Goal: Information Seeking & Learning: Learn about a topic

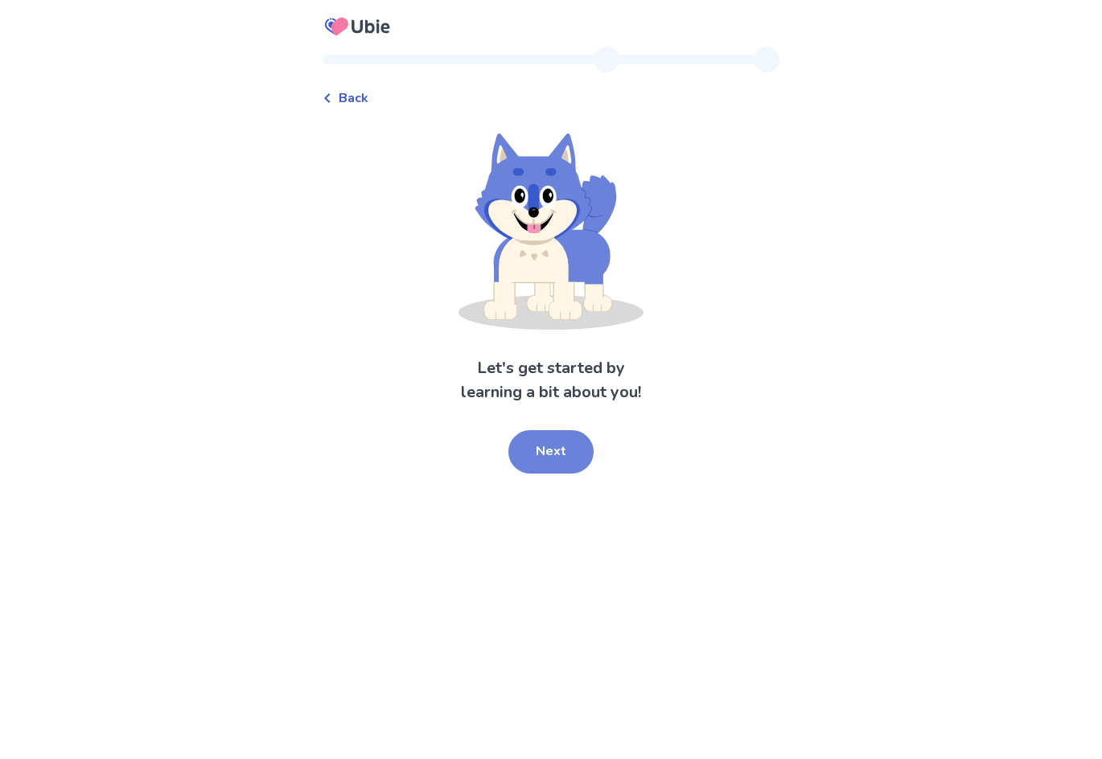
click at [565, 471] on button "Next" at bounding box center [550, 451] width 85 height 43
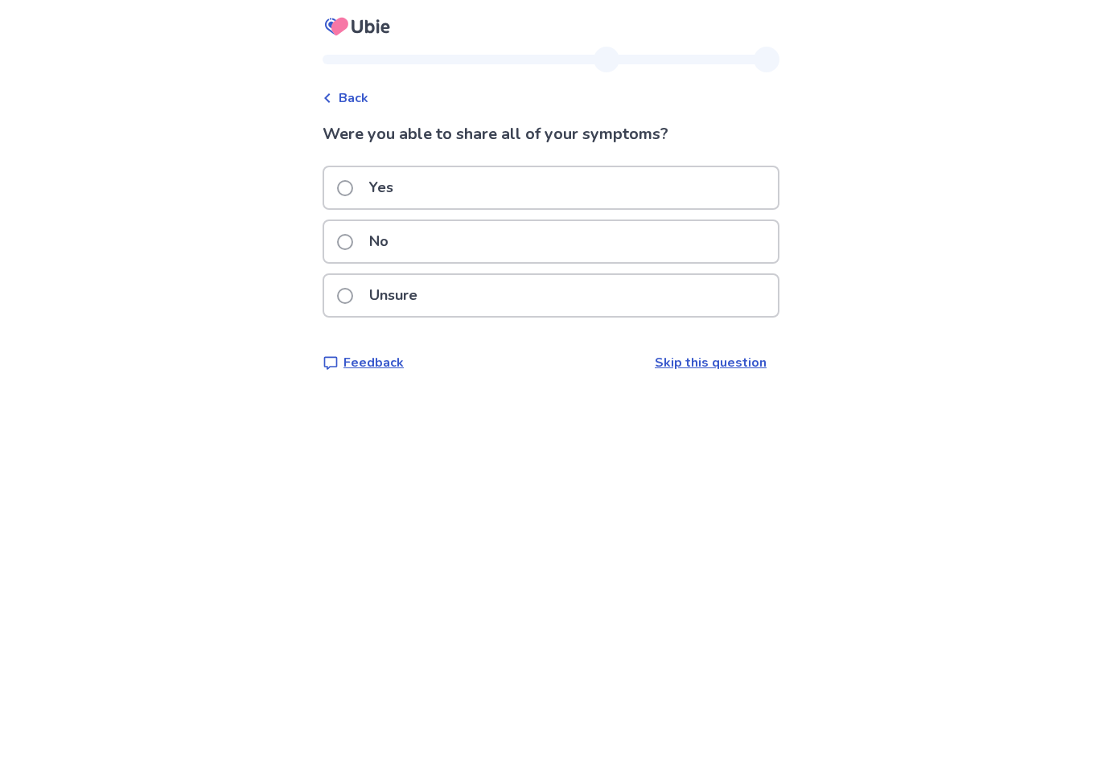
click at [368, 93] on span "Back" at bounding box center [354, 97] width 30 height 19
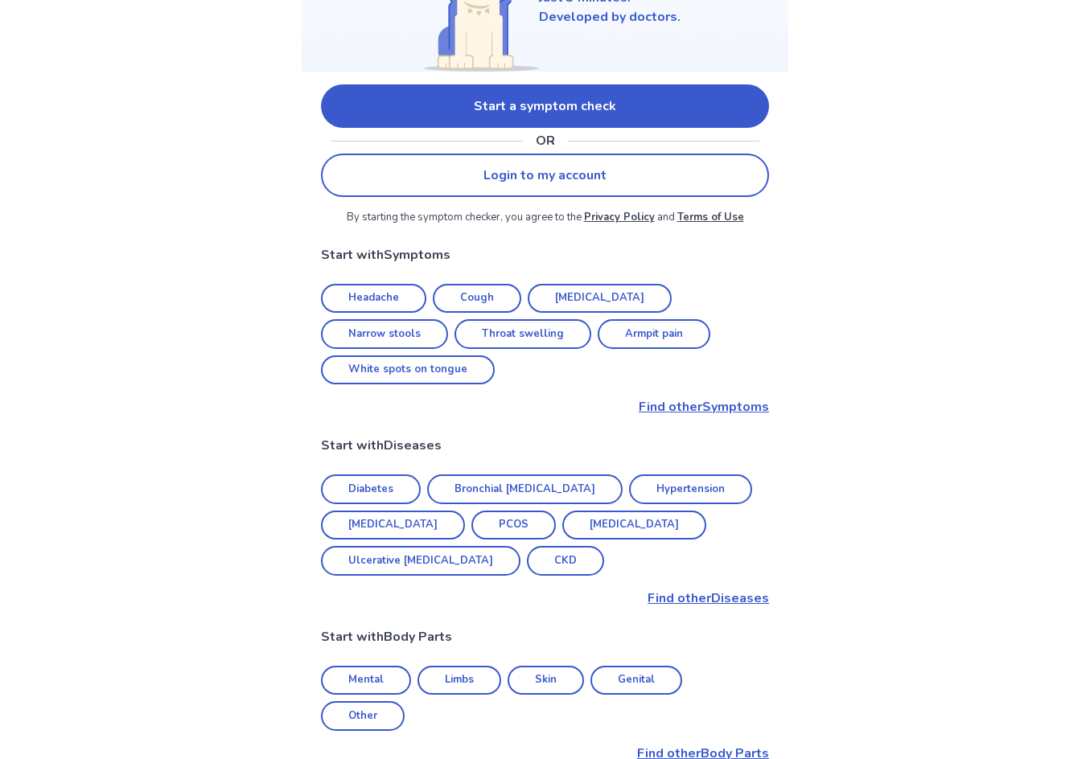
scroll to position [161, 0]
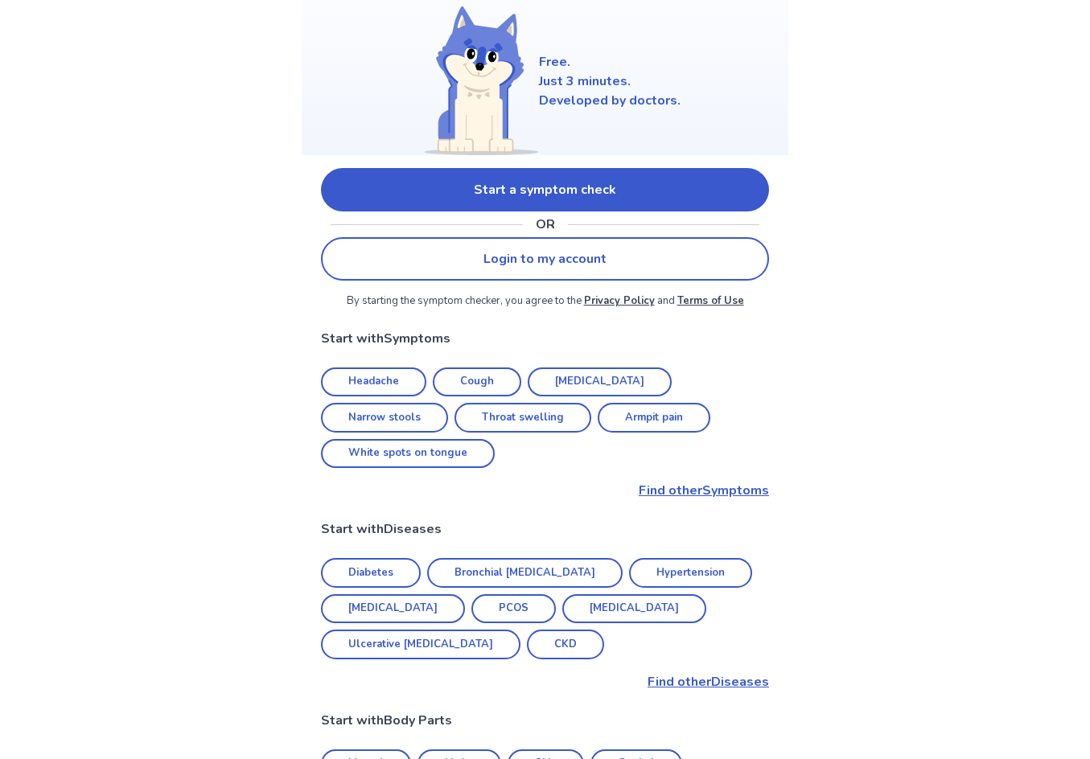
click at [577, 180] on link "Start a symptom check" at bounding box center [545, 189] width 448 height 43
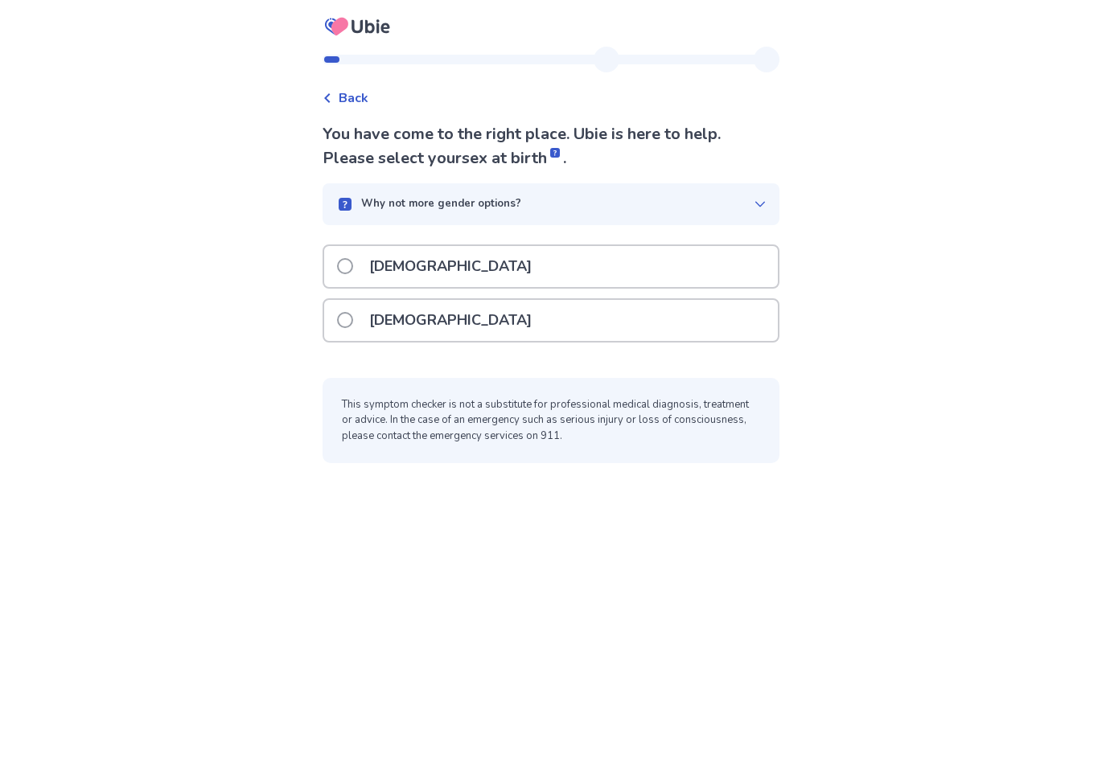
click at [423, 336] on p "[DEMOGRAPHIC_DATA]" at bounding box center [451, 320] width 182 height 41
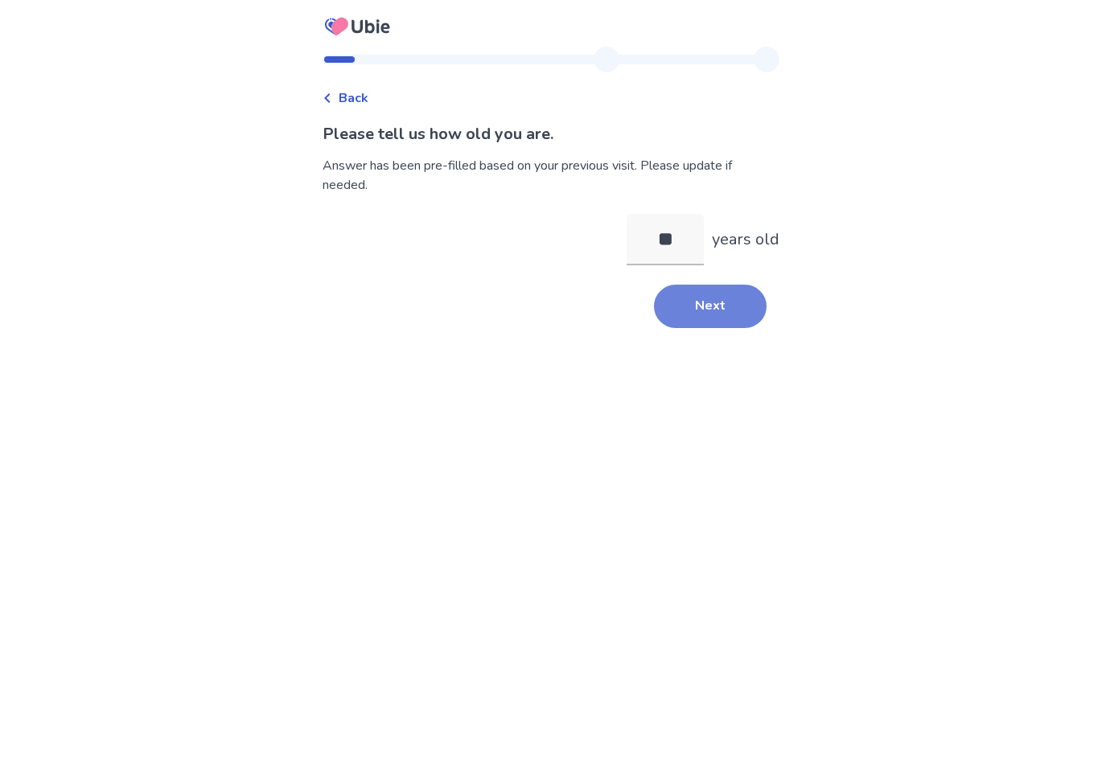
click at [711, 314] on button "Next" at bounding box center [710, 306] width 113 height 43
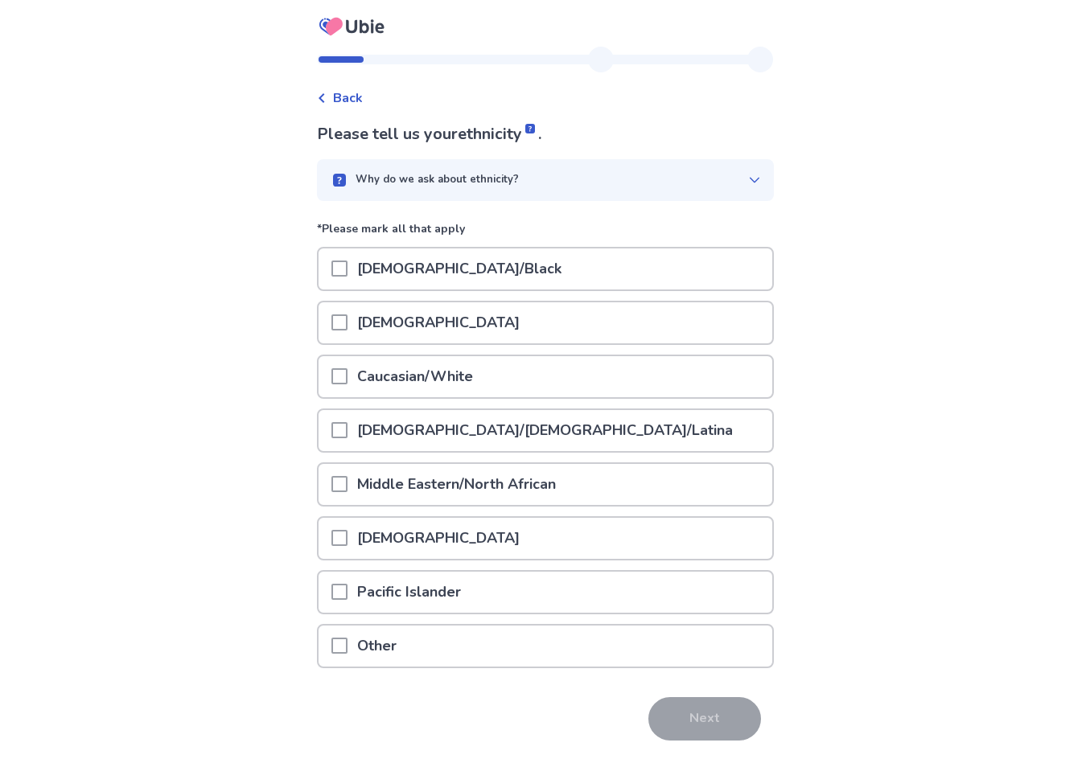
click at [438, 382] on p "Caucasian/White" at bounding box center [415, 376] width 135 height 41
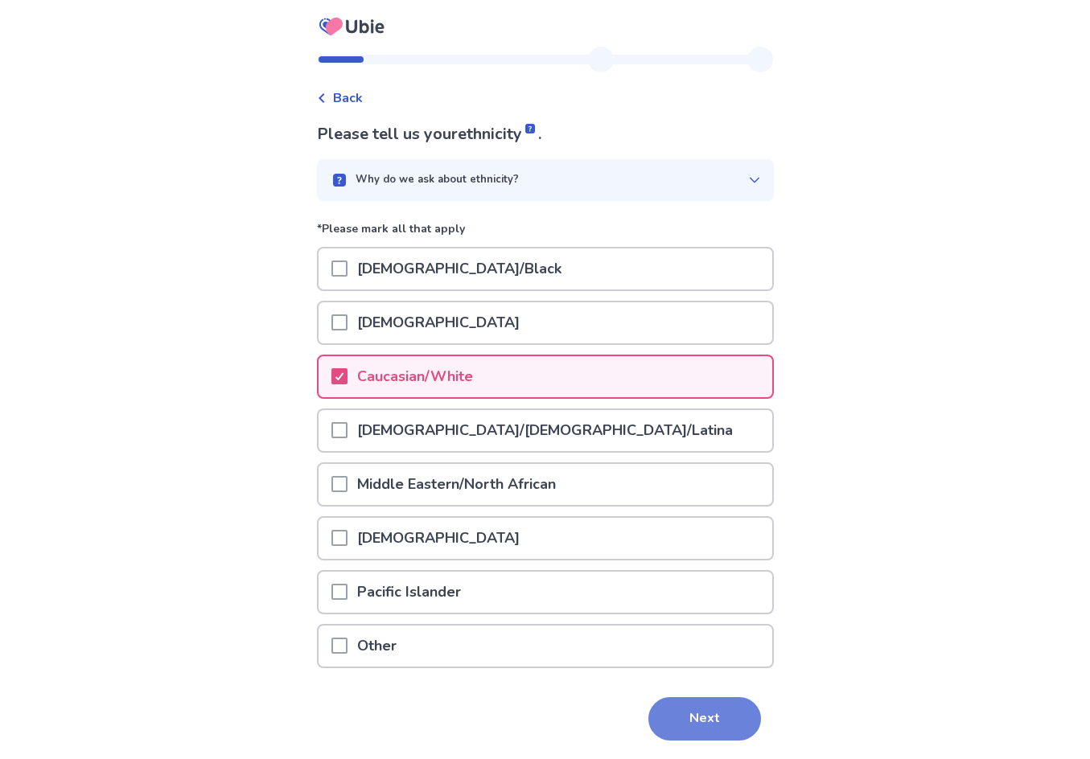
click at [708, 720] on button "Next" at bounding box center [704, 718] width 113 height 43
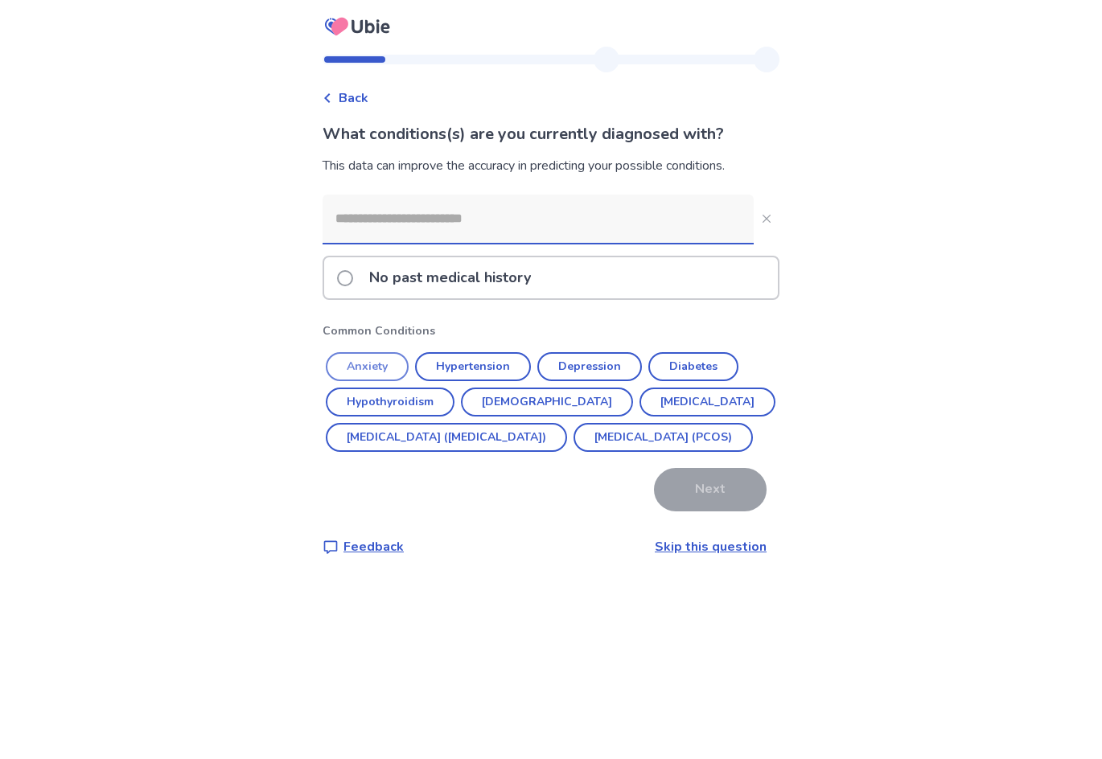
click at [392, 356] on button "Anxiety" at bounding box center [367, 366] width 83 height 29
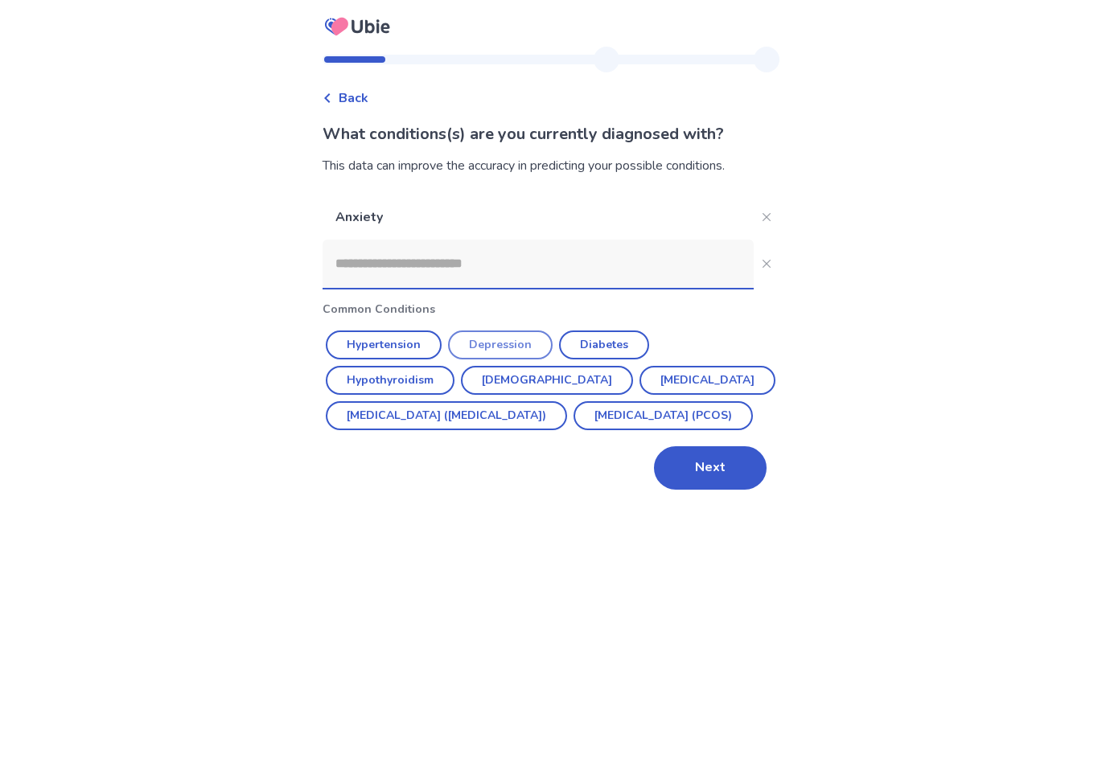
click at [541, 347] on button "Depression" at bounding box center [500, 345] width 105 height 29
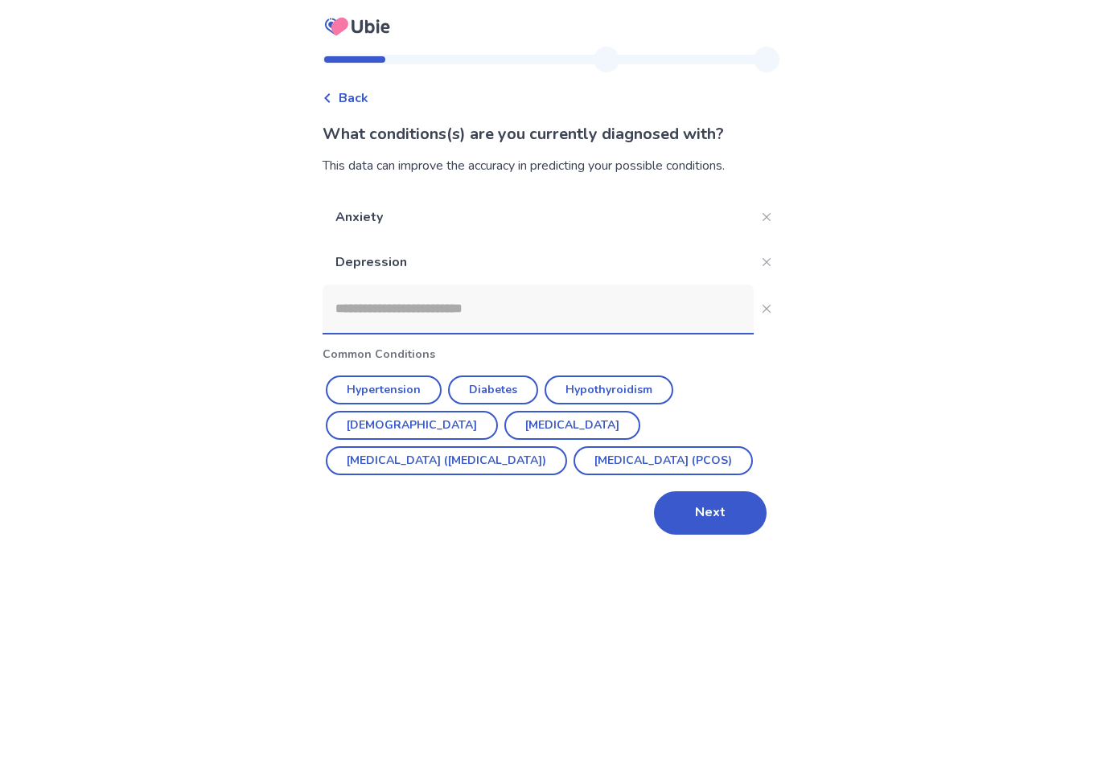
click at [578, 307] on input at bounding box center [538, 309] width 431 height 48
click at [498, 411] on button "Asthma" at bounding box center [412, 425] width 172 height 29
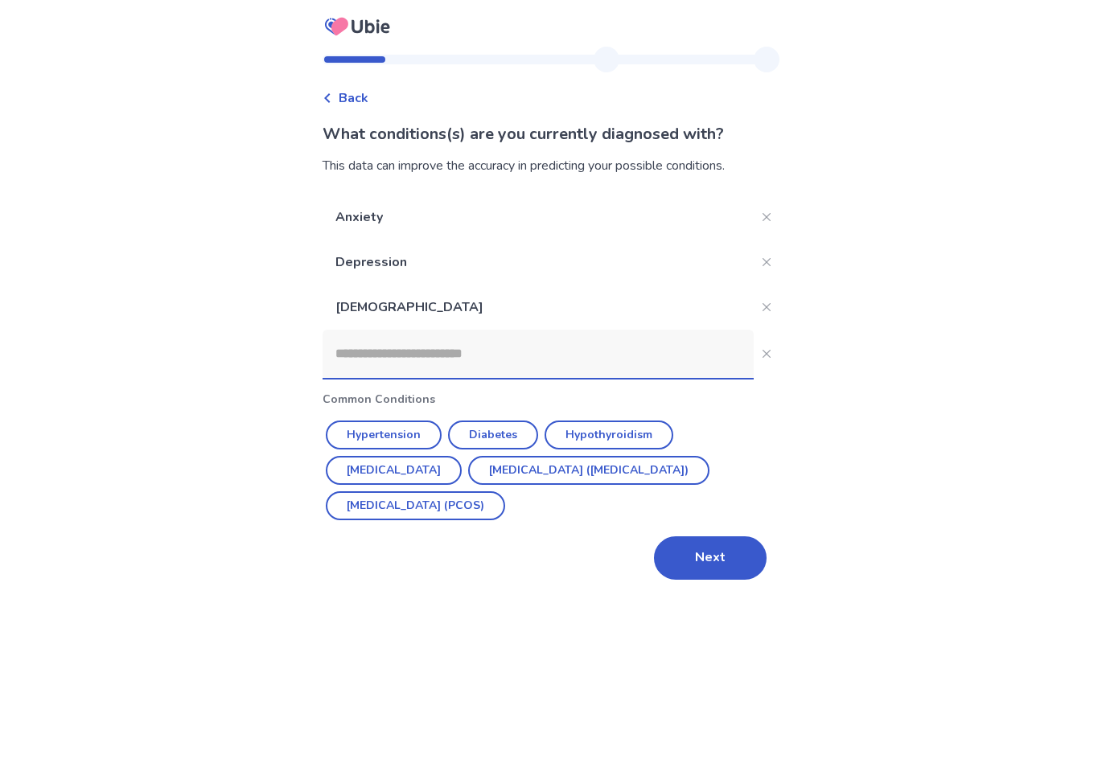
click at [487, 357] on input at bounding box center [538, 354] width 431 height 48
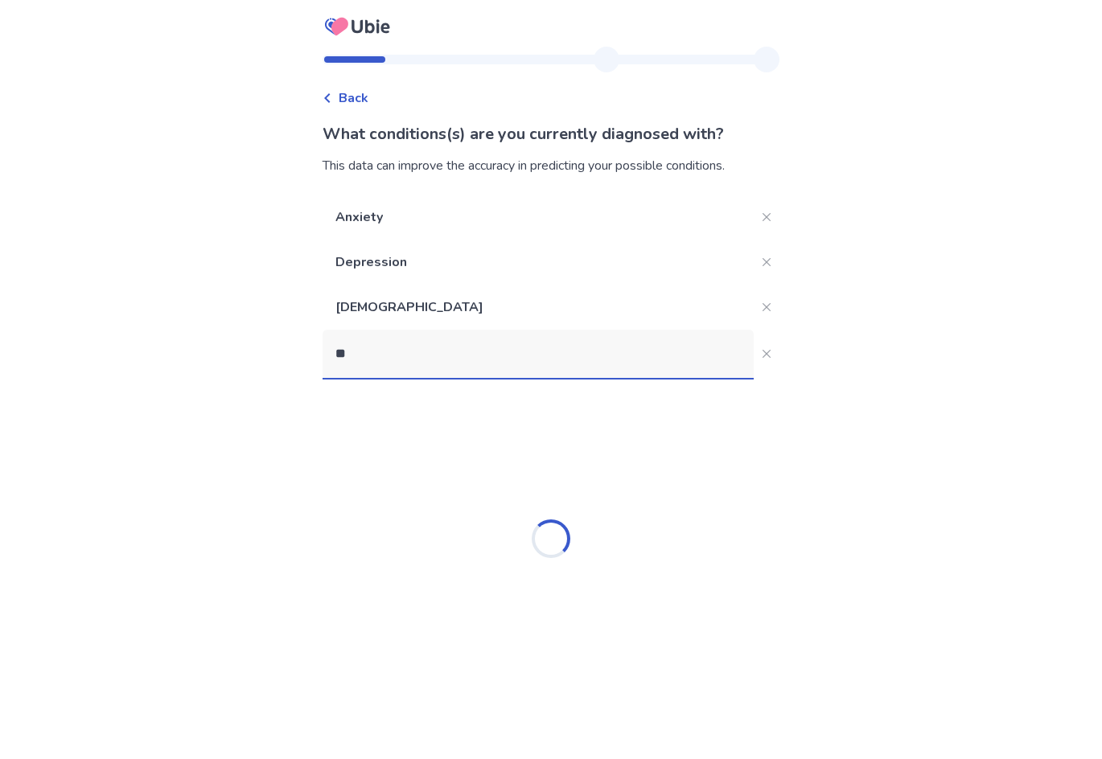
type input "***"
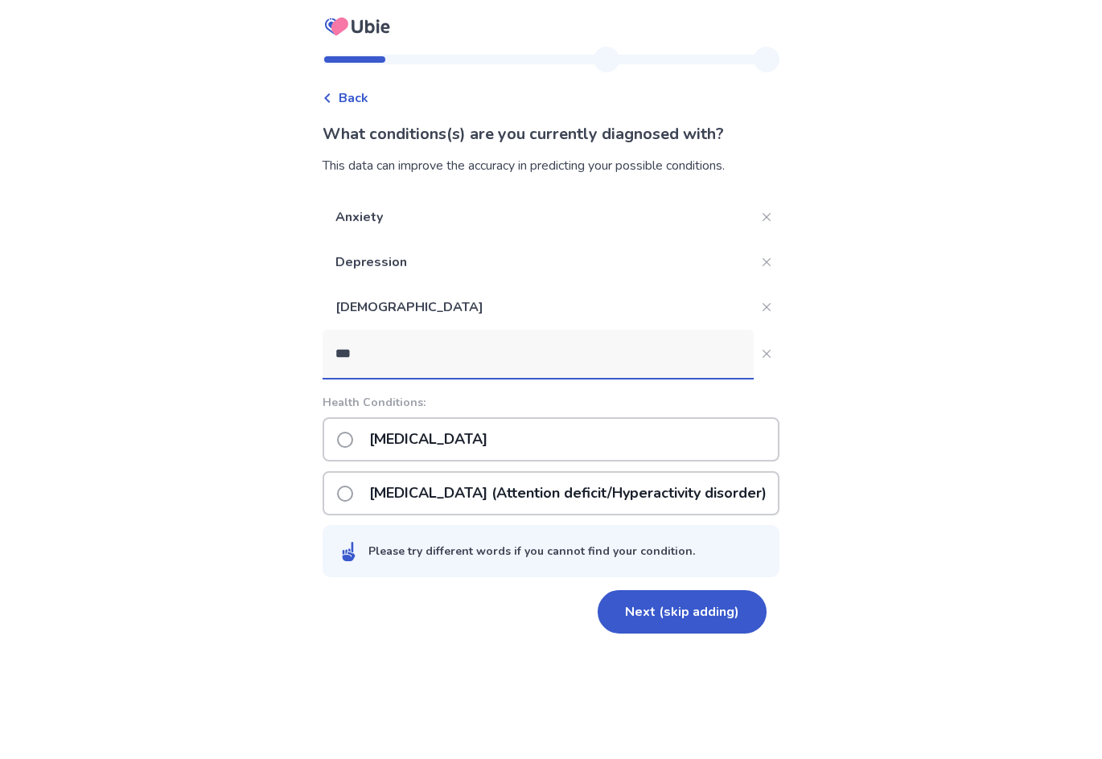
click at [463, 504] on p "ADHD (Attention deficit/Hyperactivity disorder)" at bounding box center [568, 493] width 417 height 41
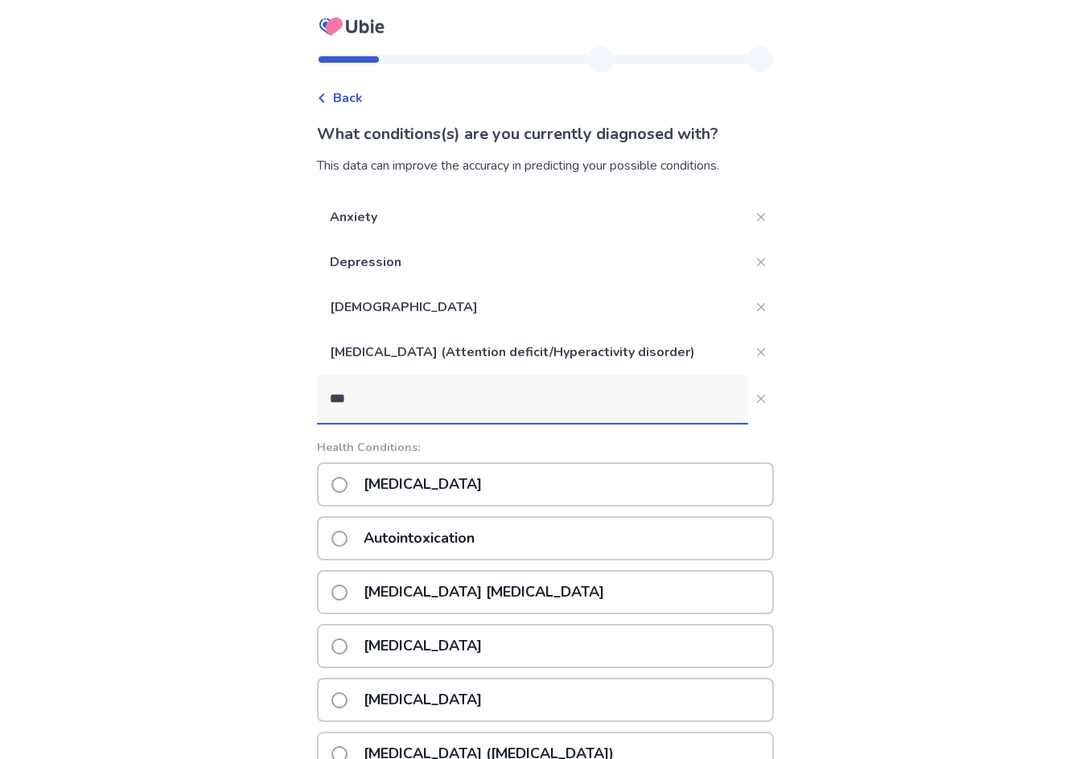
type input "***"
click at [454, 470] on div "Autism" at bounding box center [545, 485] width 457 height 44
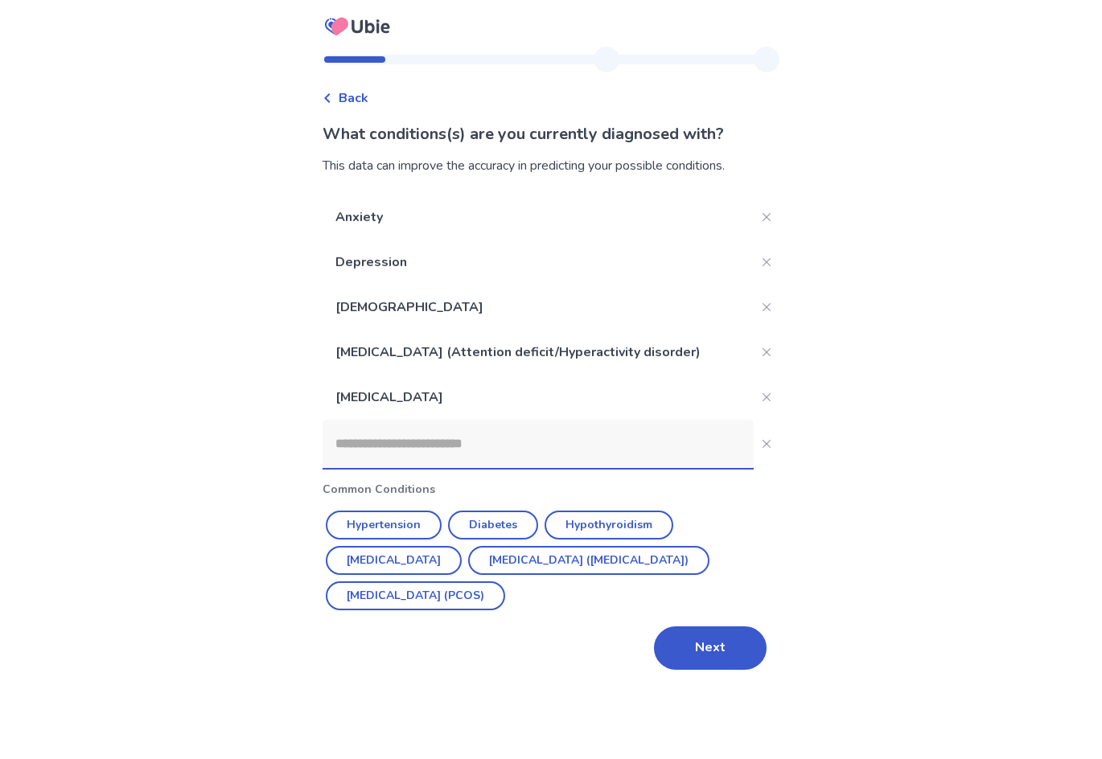
click at [422, 443] on input at bounding box center [538, 444] width 431 height 48
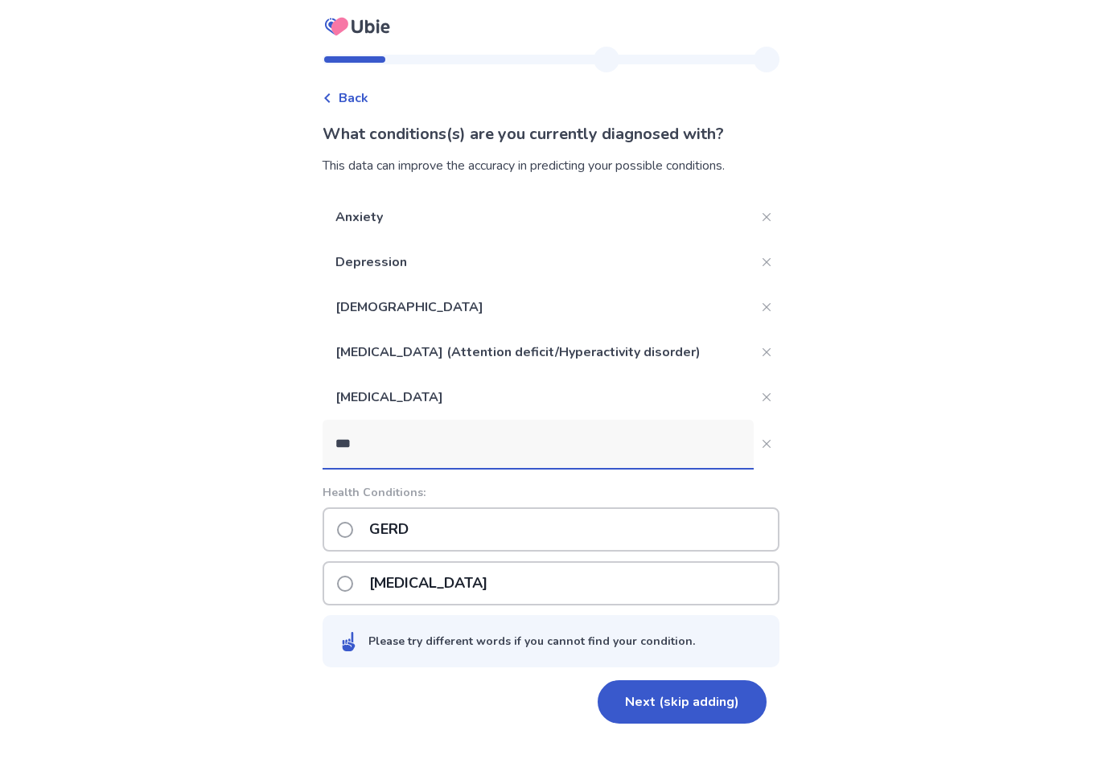
type input "***"
click at [442, 536] on div "GERD" at bounding box center [551, 530] width 457 height 44
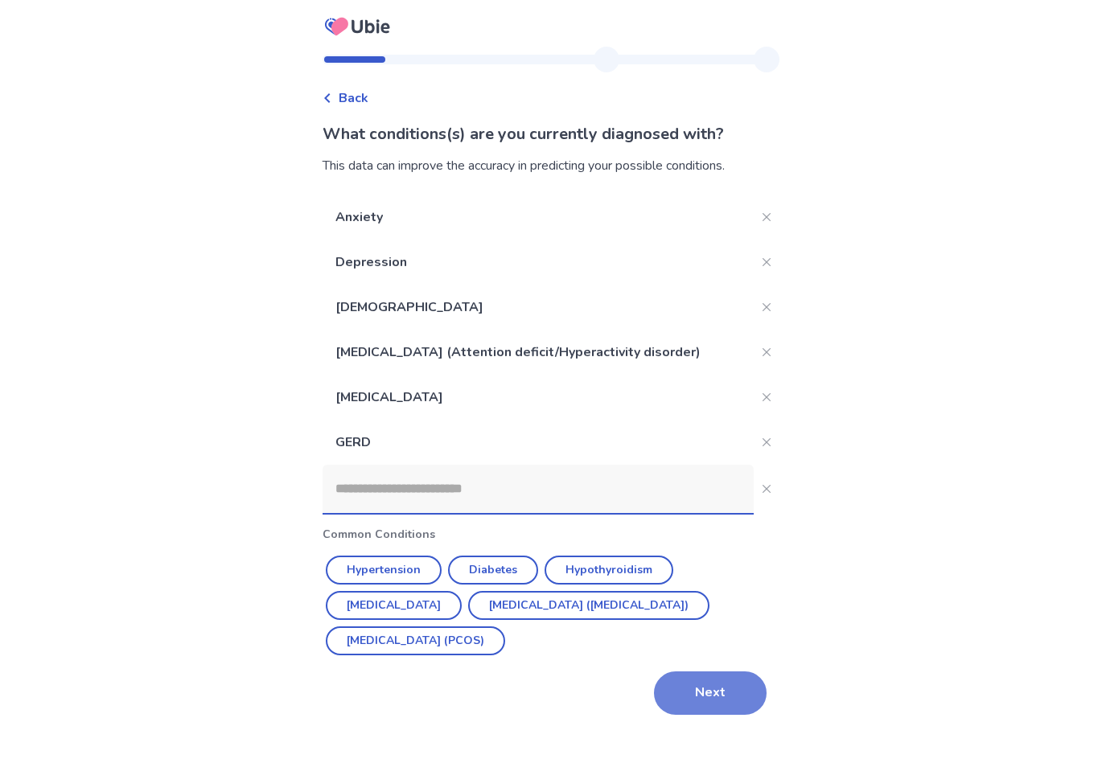
click at [710, 688] on button "Next" at bounding box center [710, 693] width 113 height 43
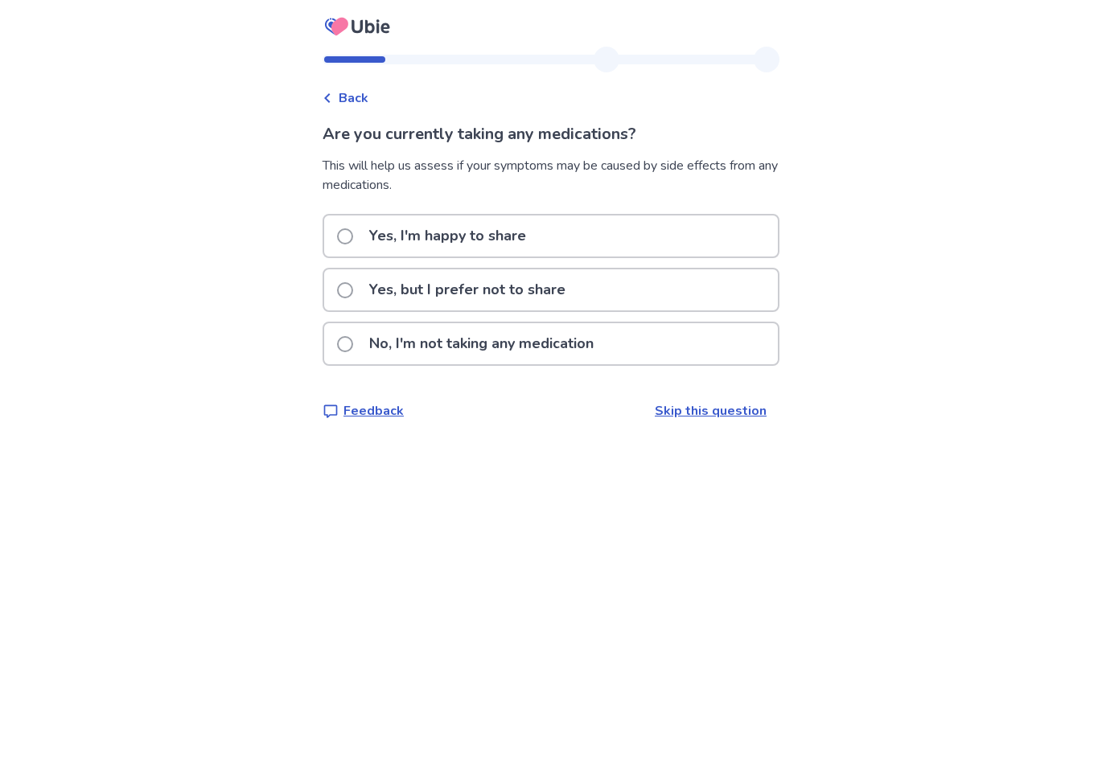
click at [529, 236] on p "Yes, I'm happy to share" at bounding box center [448, 236] width 176 height 41
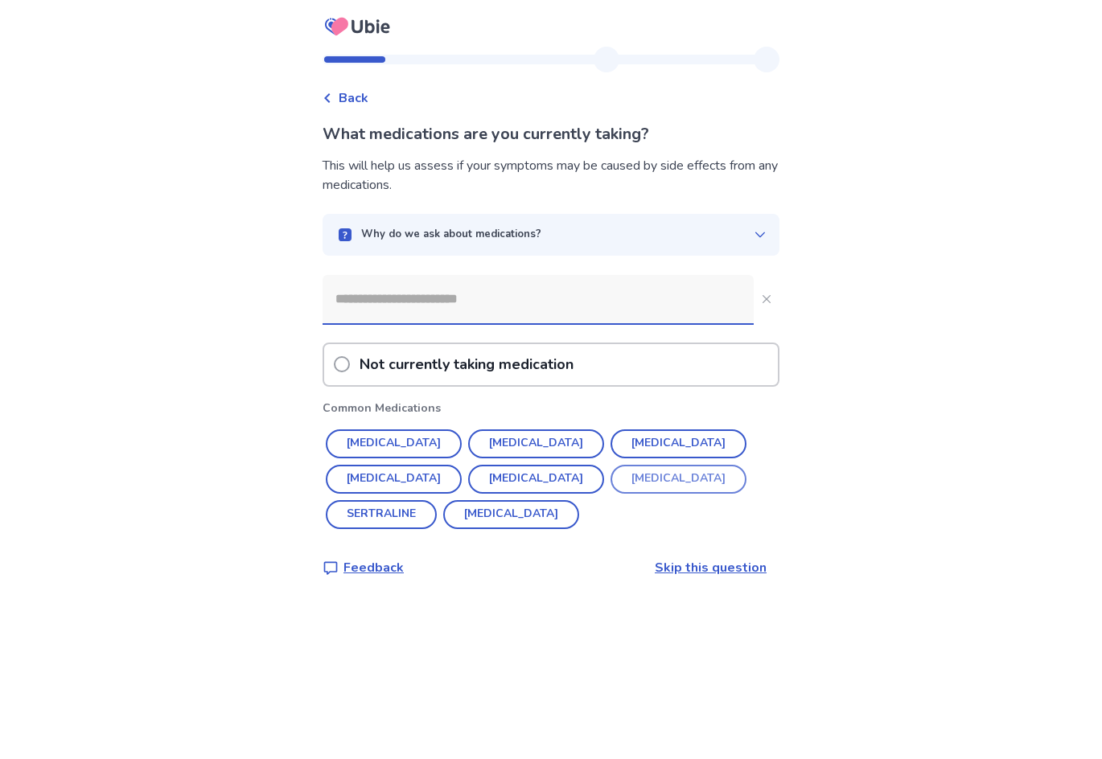
click at [611, 483] on button "PROZAC" at bounding box center [679, 479] width 136 height 29
type input "******"
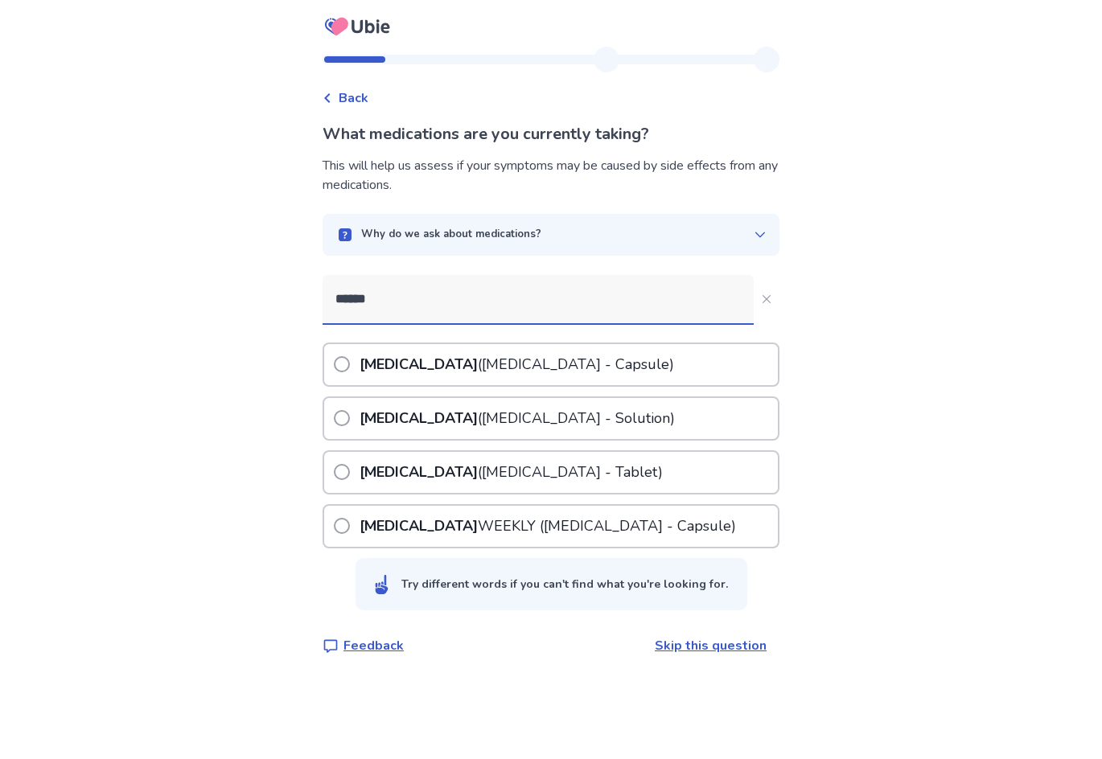
click at [648, 369] on p "PROZAC (Fluoxetine Hydrochloride - Capsule)" at bounding box center [516, 364] width 321 height 41
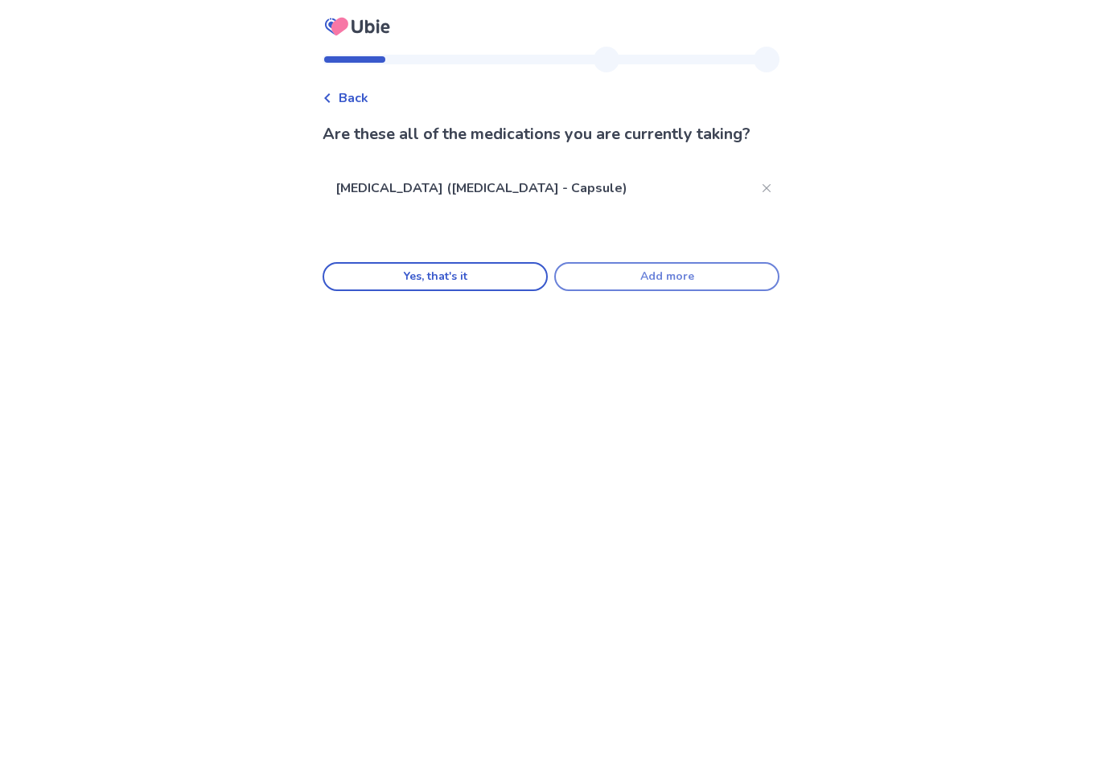
click at [635, 288] on button "Add more" at bounding box center [666, 276] width 225 height 29
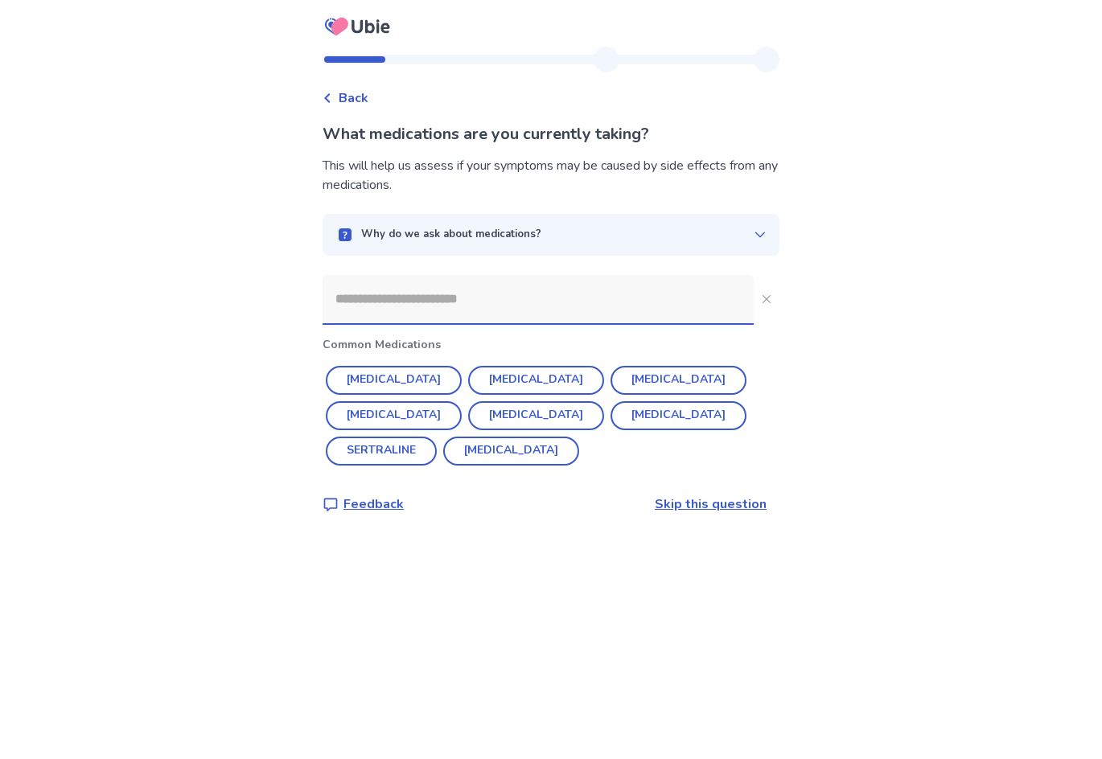
click at [595, 305] on input at bounding box center [538, 299] width 431 height 48
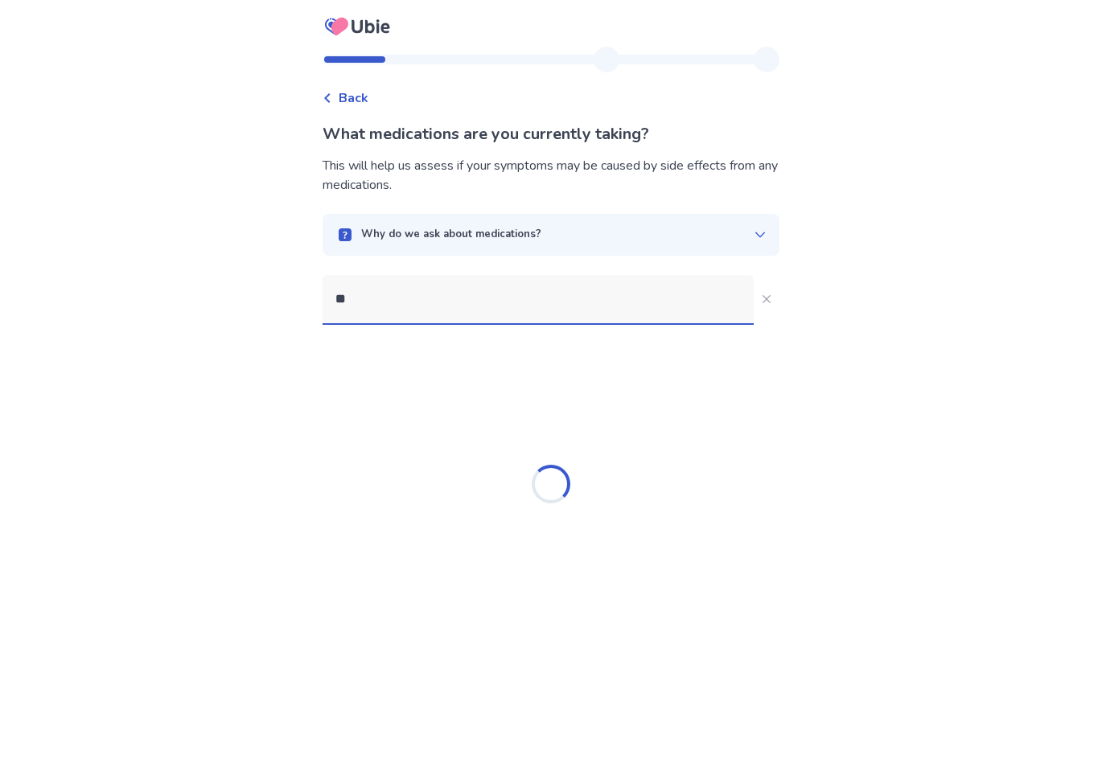
type input "***"
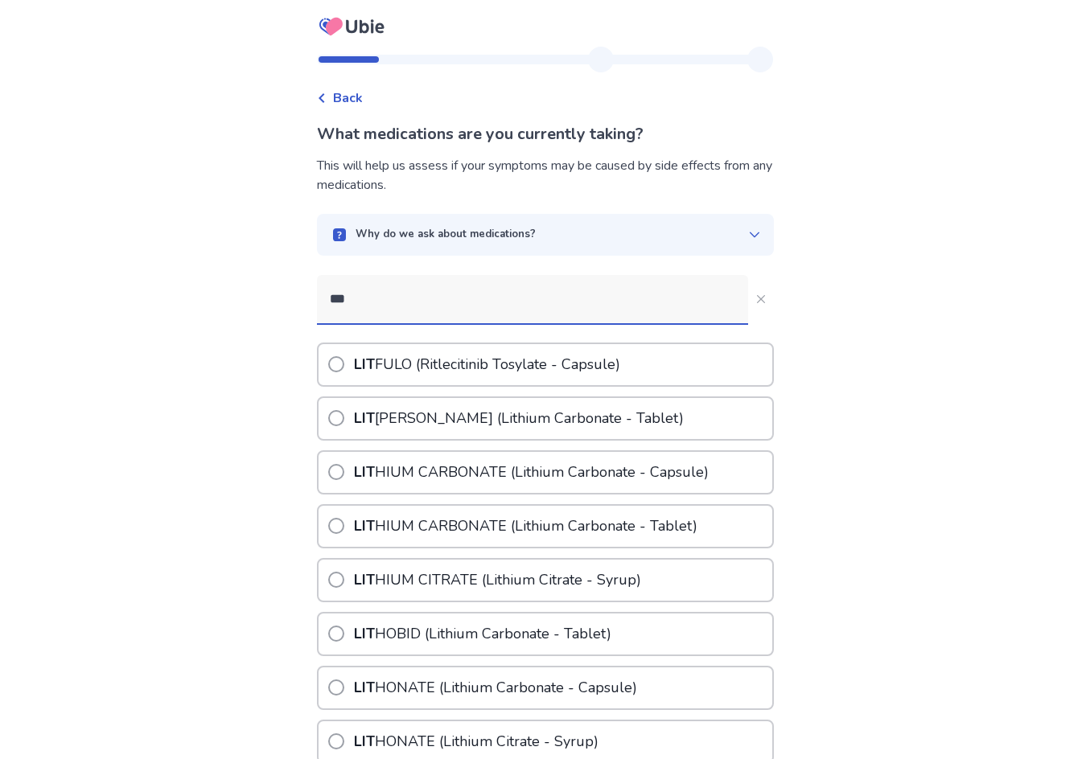
click at [643, 467] on p "LIT HIUM CARBONATE ( Lit hium Carbonate - Capsule)" at bounding box center [531, 472] width 361 height 41
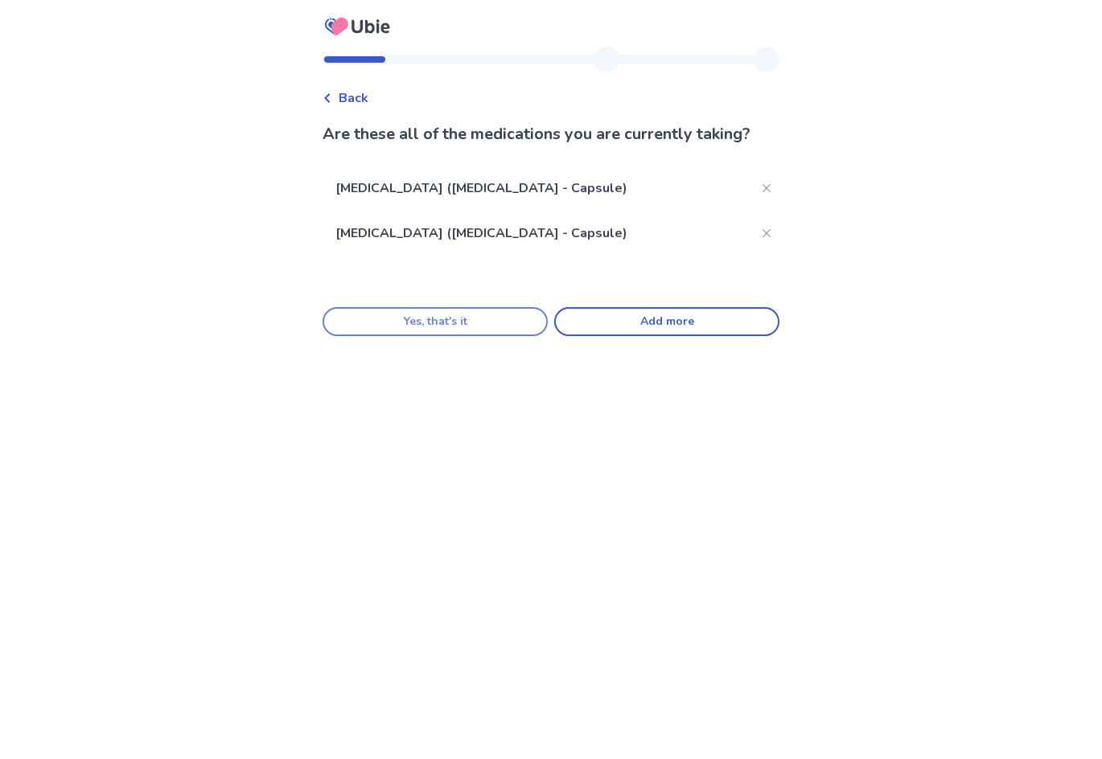
click at [421, 315] on button "Yes, that's it" at bounding box center [435, 321] width 225 height 29
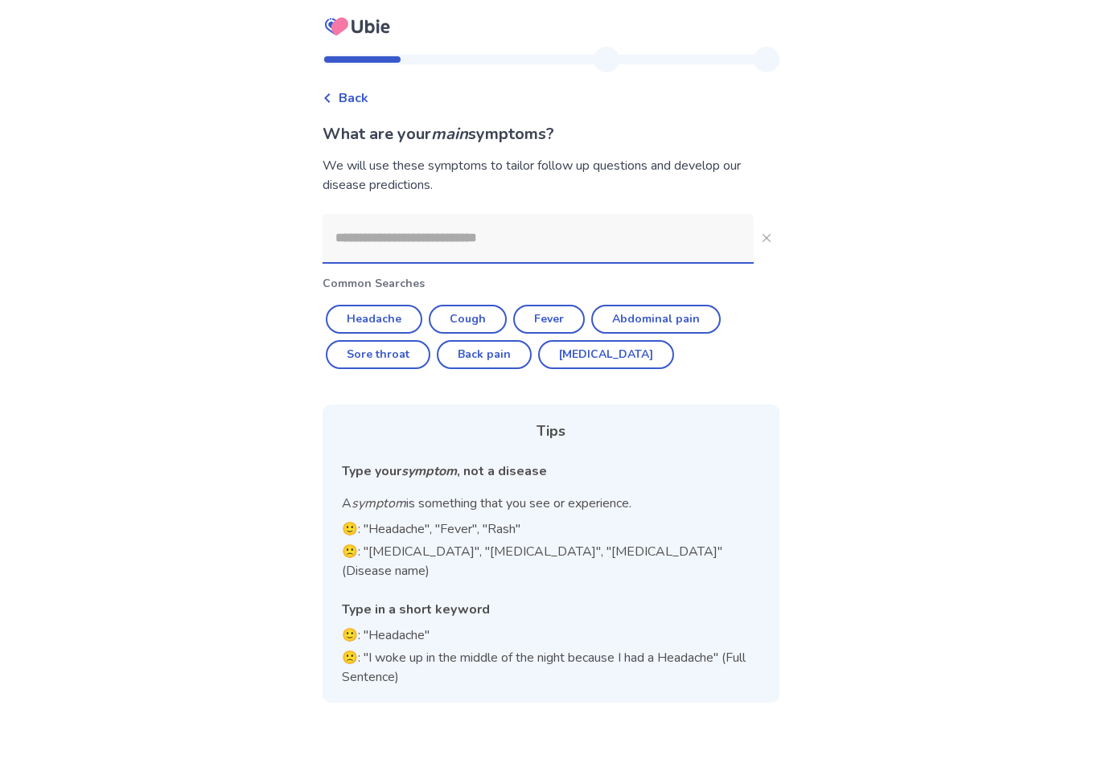
click at [353, 103] on span "Back" at bounding box center [354, 97] width 30 height 19
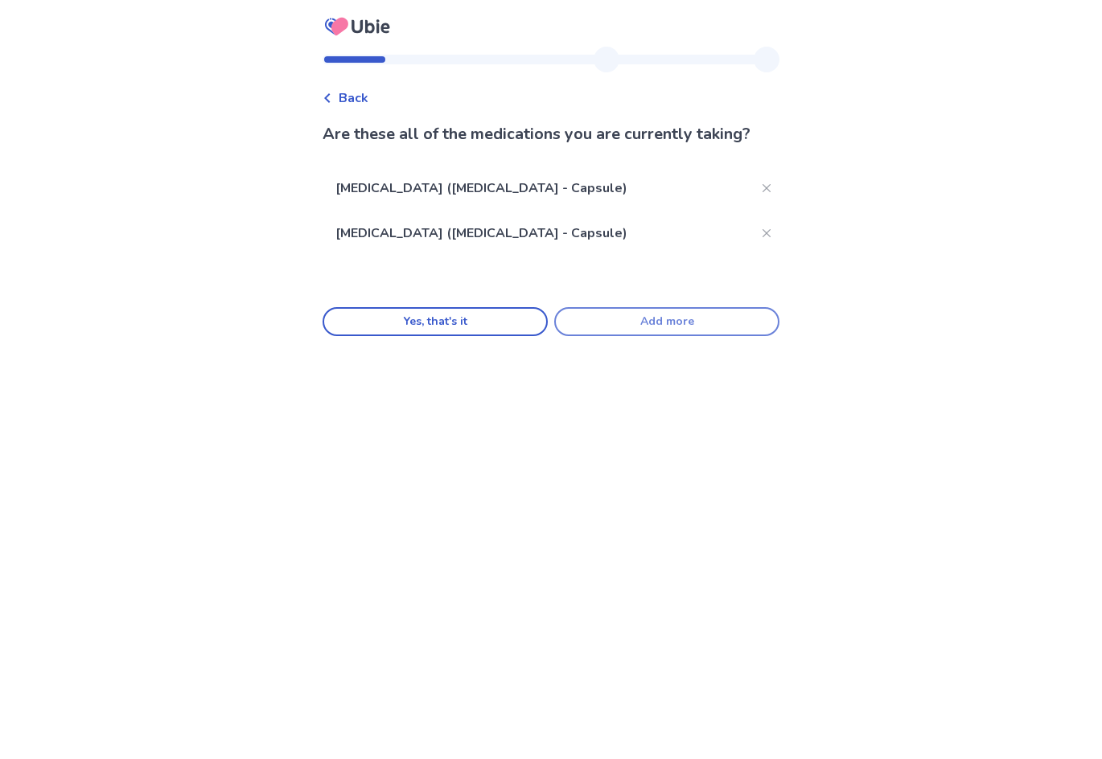
click at [671, 323] on button "Add more" at bounding box center [666, 321] width 225 height 29
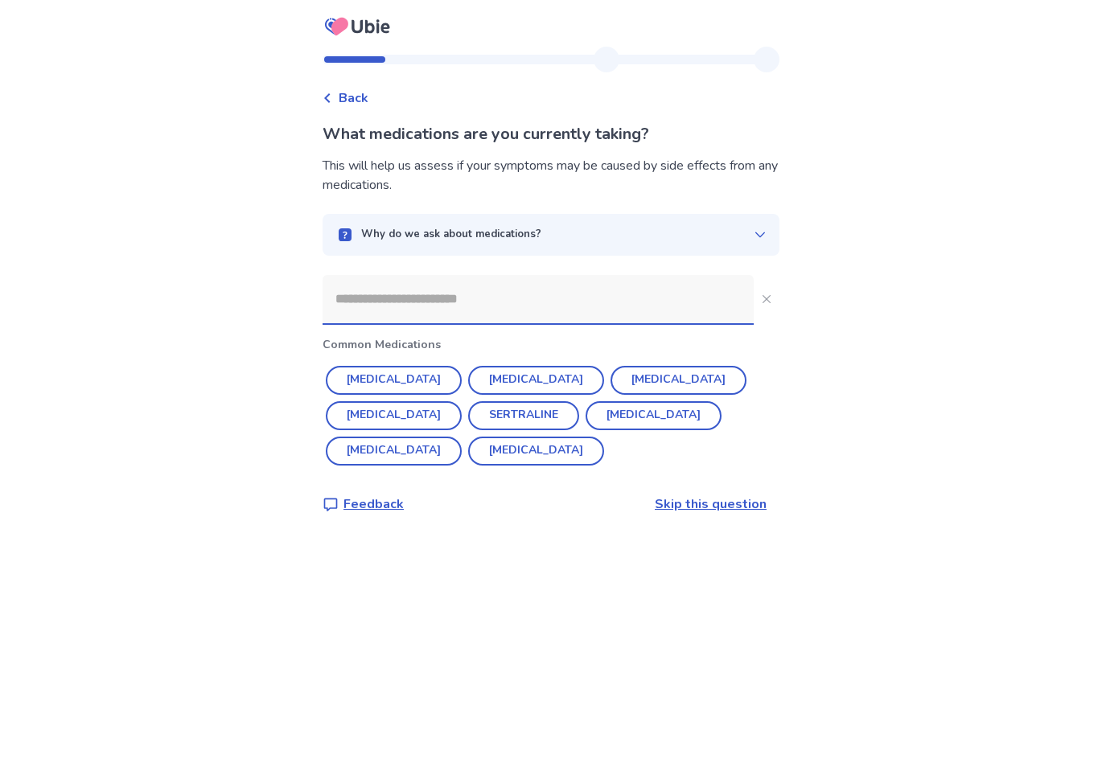
click at [561, 313] on input at bounding box center [538, 299] width 431 height 48
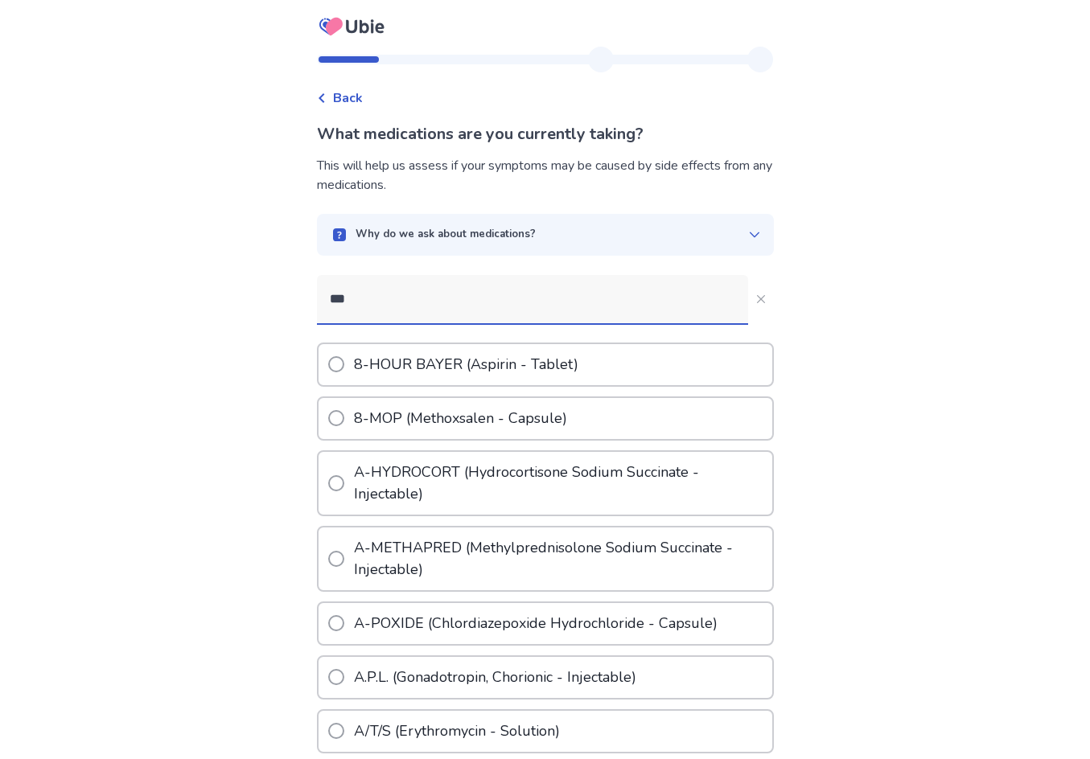
type input "**"
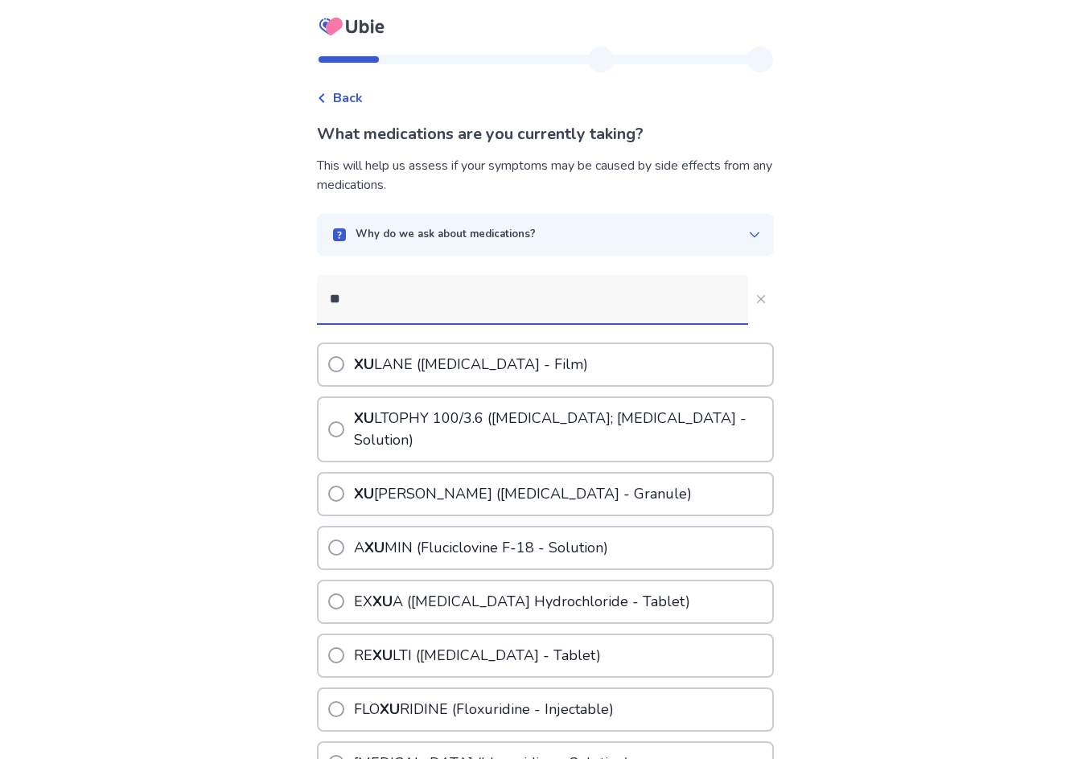
click at [587, 355] on p "XU LANE (Ethinyl Estradiol; Norelgestromin - Film)" at bounding box center [471, 364] width 241 height 41
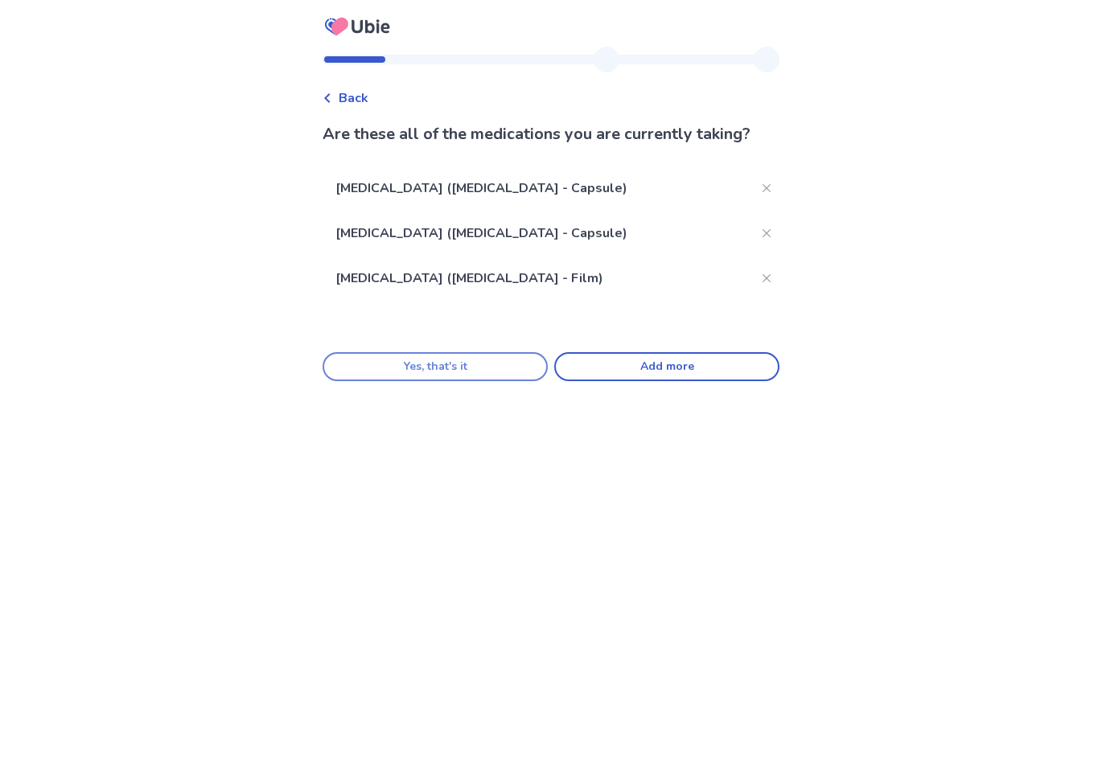
click at [524, 375] on button "Yes, that's it" at bounding box center [435, 366] width 225 height 29
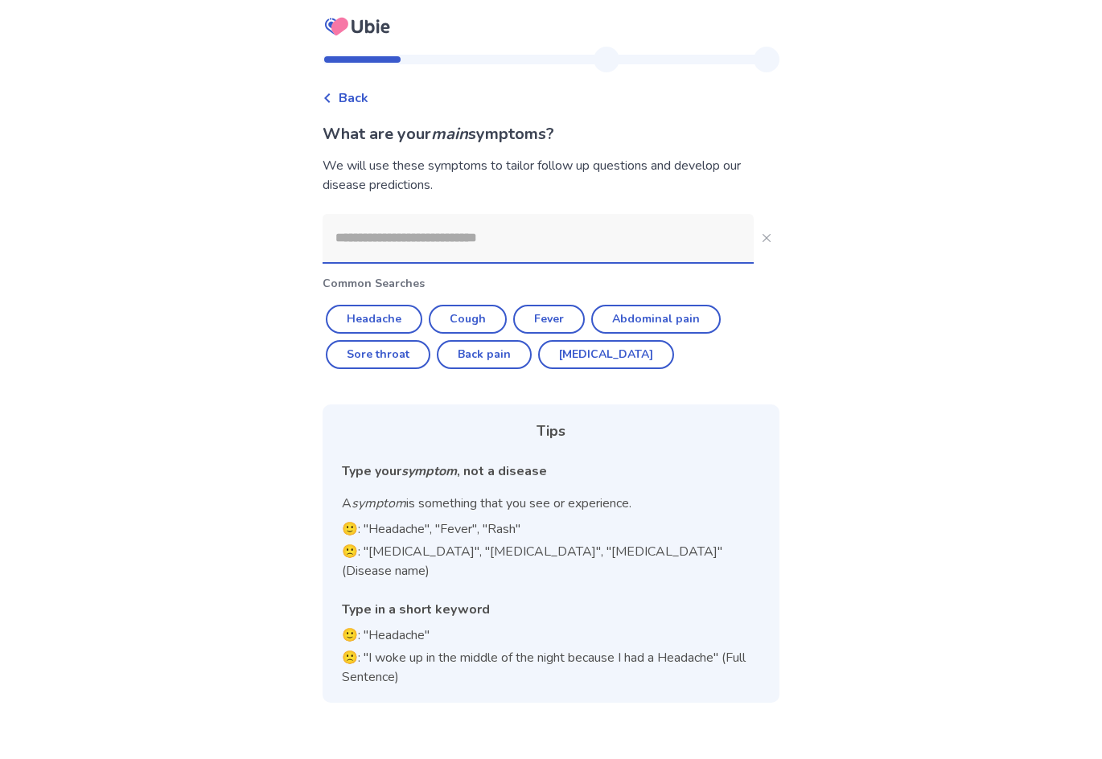
click at [561, 261] on input at bounding box center [538, 238] width 431 height 48
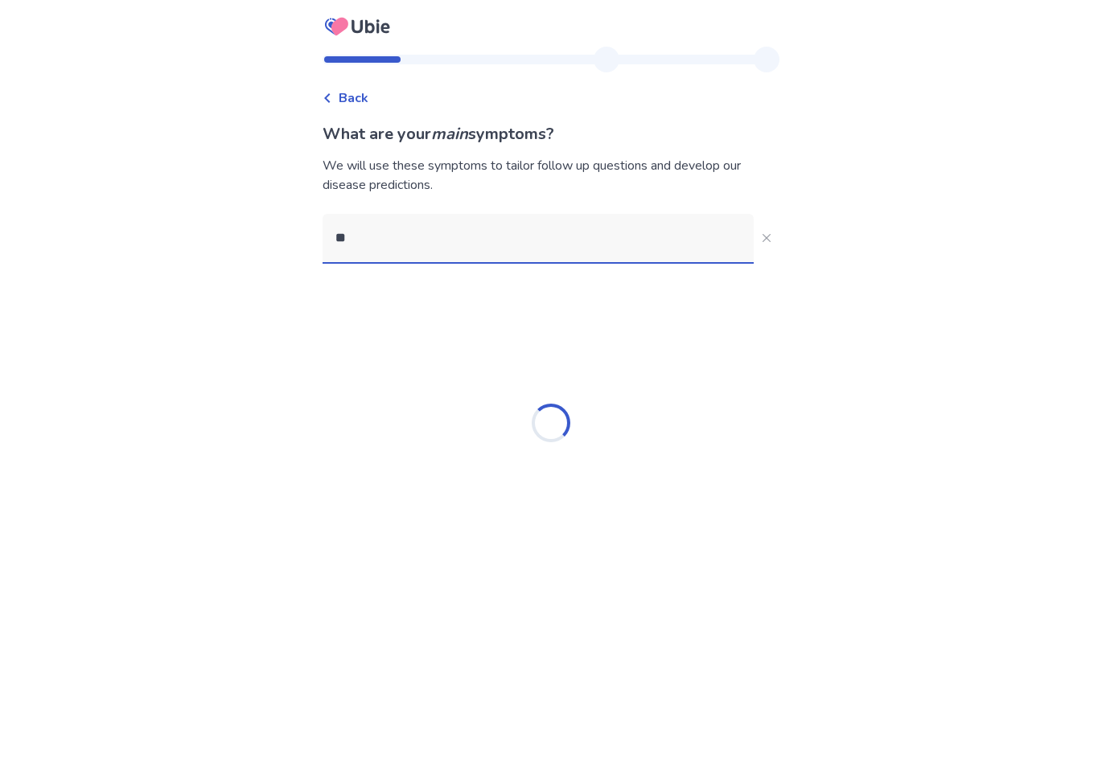
type input "***"
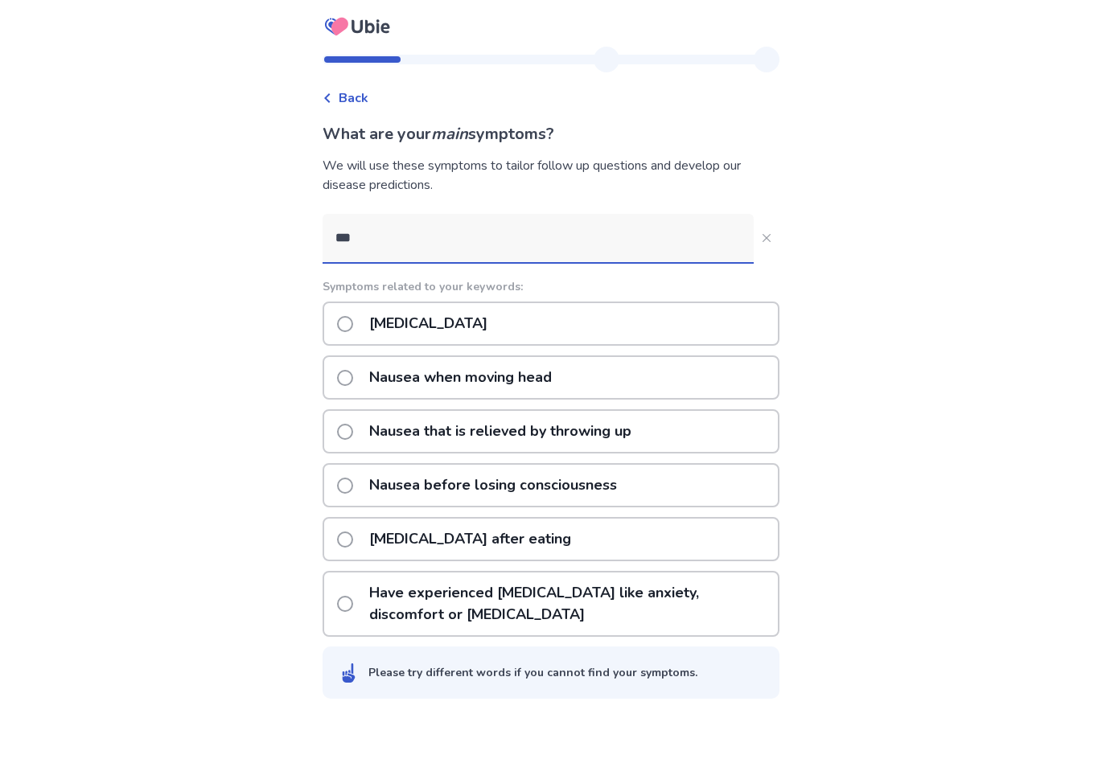
click at [440, 327] on p "Nausea or vomiting" at bounding box center [429, 323] width 138 height 41
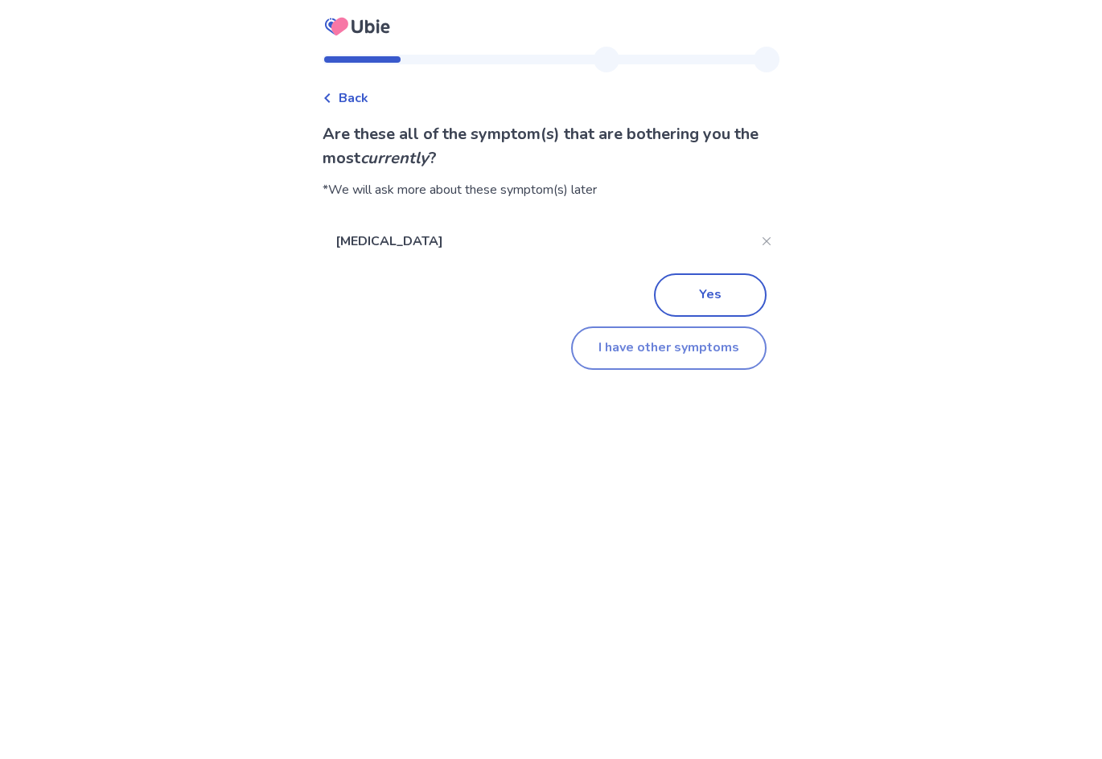
click at [714, 351] on button "I have other symptoms" at bounding box center [668, 348] width 195 height 43
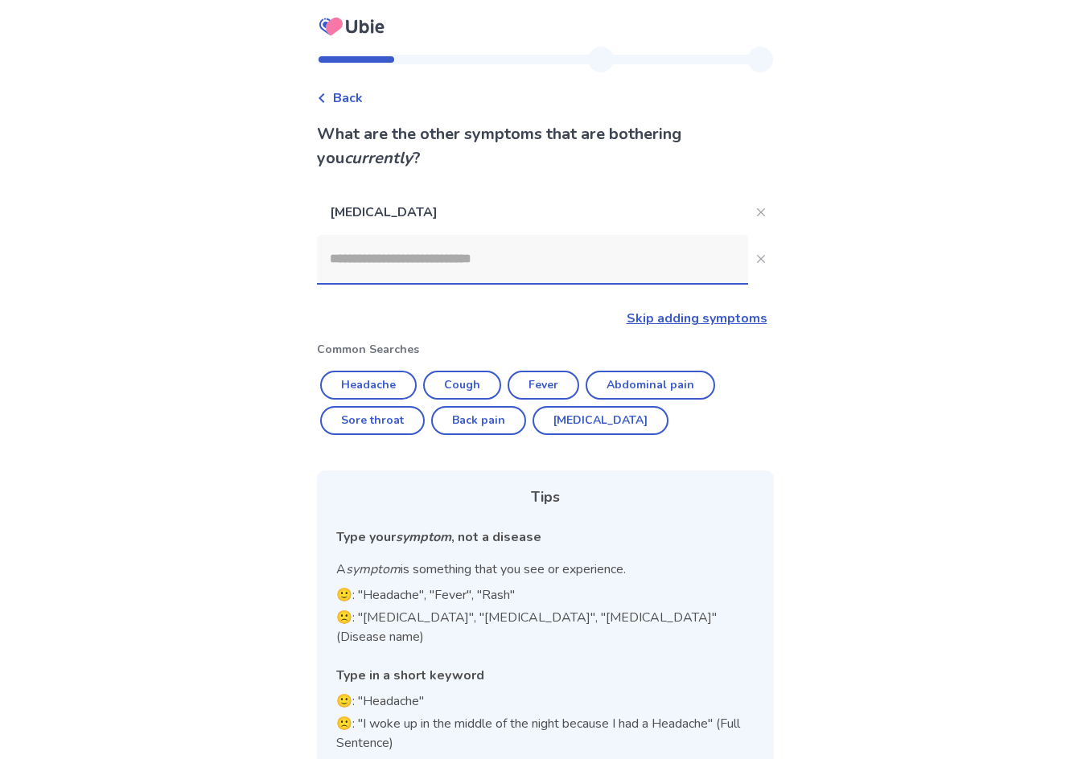
click at [472, 253] on input at bounding box center [532, 259] width 431 height 48
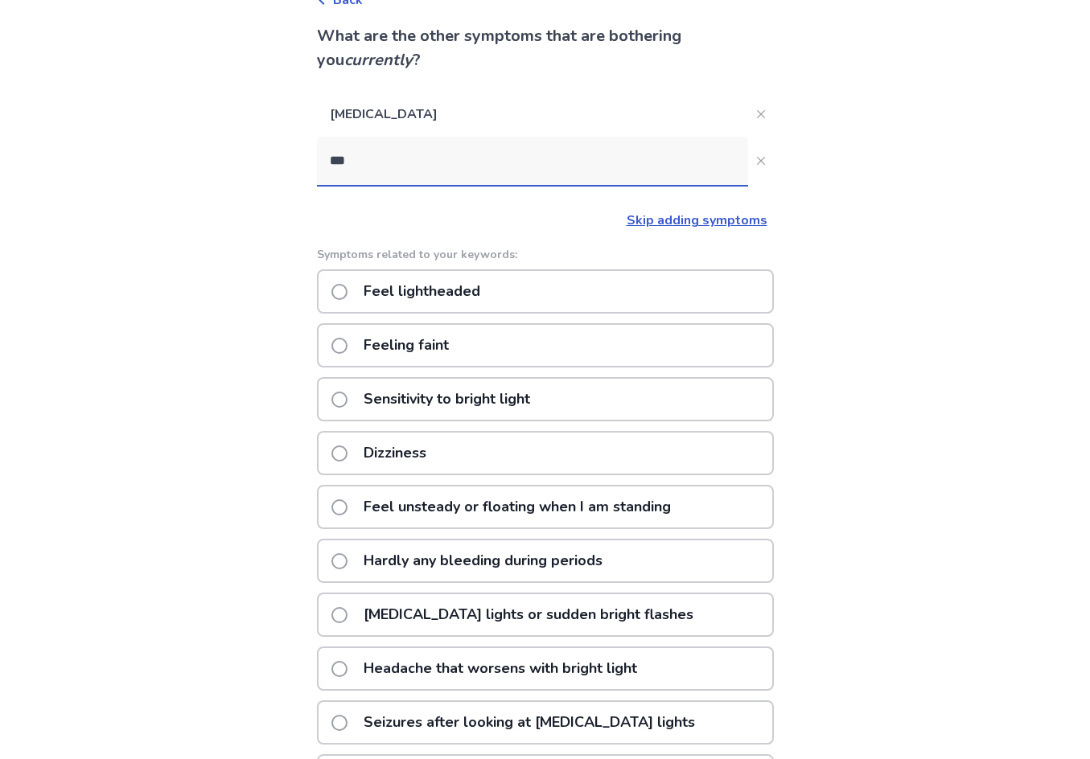
scroll to position [161, 0]
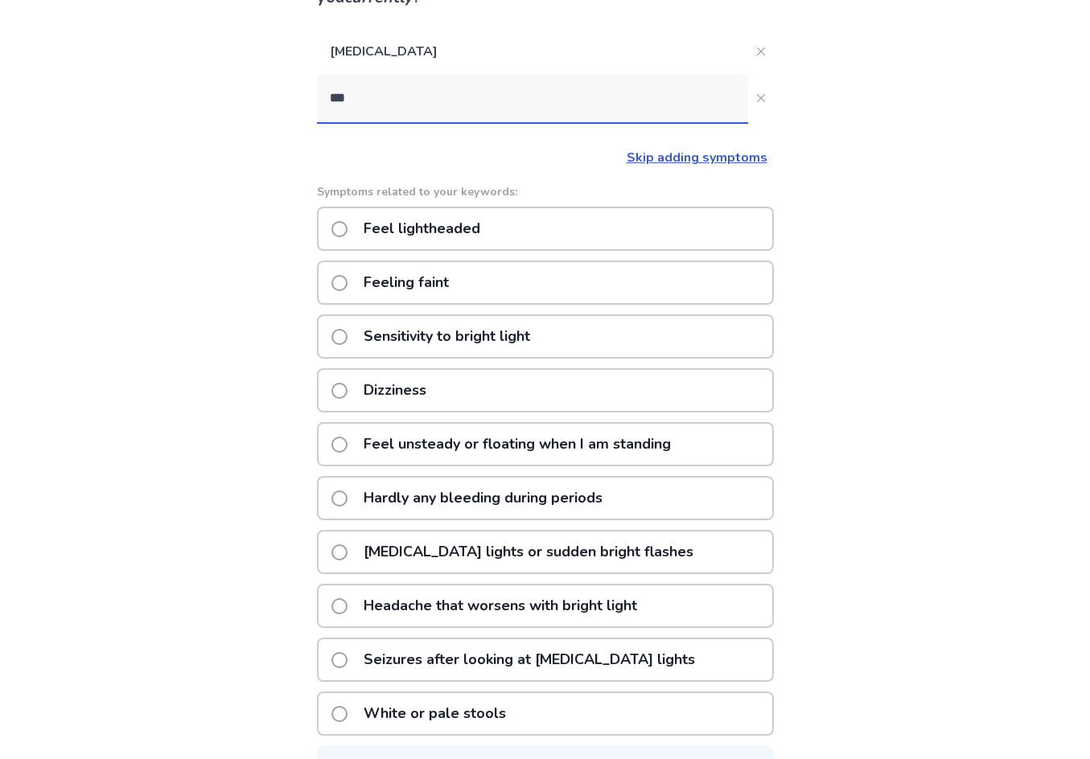
type input "***"
click at [568, 407] on div "Dizziness" at bounding box center [545, 390] width 457 height 44
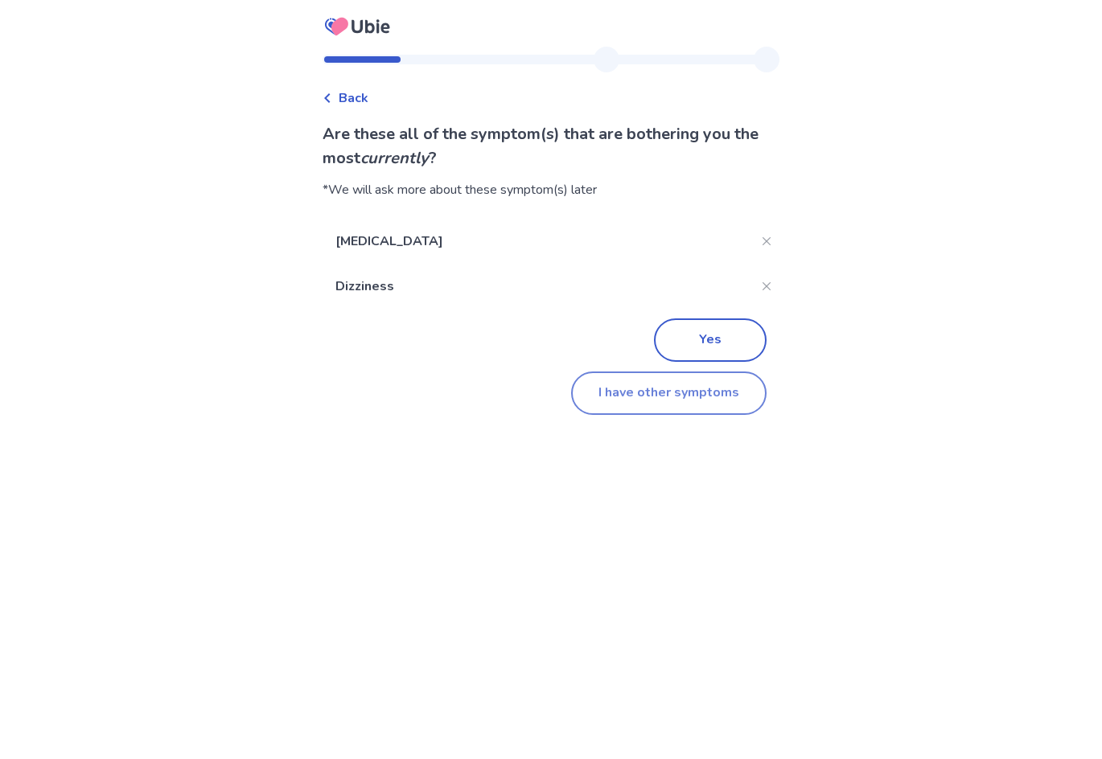
click at [711, 389] on button "I have other symptoms" at bounding box center [668, 393] width 195 height 43
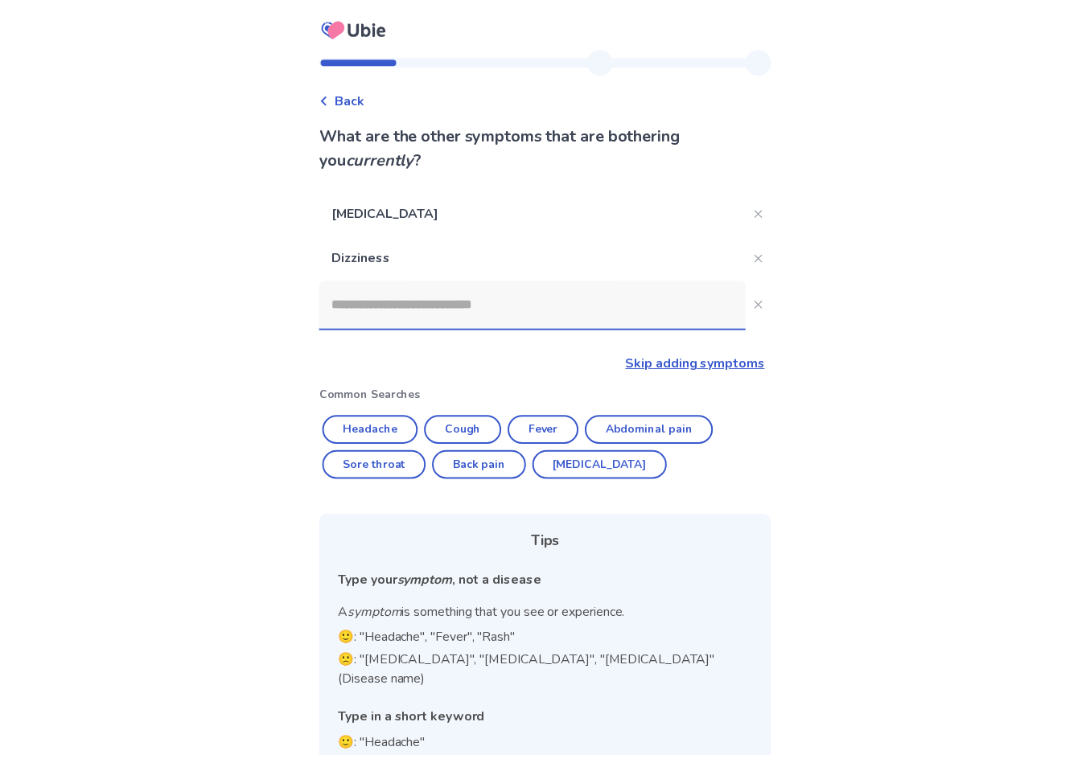
scroll to position [55, 0]
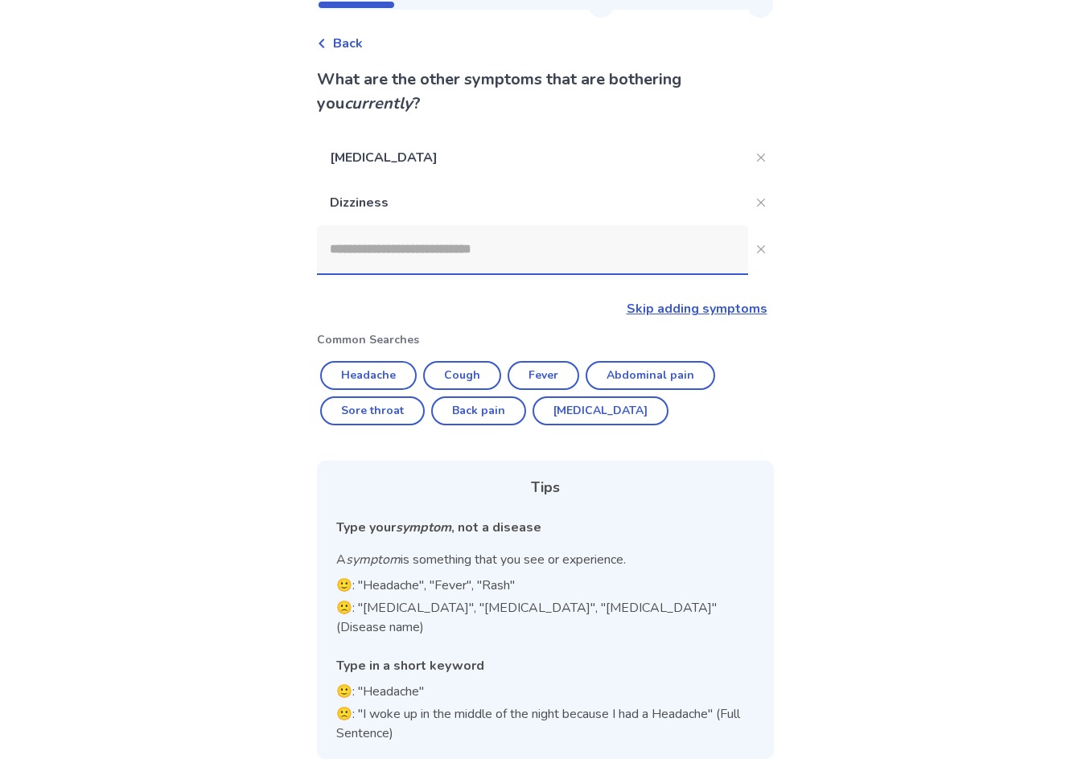
click at [463, 272] on input at bounding box center [532, 249] width 431 height 48
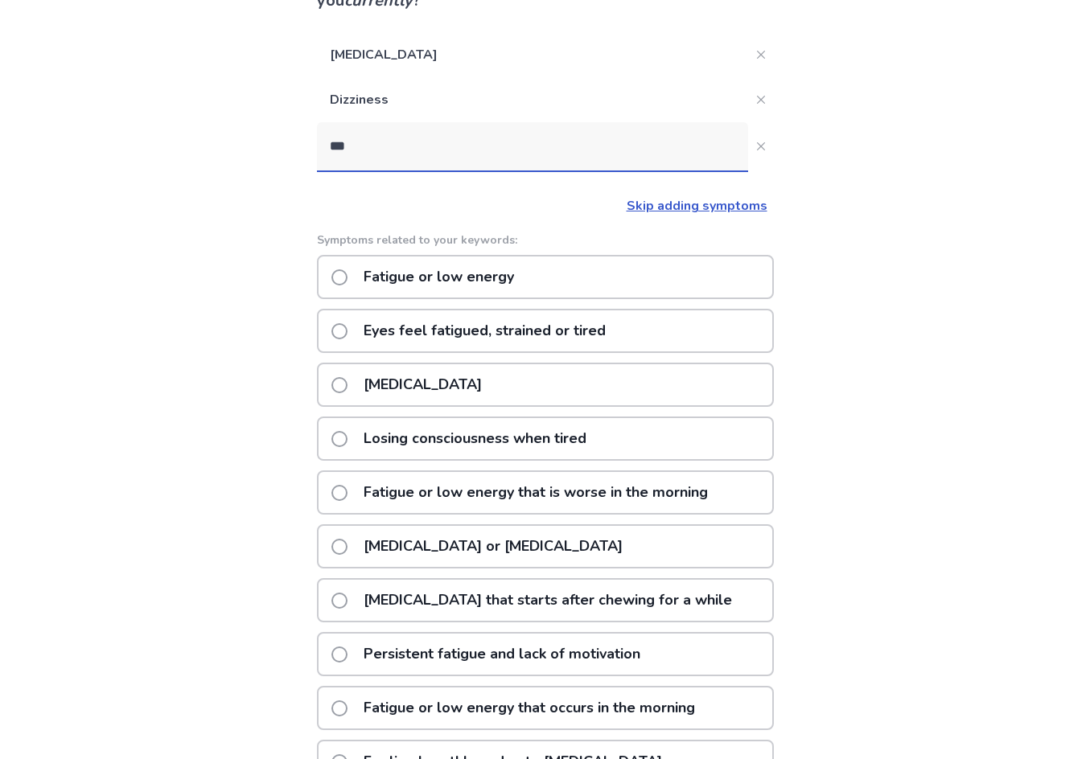
scroll to position [161, 0]
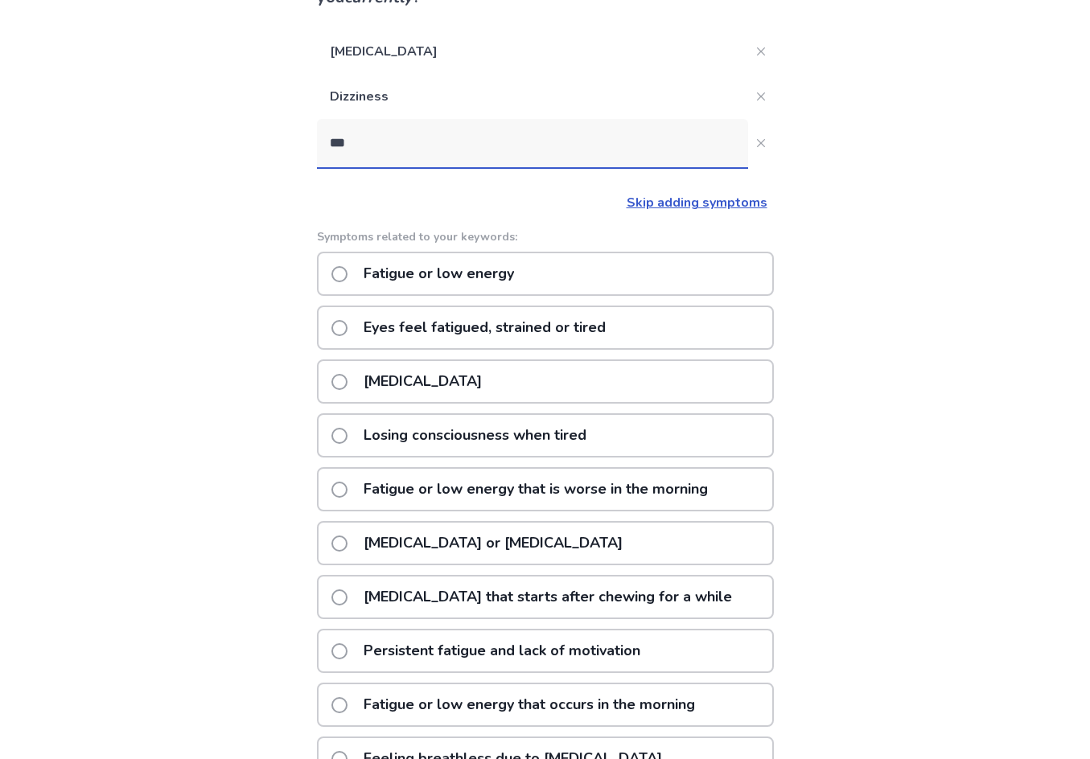
type input "***"
click at [734, 484] on div "Fatigue or low energy that is worse in the morning" at bounding box center [545, 489] width 457 height 44
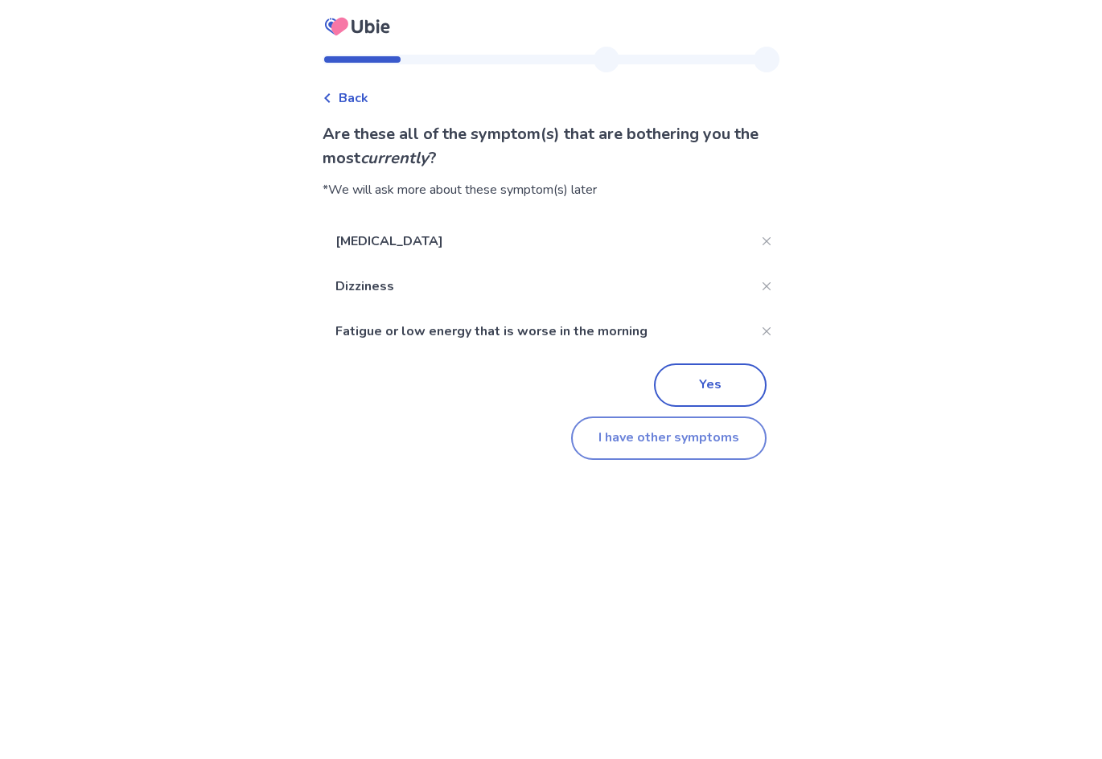
click at [683, 453] on button "I have other symptoms" at bounding box center [668, 438] width 195 height 43
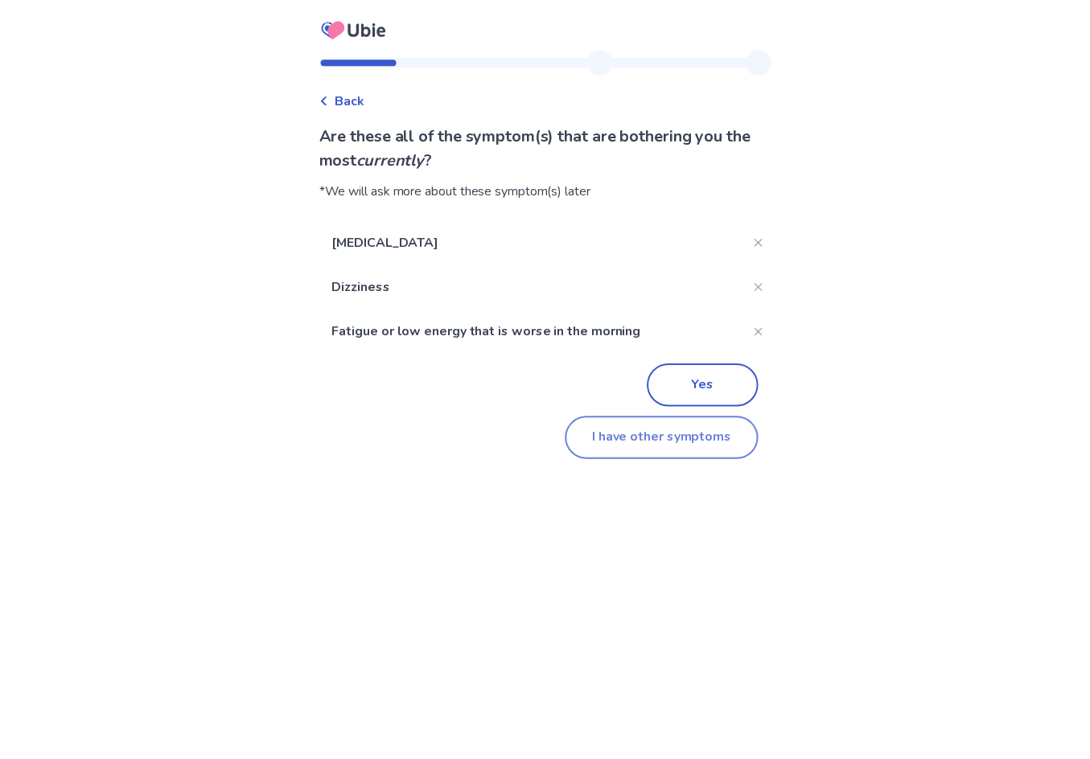
scroll to position [100, 0]
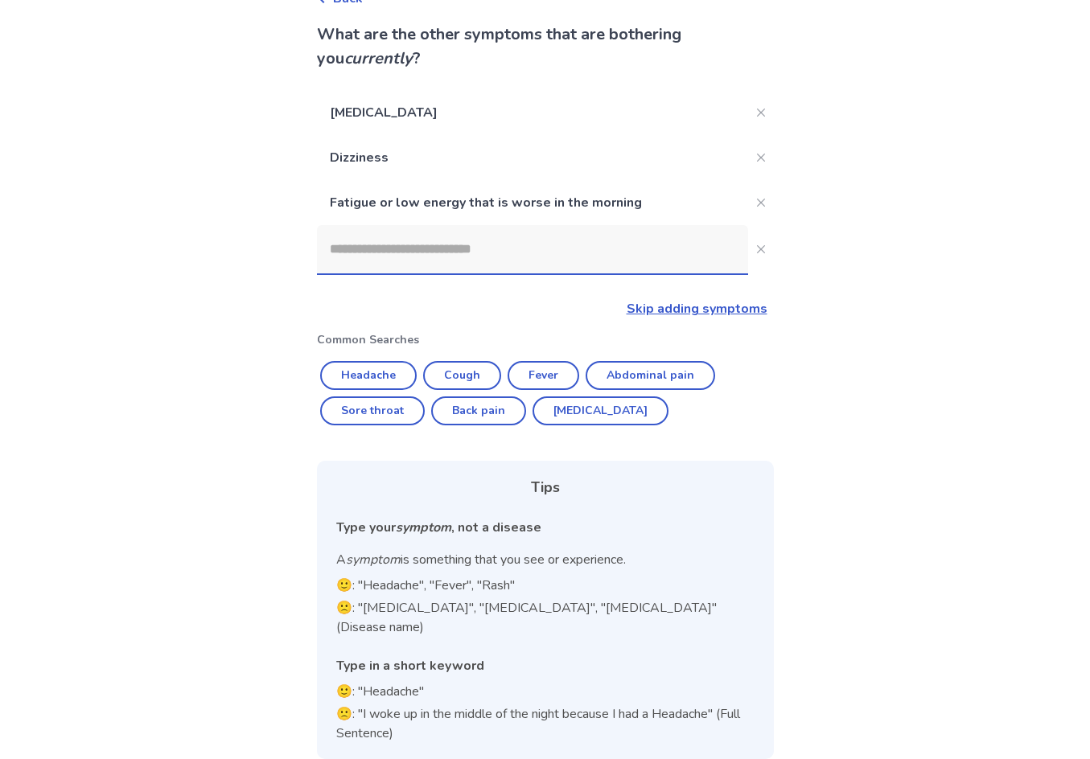
click at [467, 262] on input at bounding box center [532, 249] width 431 height 48
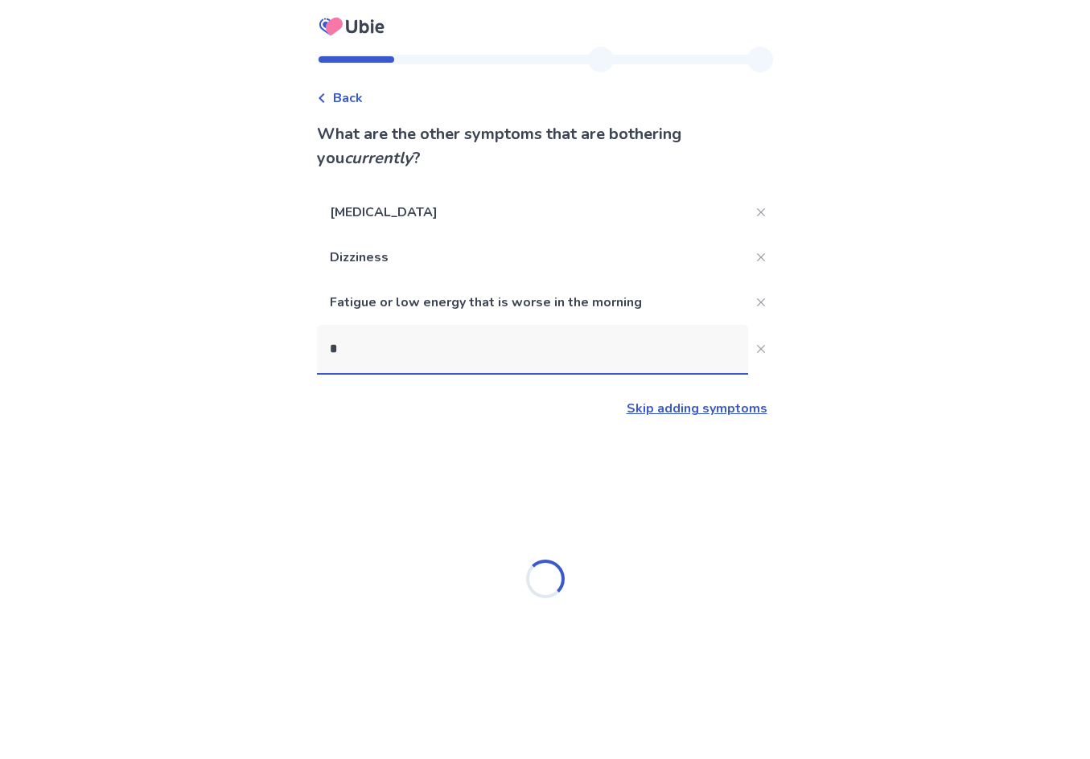
scroll to position [0, 0]
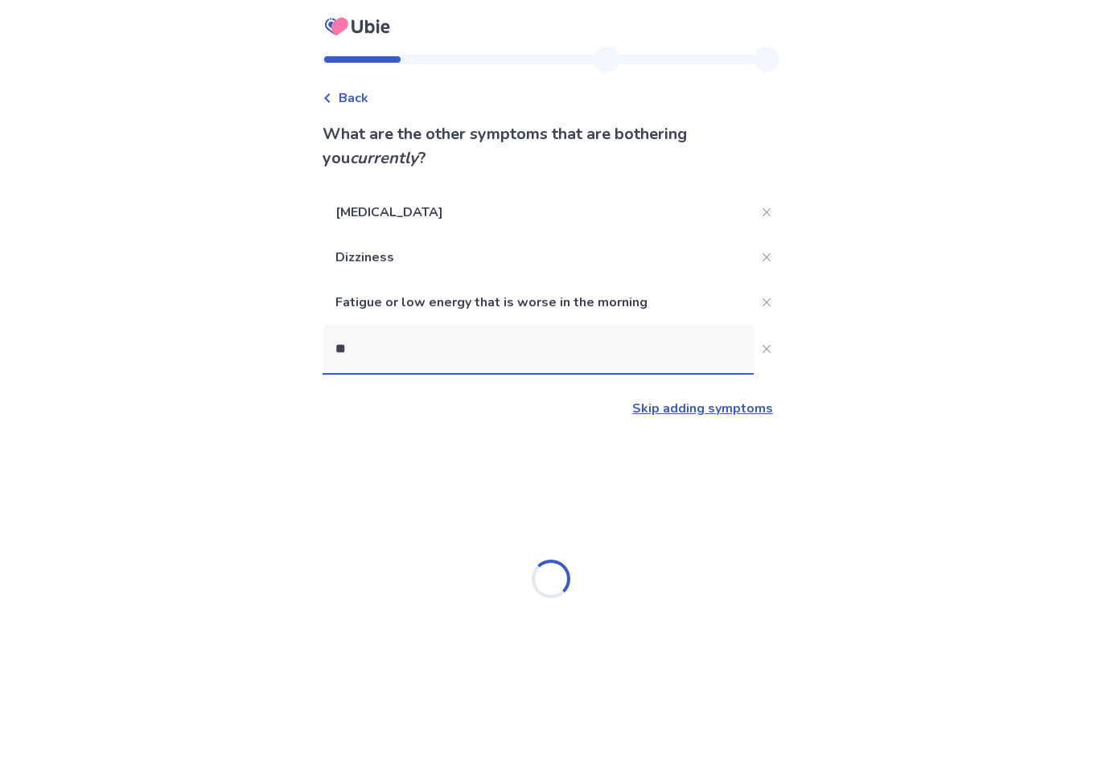
type input "*"
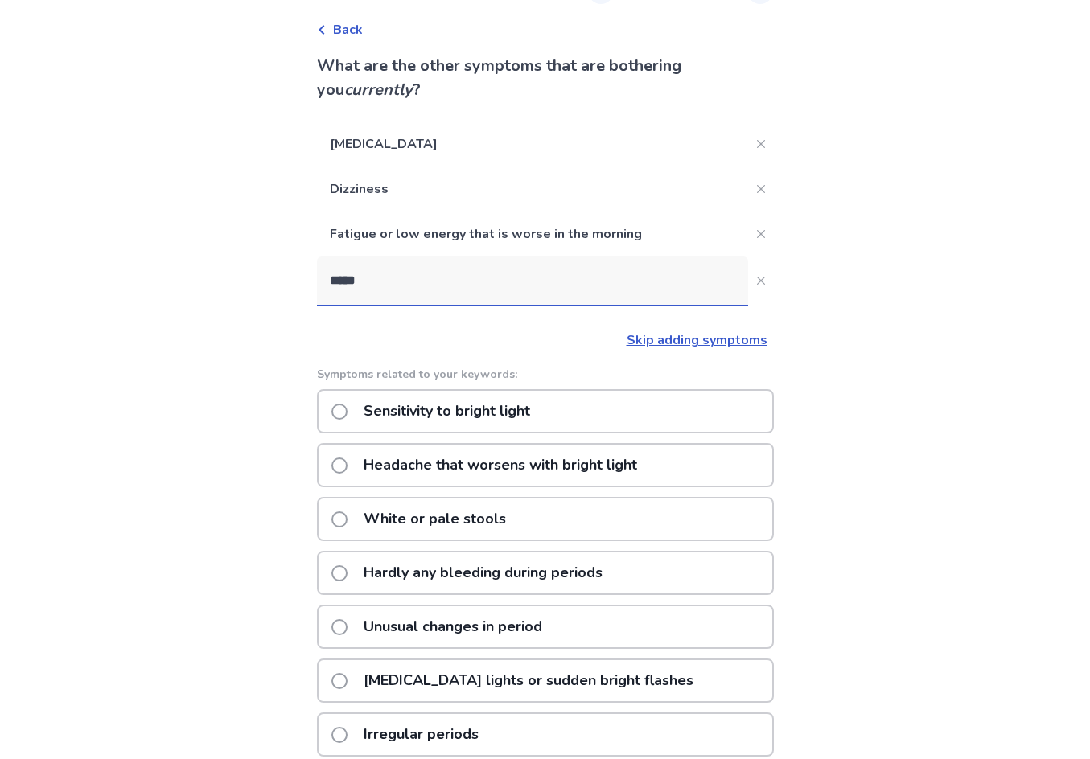
scroll to position [161, 0]
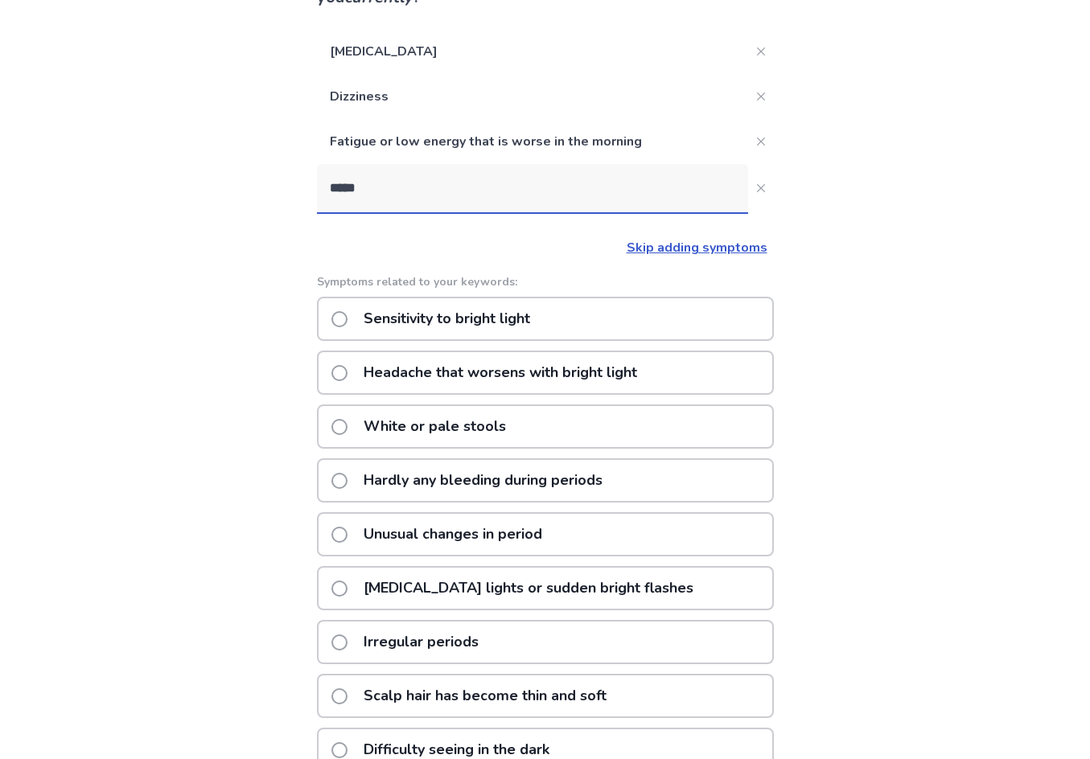
type input "******"
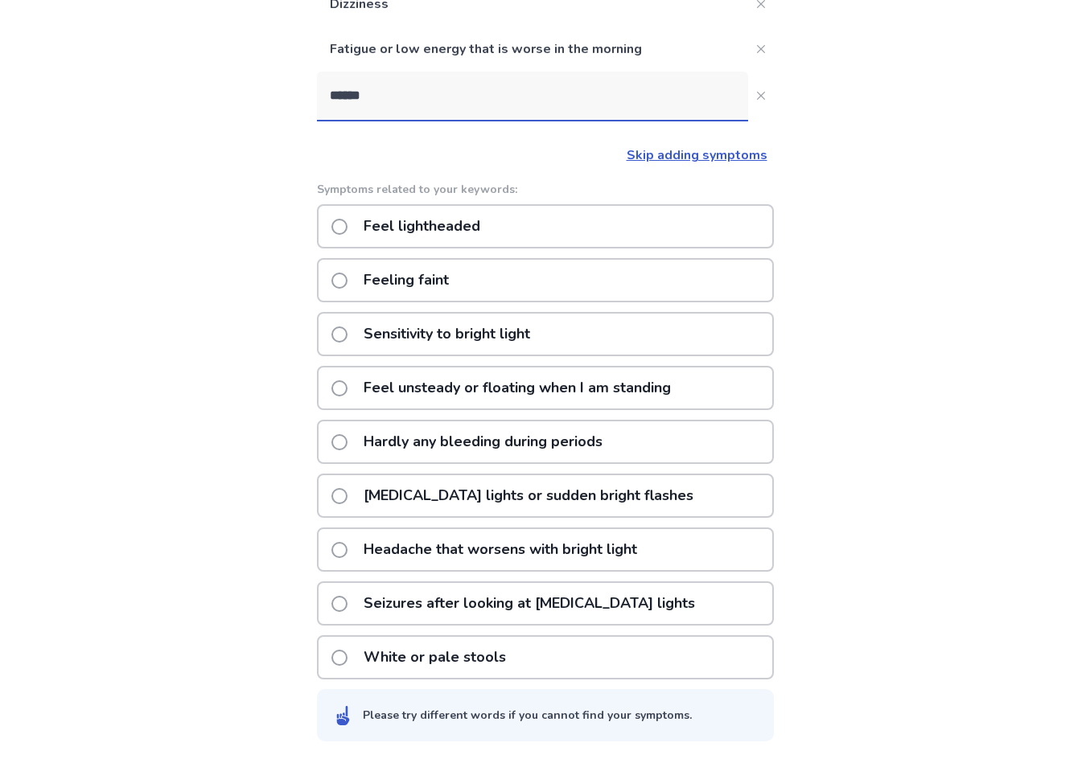
scroll to position [255, 0]
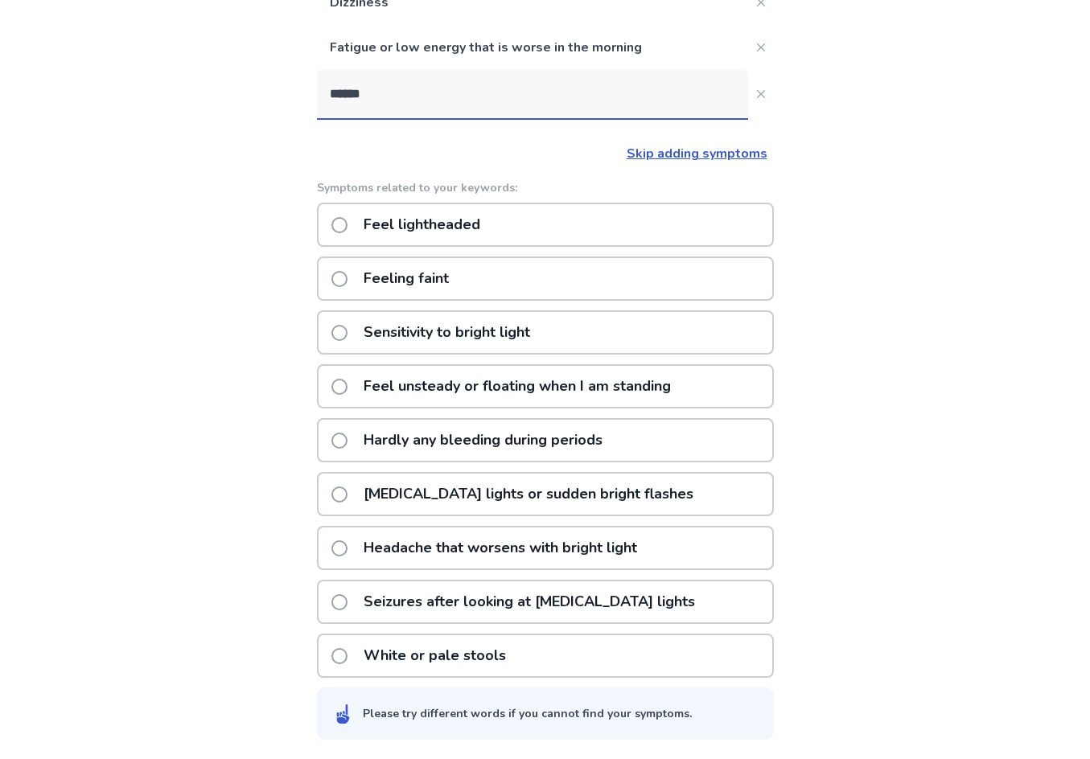
click at [587, 397] on p "Feel unsteady or floating when I am standing" at bounding box center [517, 386] width 327 height 41
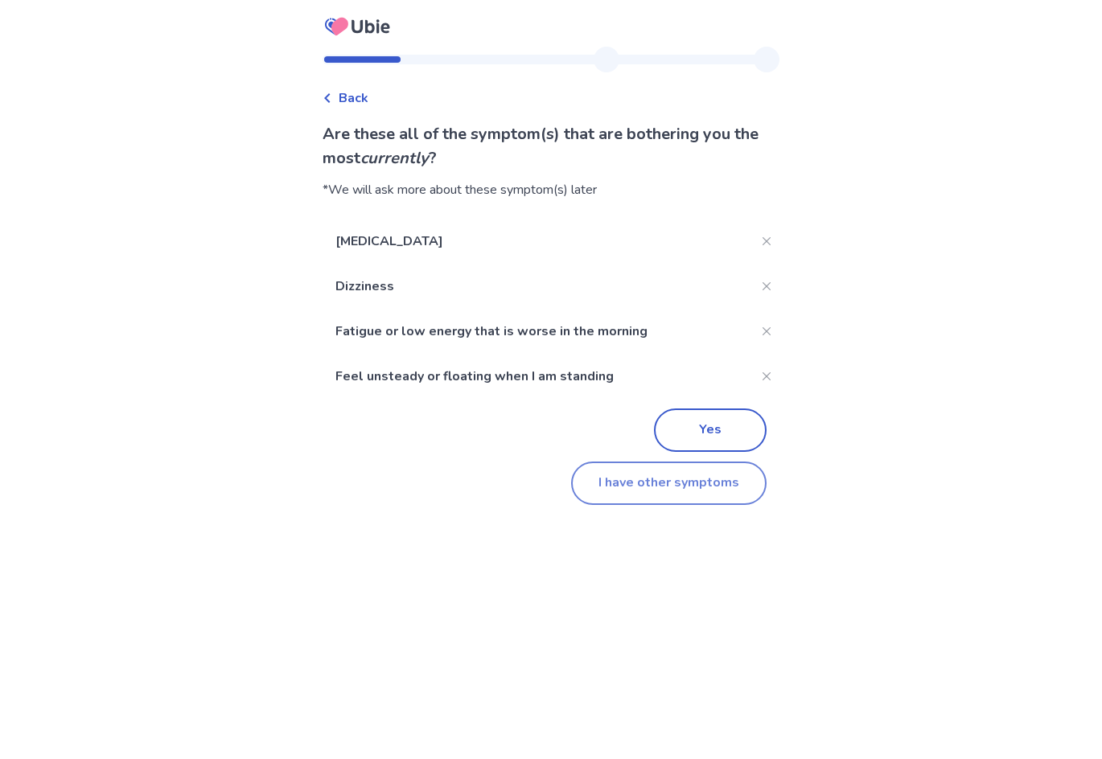
click at [727, 487] on button "I have other symptoms" at bounding box center [668, 483] width 195 height 43
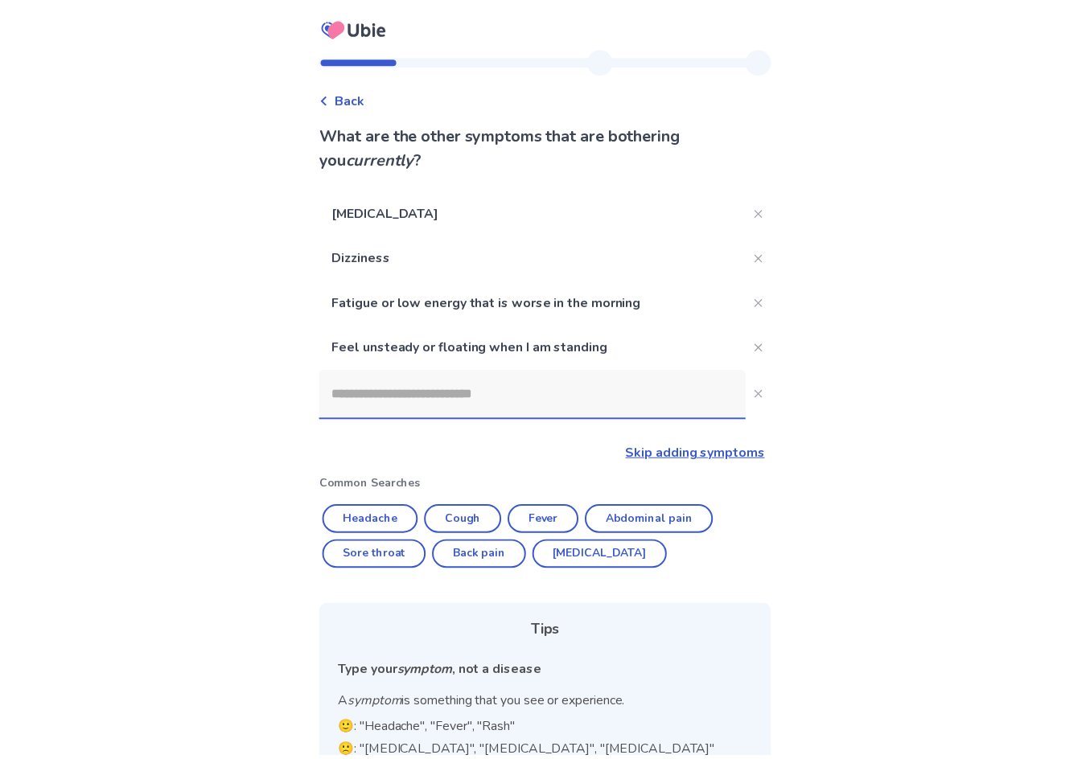
scroll to position [145, 0]
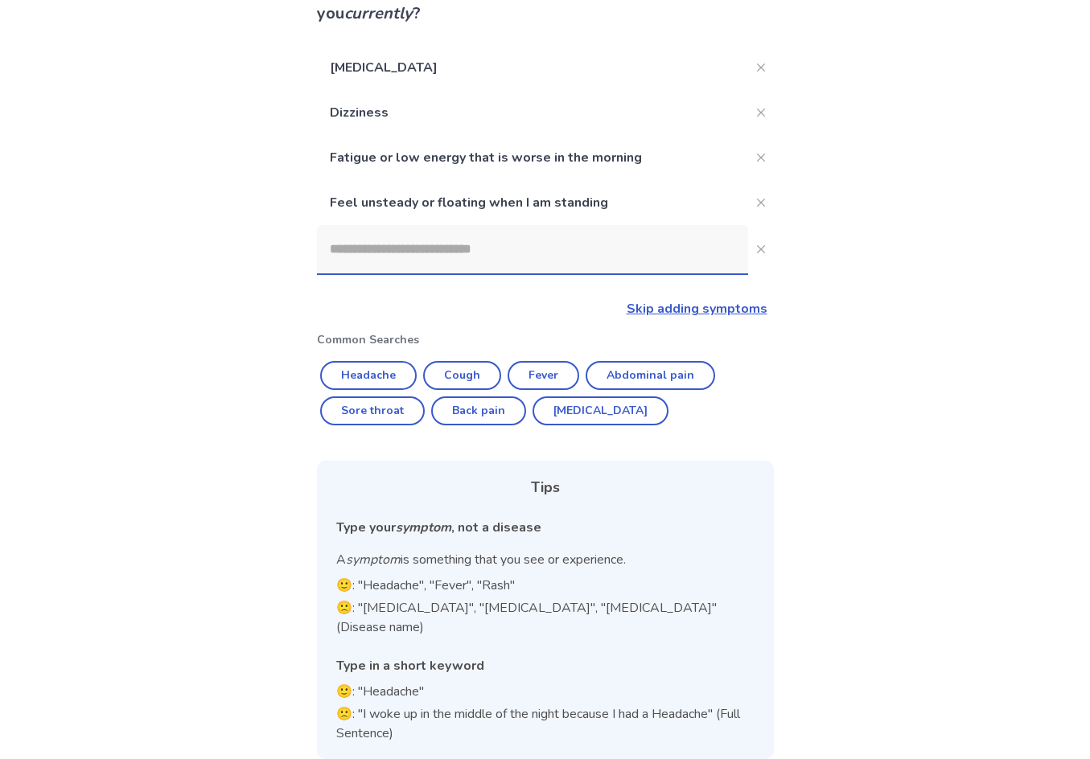
click at [546, 252] on input at bounding box center [532, 249] width 431 height 48
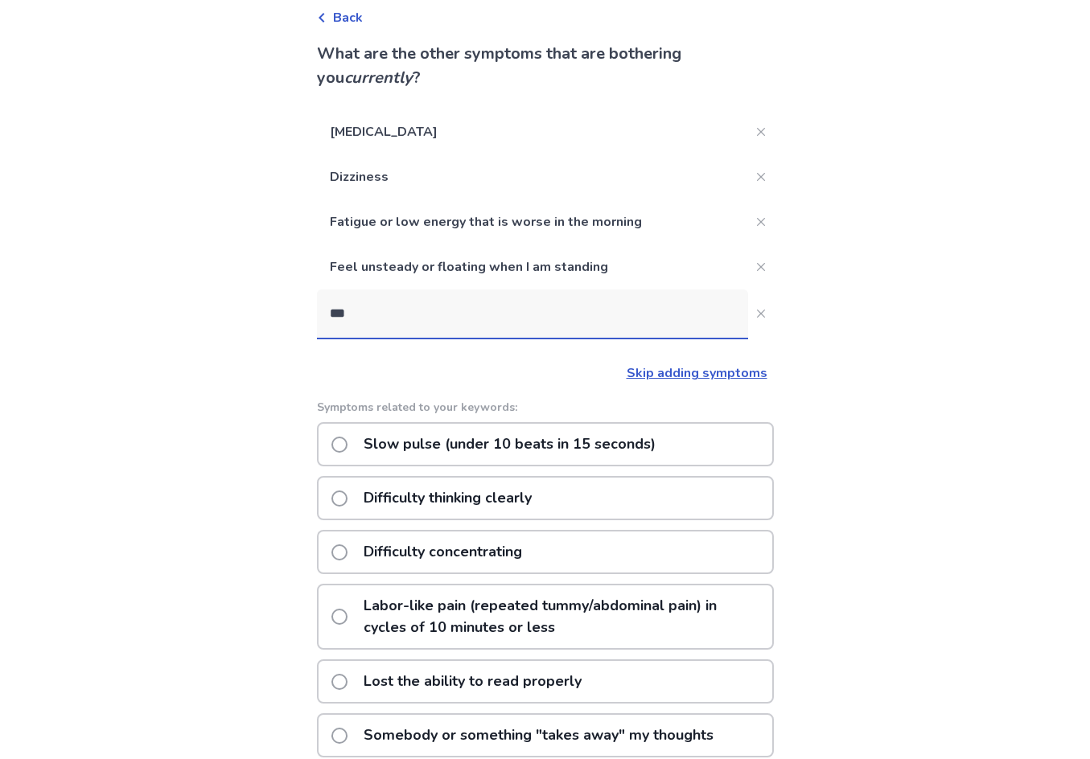
scroll to position [160, 0]
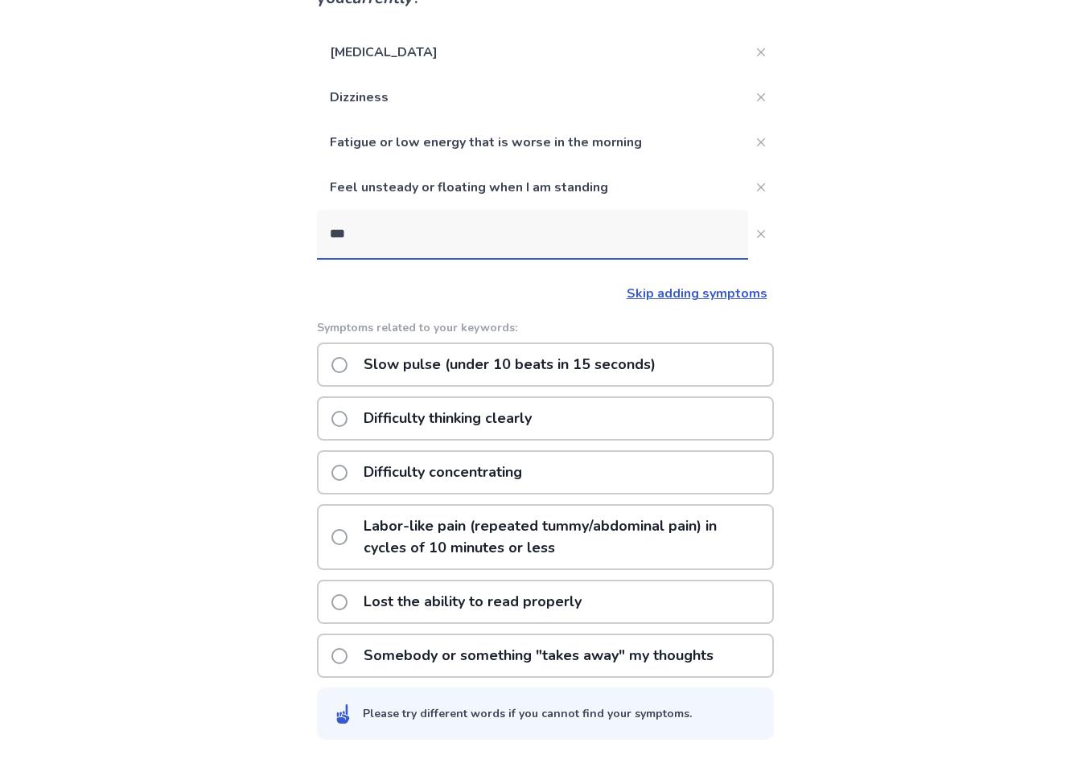
type input "****"
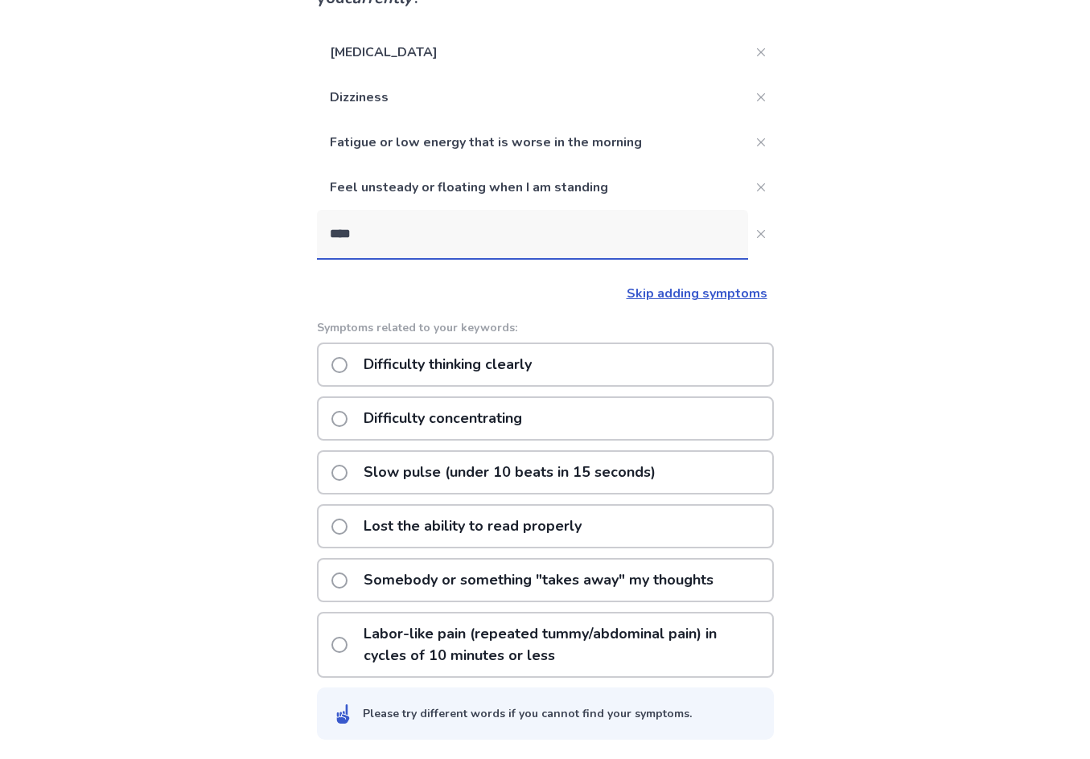
click at [486, 364] on p "Difficulty thinking clearly" at bounding box center [447, 364] width 187 height 41
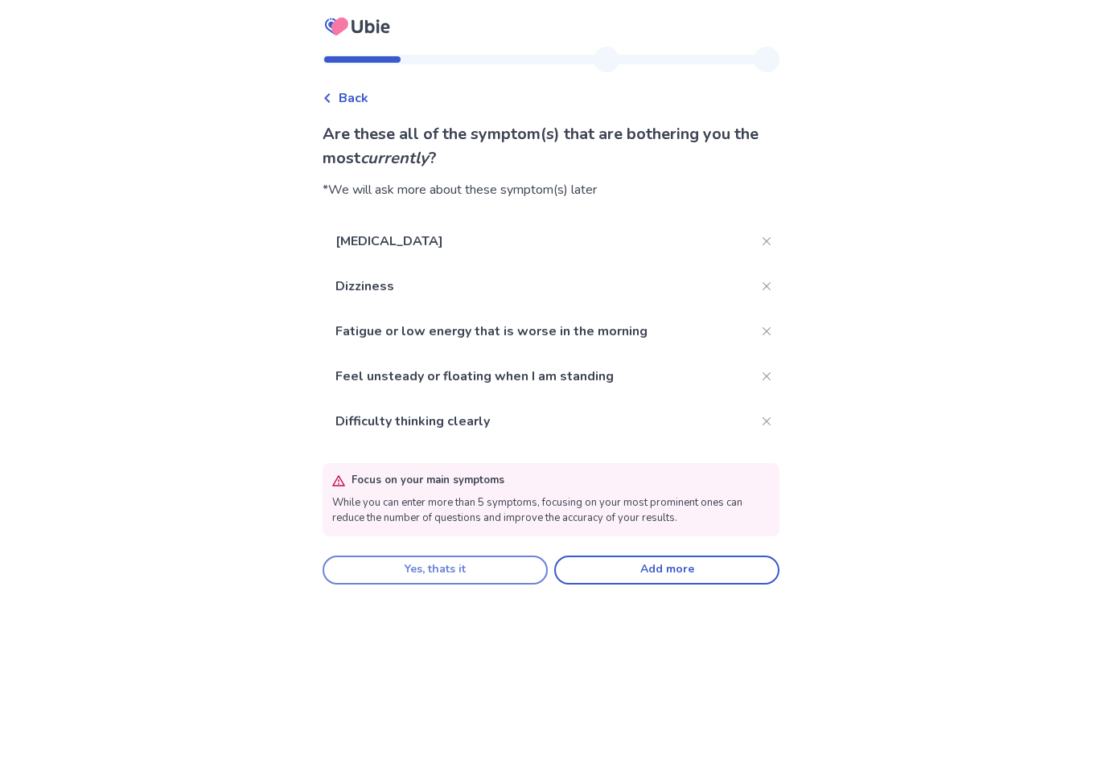
click at [483, 568] on button "Yes, thats it" at bounding box center [435, 570] width 225 height 29
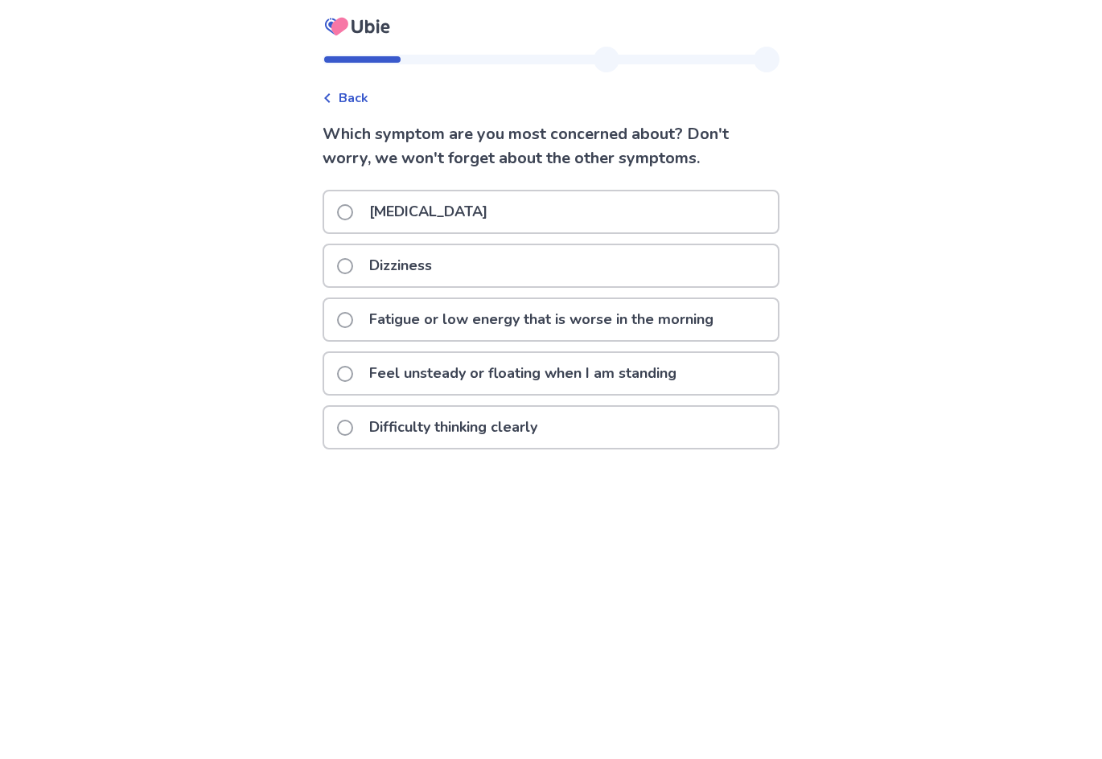
click at [683, 366] on p "Feel unsteady or floating when I am standing" at bounding box center [523, 373] width 327 height 41
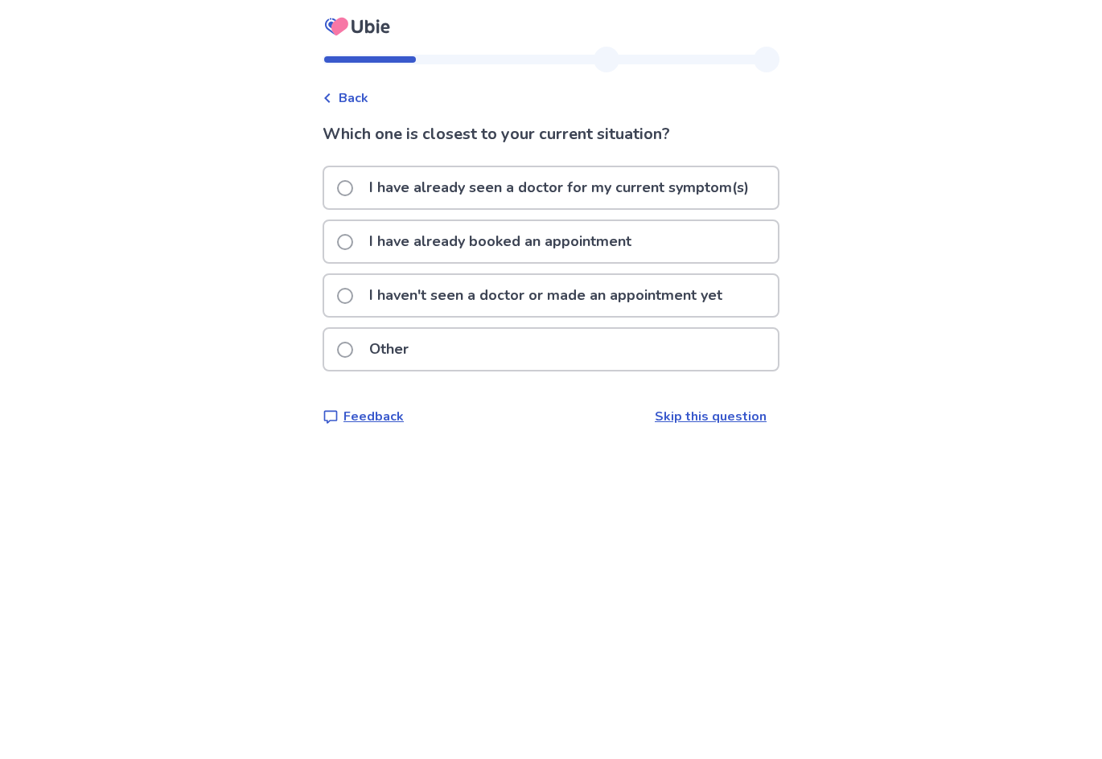
click at [562, 303] on p "I haven't seen a doctor or made an appointment yet" at bounding box center [546, 295] width 372 height 41
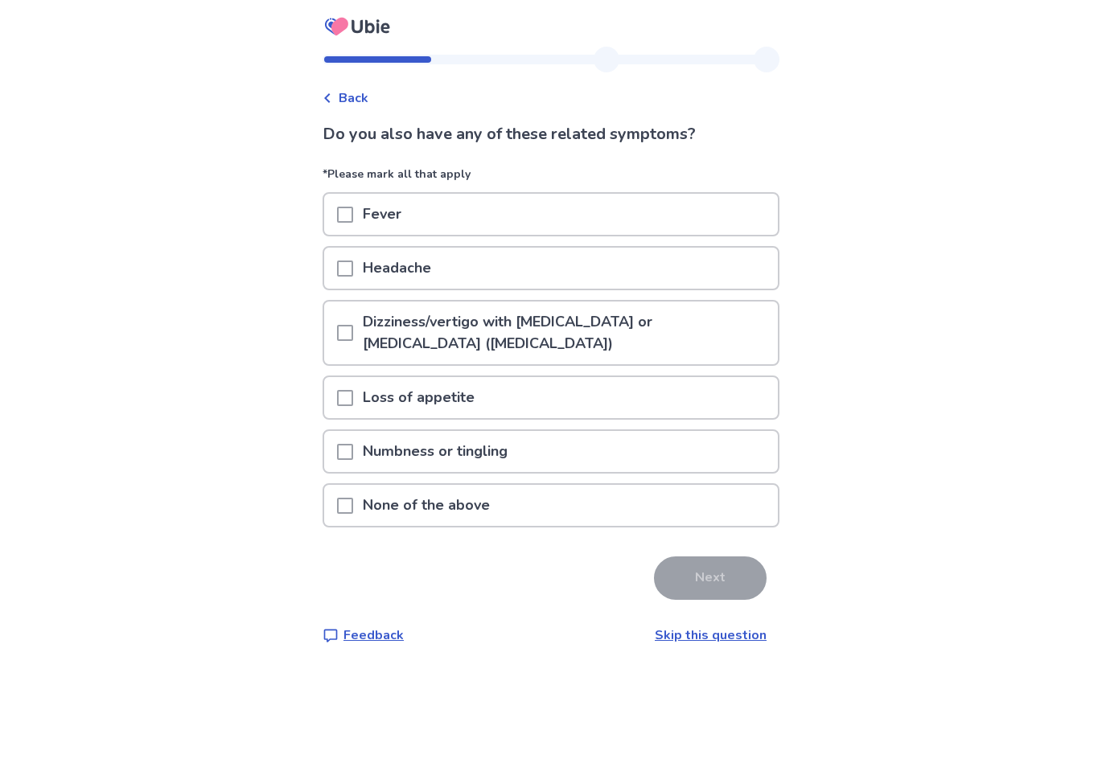
click at [500, 507] on p "None of the above" at bounding box center [426, 505] width 146 height 41
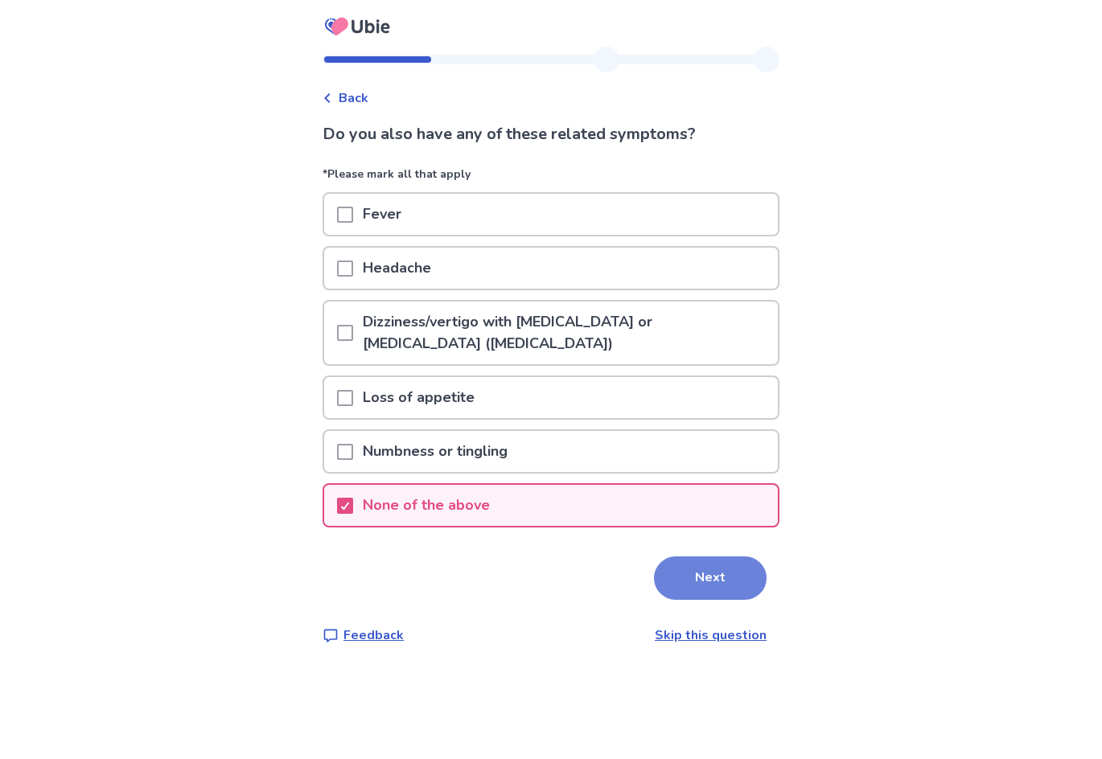
click at [710, 572] on button "Next" at bounding box center [710, 578] width 113 height 43
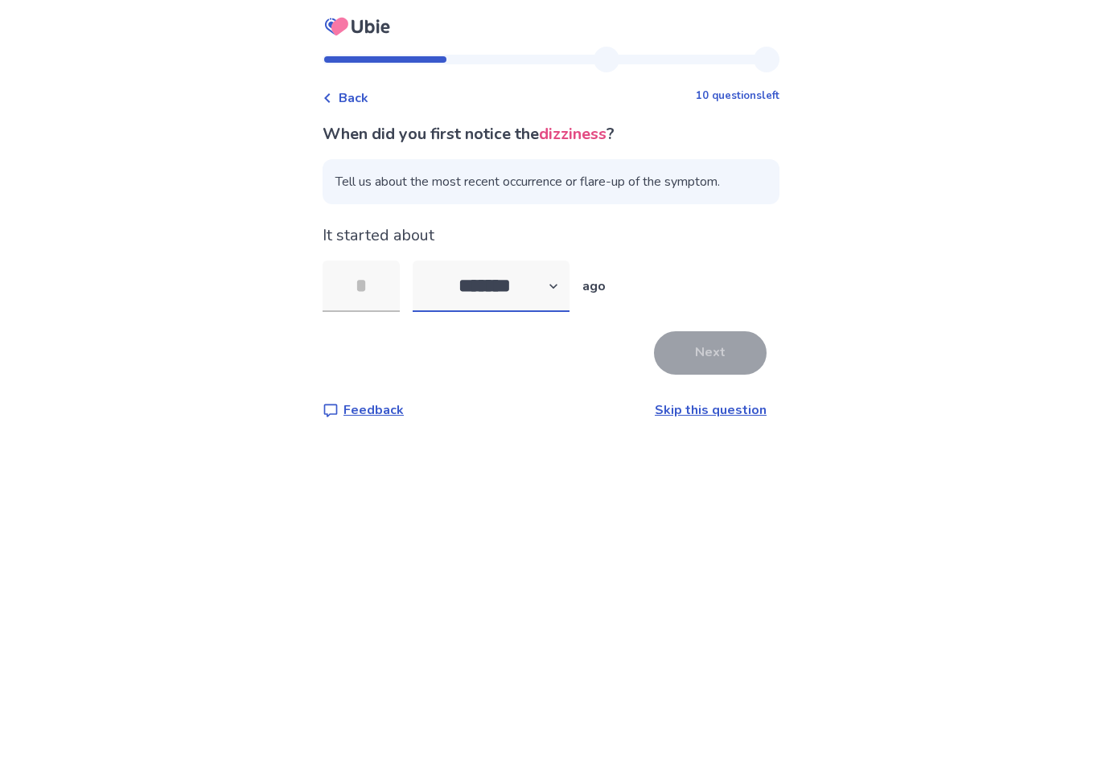
click at [527, 282] on select "******* ****** ******* ******** *******" at bounding box center [491, 286] width 157 height 51
select select "*"
click at [422, 261] on select "******* ****** ******* ******** *******" at bounding box center [491, 286] width 157 height 51
click at [387, 291] on input "tel" at bounding box center [361, 286] width 77 height 51
type input "*"
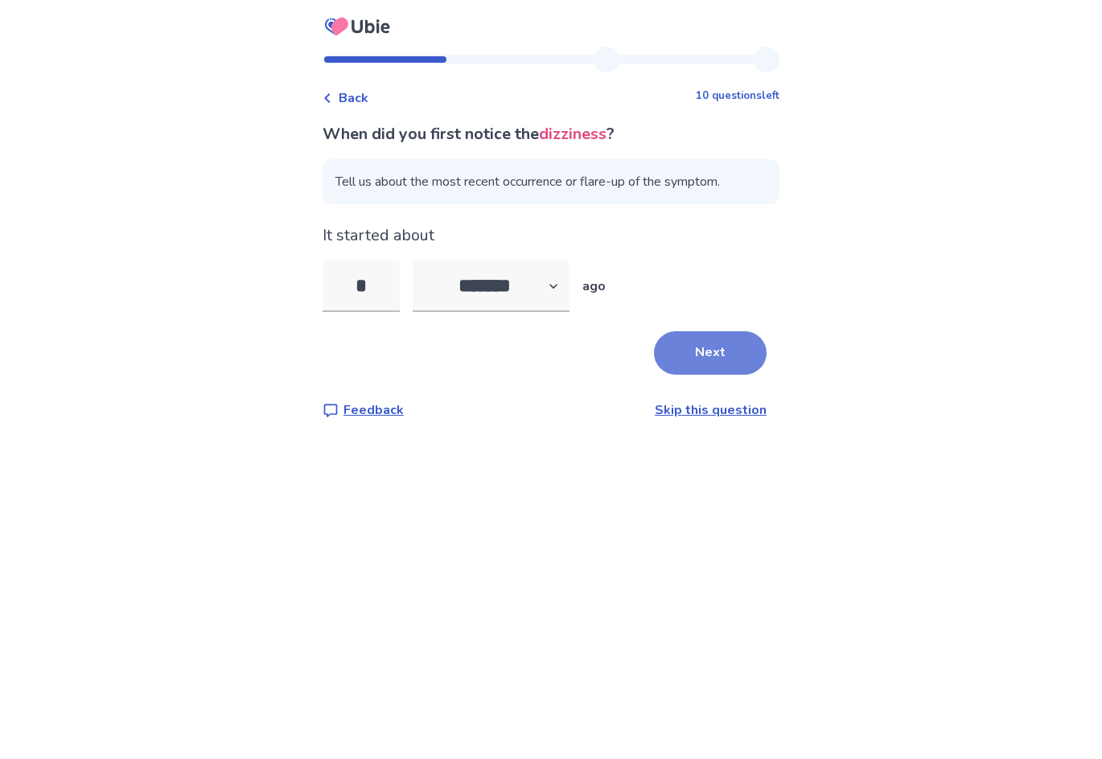
click at [714, 348] on button "Next" at bounding box center [710, 352] width 113 height 43
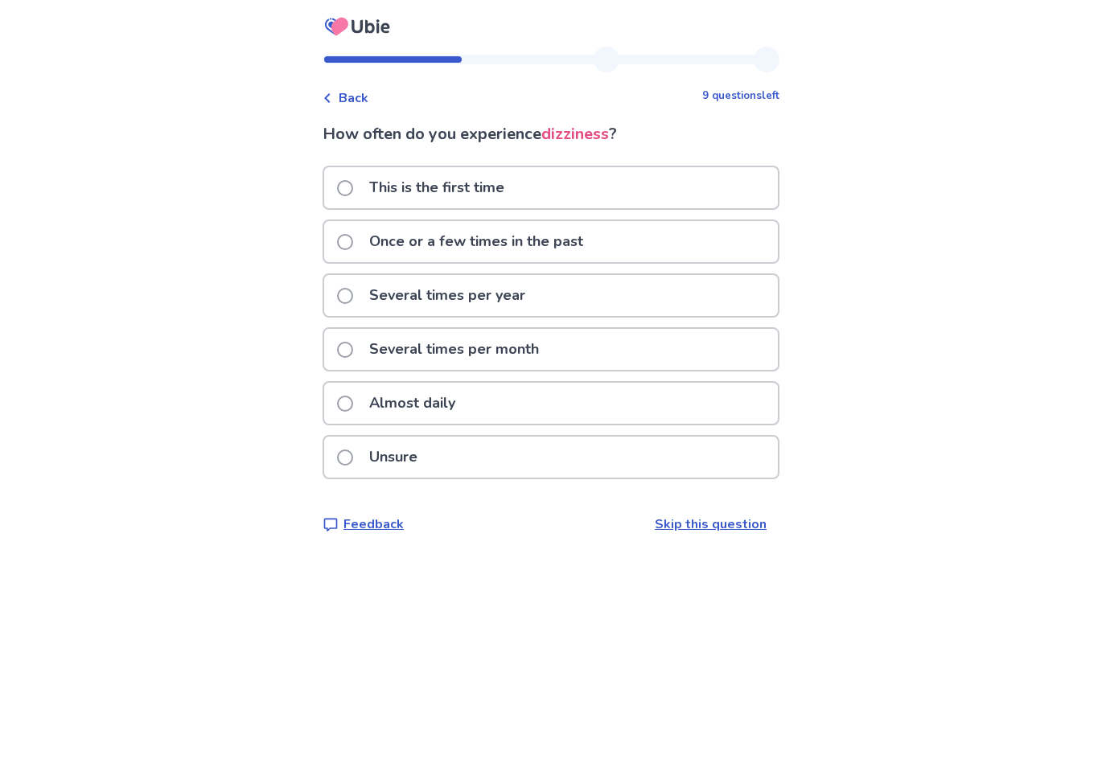
click at [520, 401] on div "Almost daily" at bounding box center [551, 403] width 454 height 41
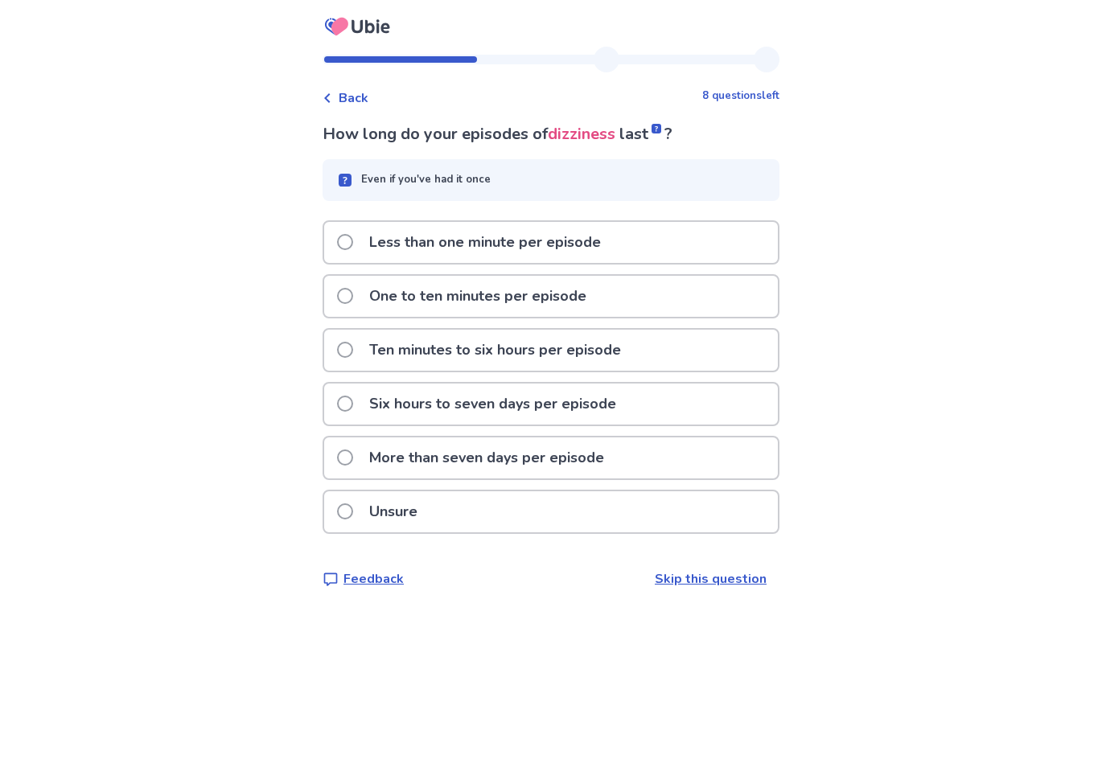
click at [670, 308] on div "One to ten minutes per episode" at bounding box center [551, 296] width 454 height 41
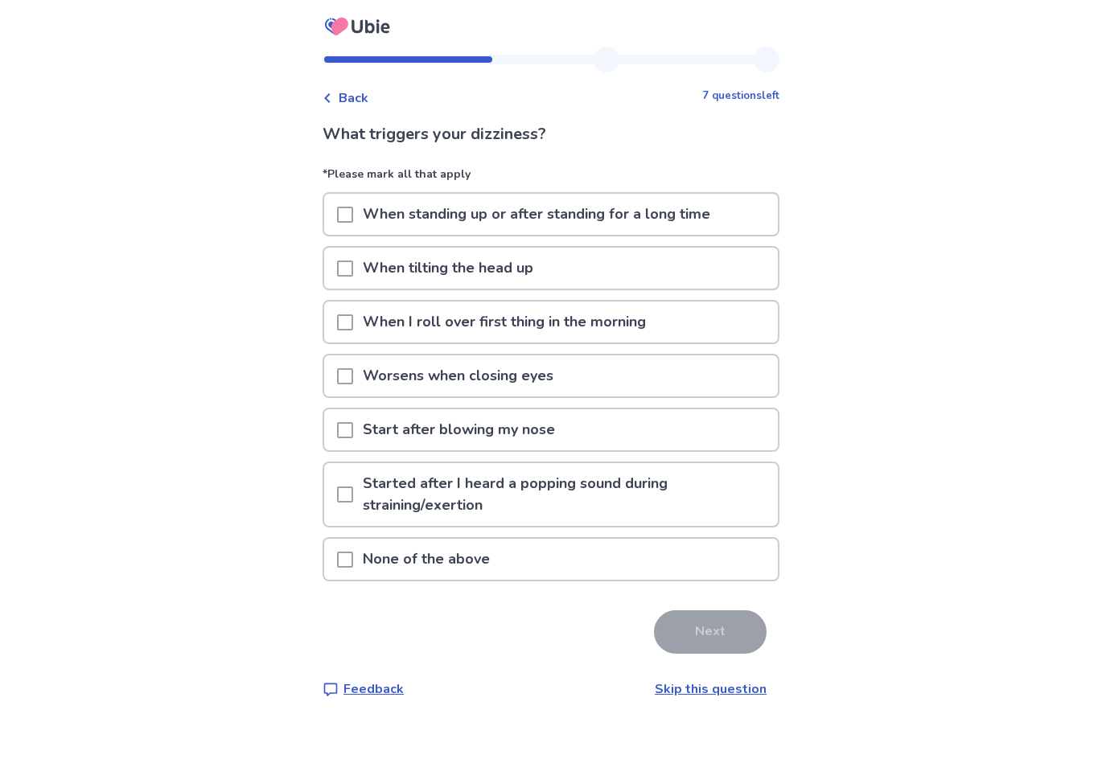
click at [364, 217] on p "When standing up or after standing for a long time" at bounding box center [536, 214] width 367 height 41
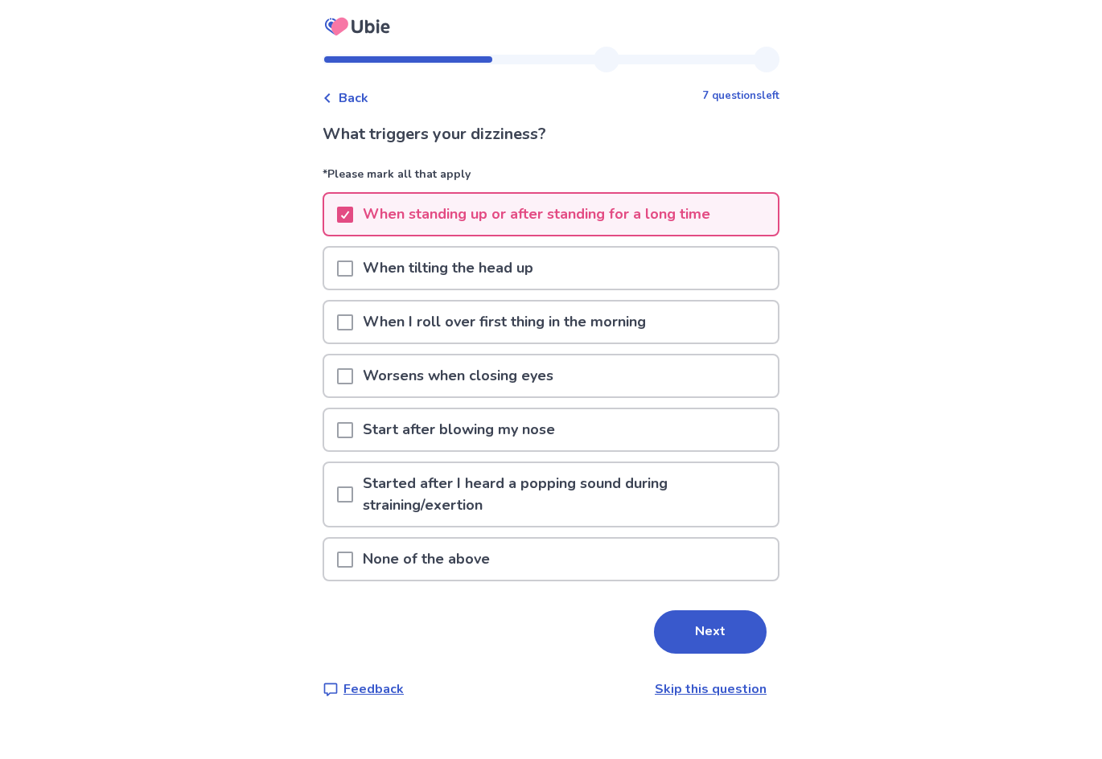
click at [353, 264] on span at bounding box center [345, 269] width 16 height 16
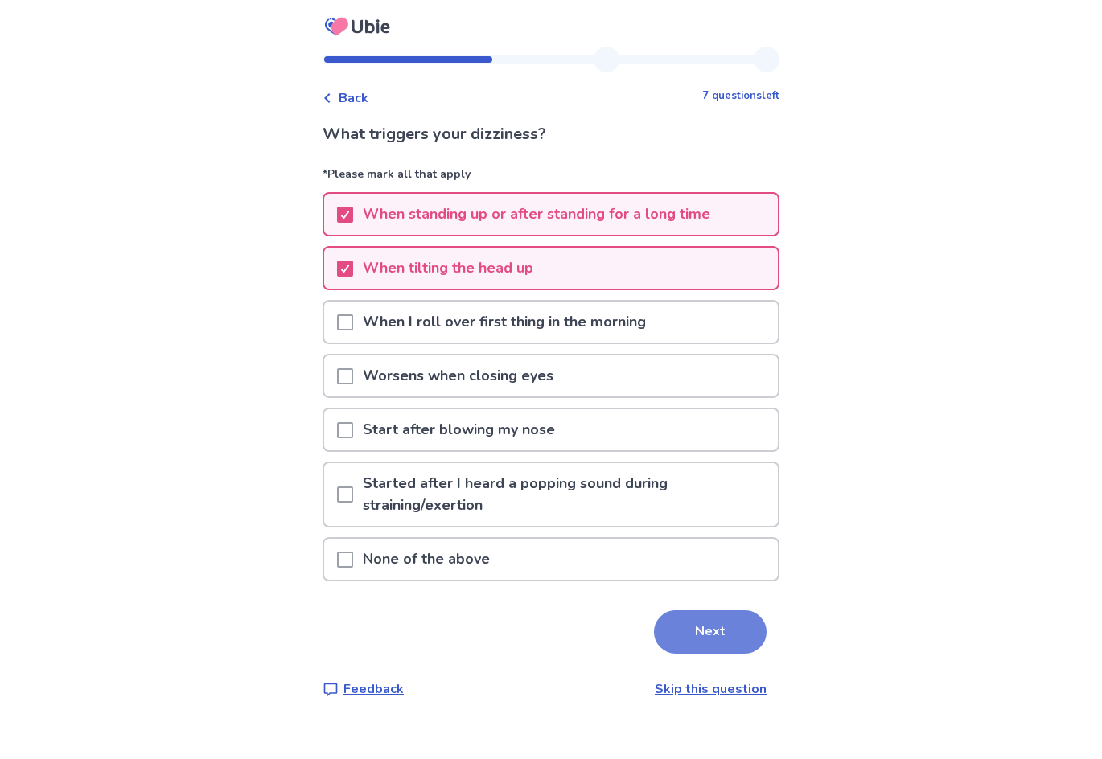
click at [709, 623] on button "Next" at bounding box center [710, 632] width 113 height 43
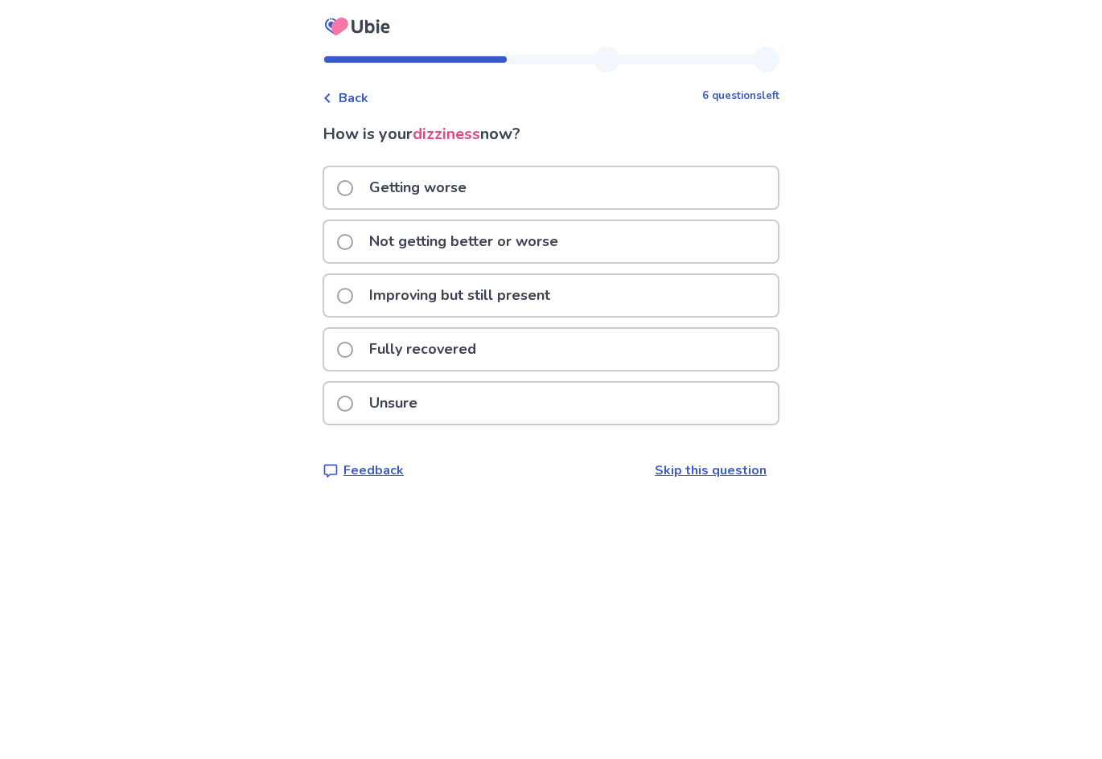
click at [487, 236] on p "Not getting better or worse" at bounding box center [464, 241] width 208 height 41
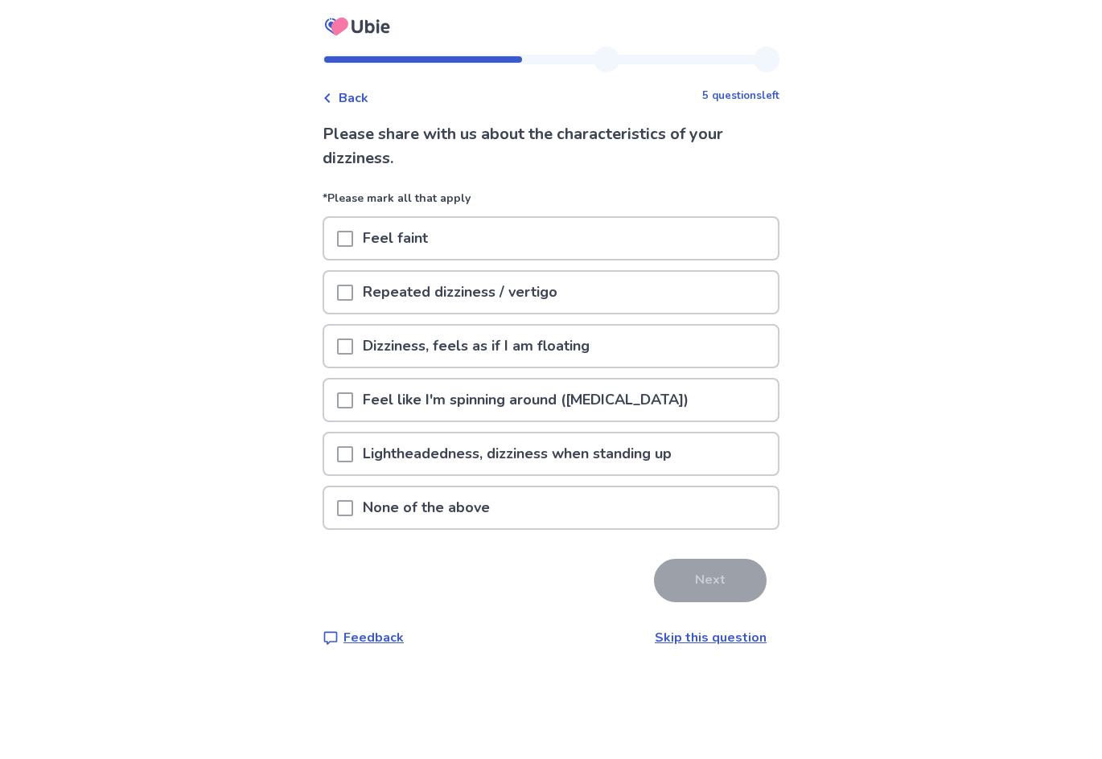
click at [353, 450] on span at bounding box center [345, 454] width 16 height 16
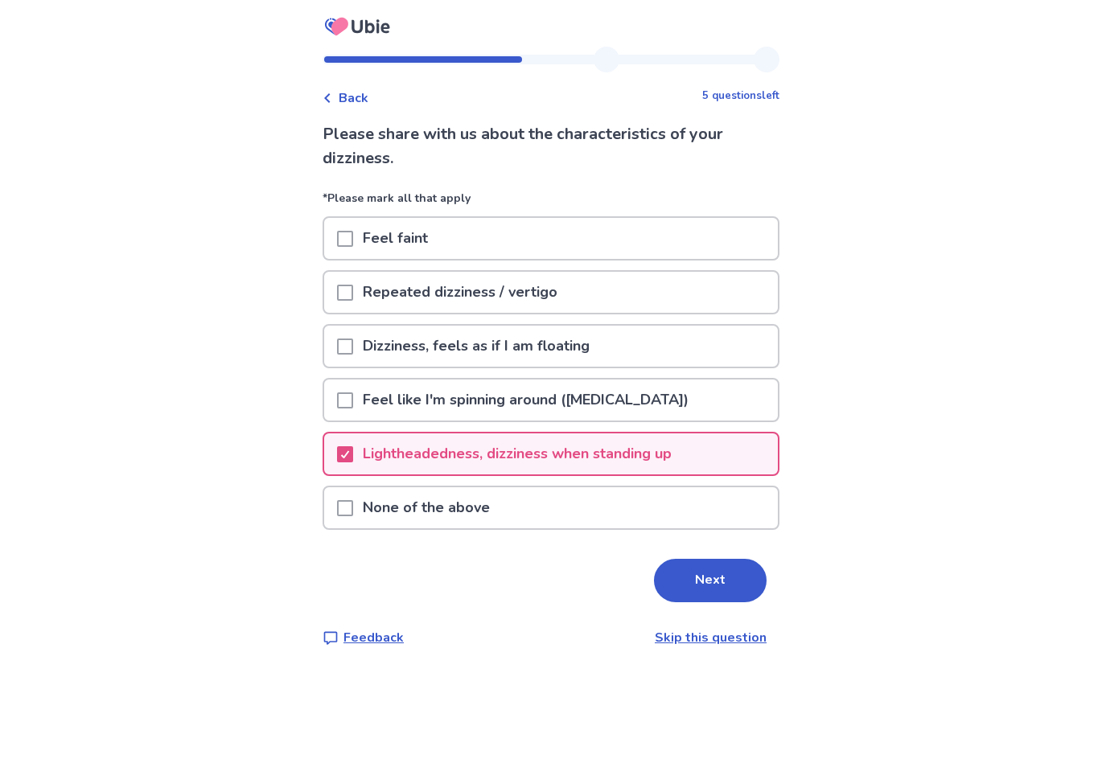
click at [369, 248] on p "Feel faint" at bounding box center [395, 238] width 84 height 41
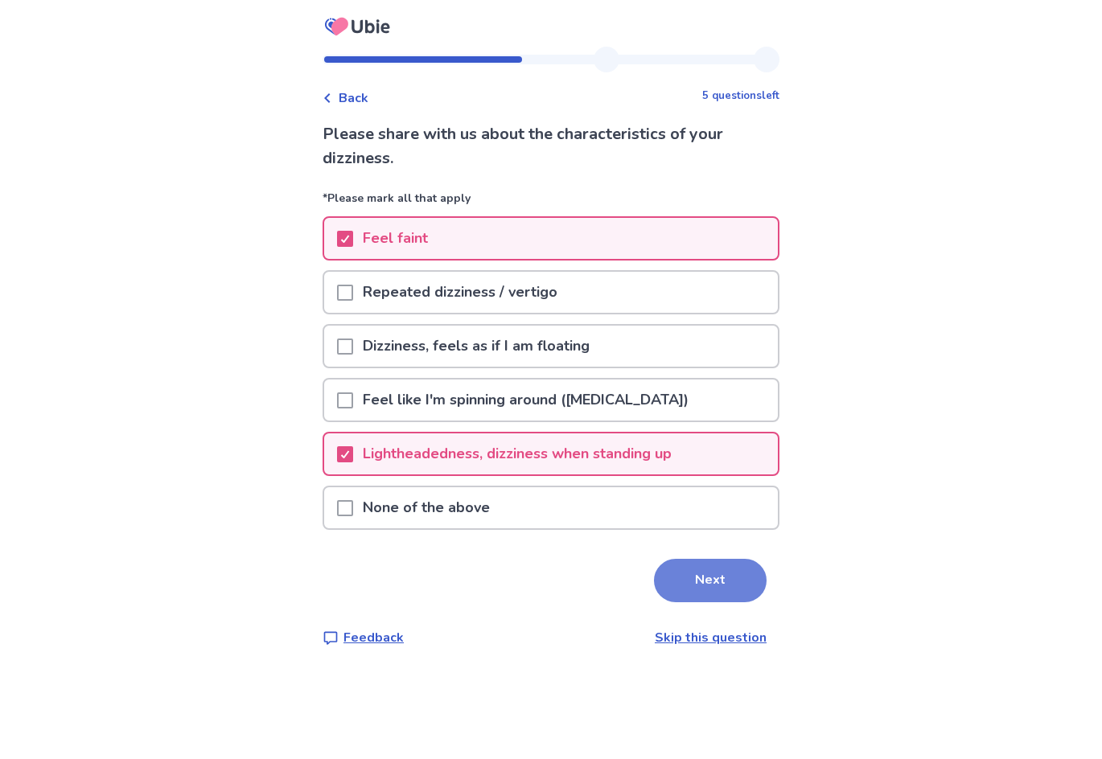
click at [705, 571] on button "Next" at bounding box center [710, 580] width 113 height 43
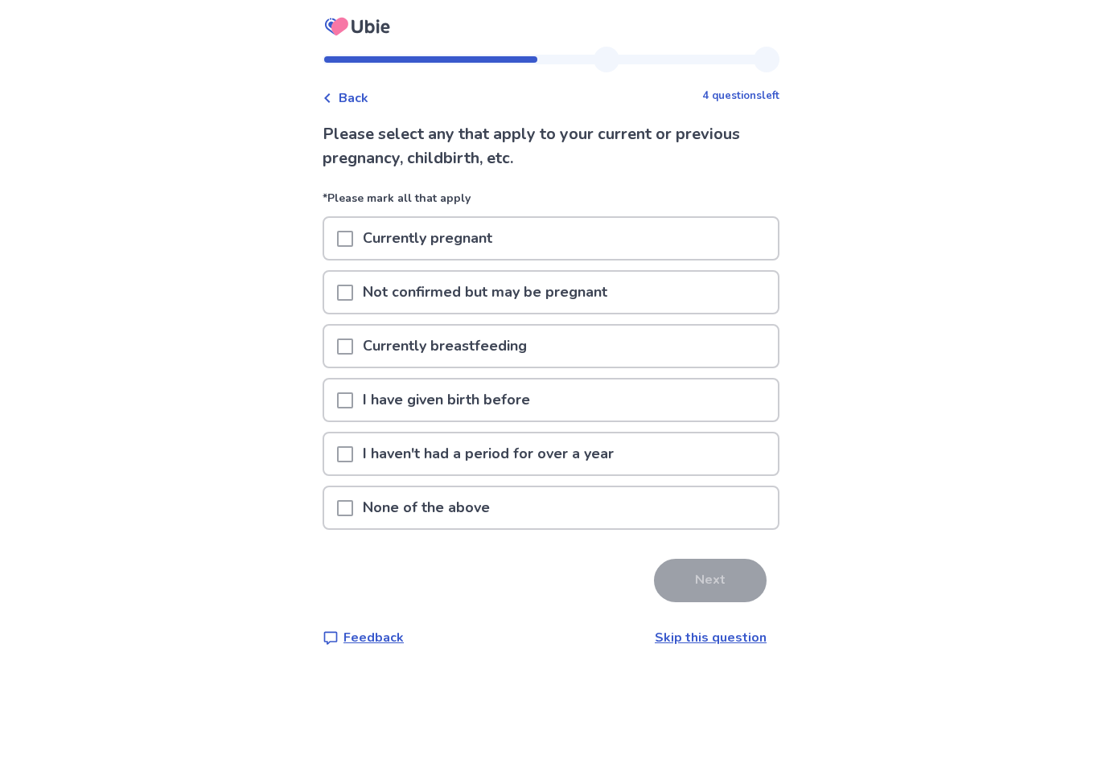
click at [364, 509] on p "None of the above" at bounding box center [426, 507] width 146 height 41
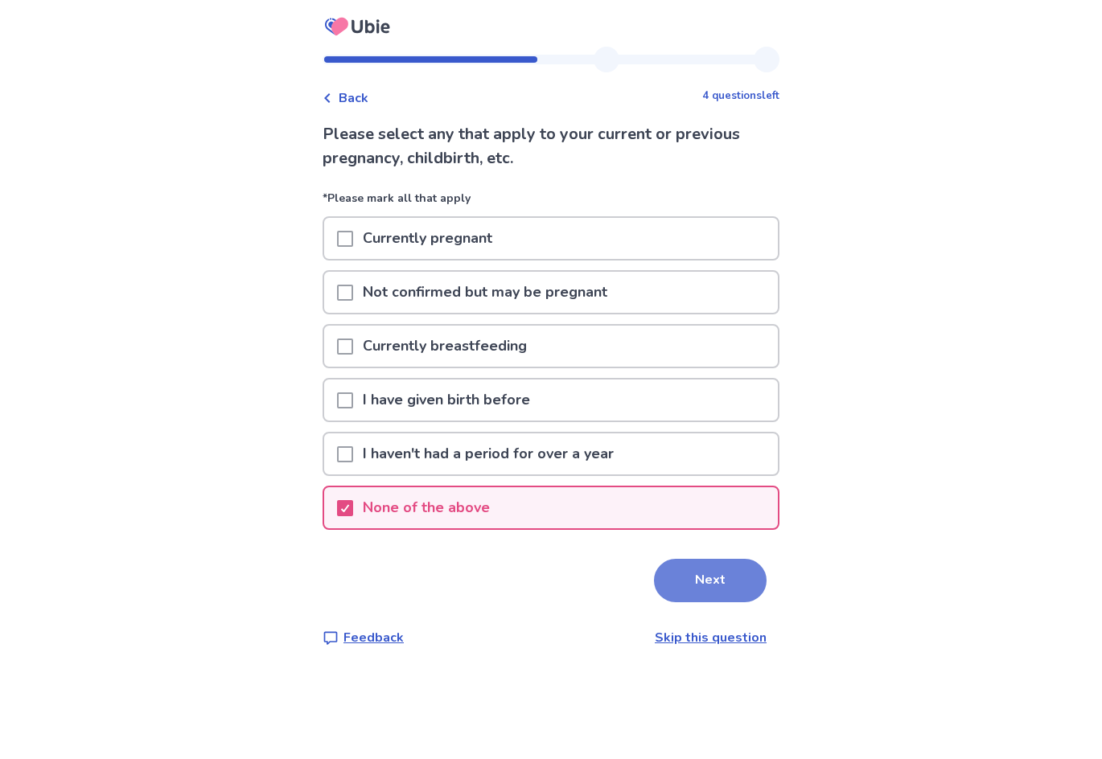
click at [721, 584] on button "Next" at bounding box center [710, 580] width 113 height 43
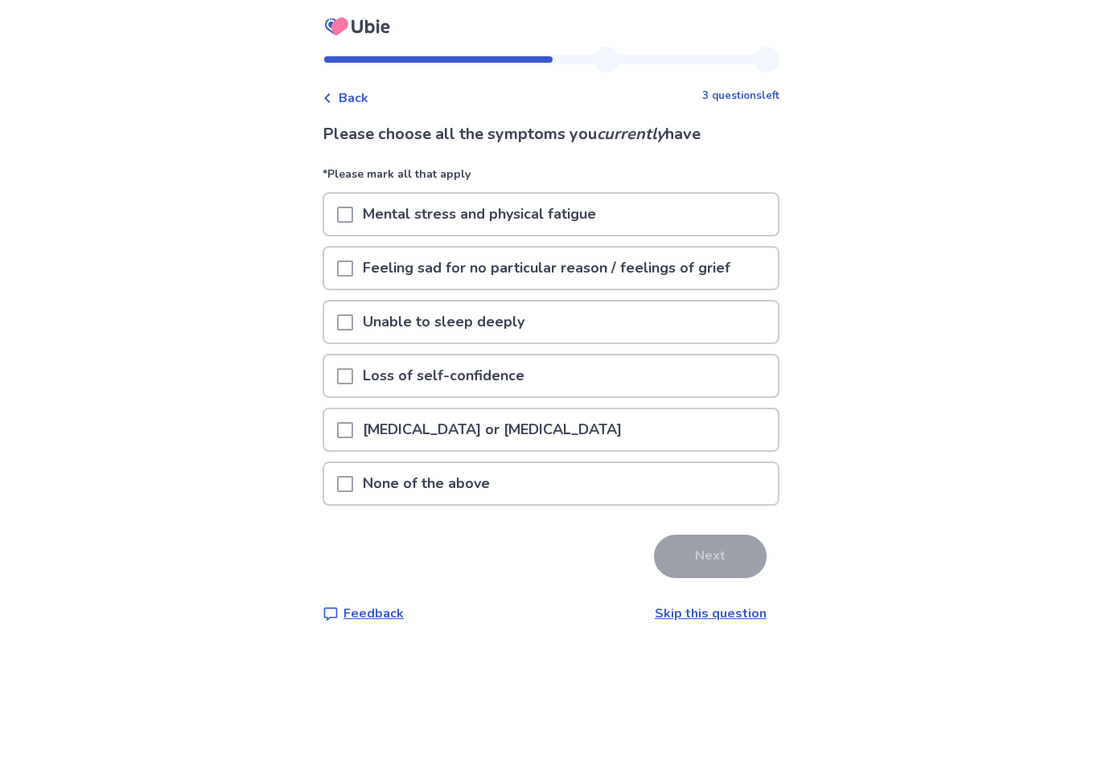
click at [352, 213] on span at bounding box center [345, 215] width 16 height 16
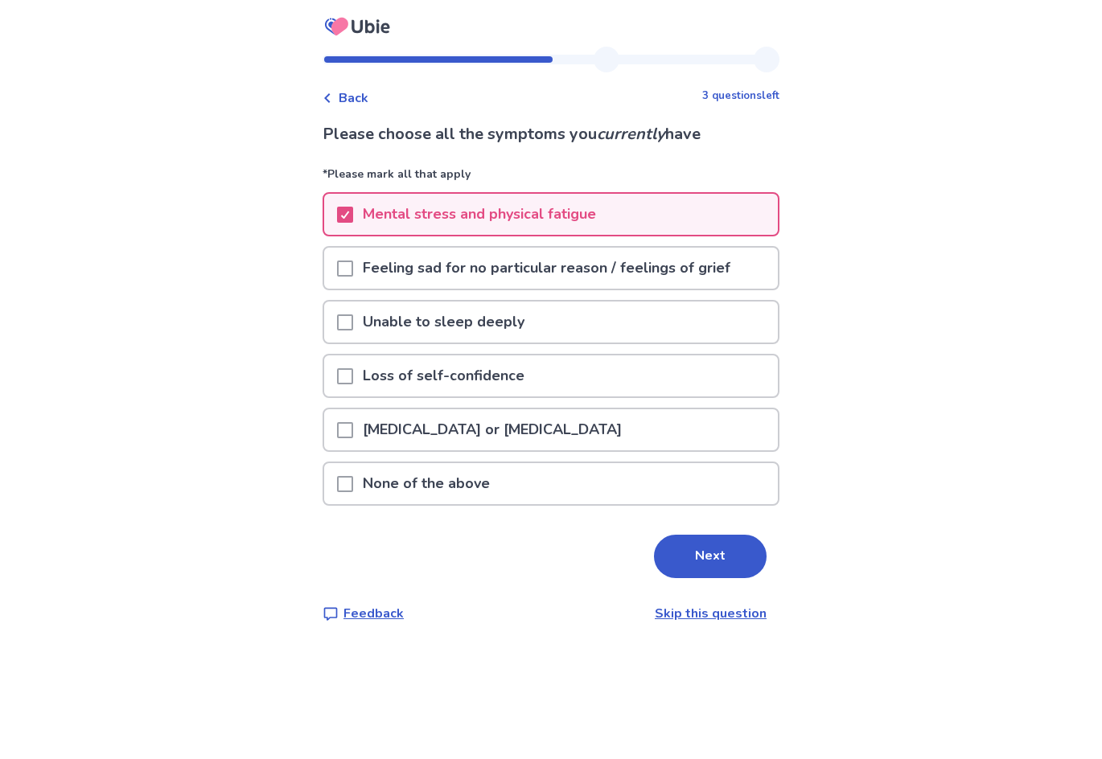
click at [351, 427] on span at bounding box center [345, 430] width 16 height 16
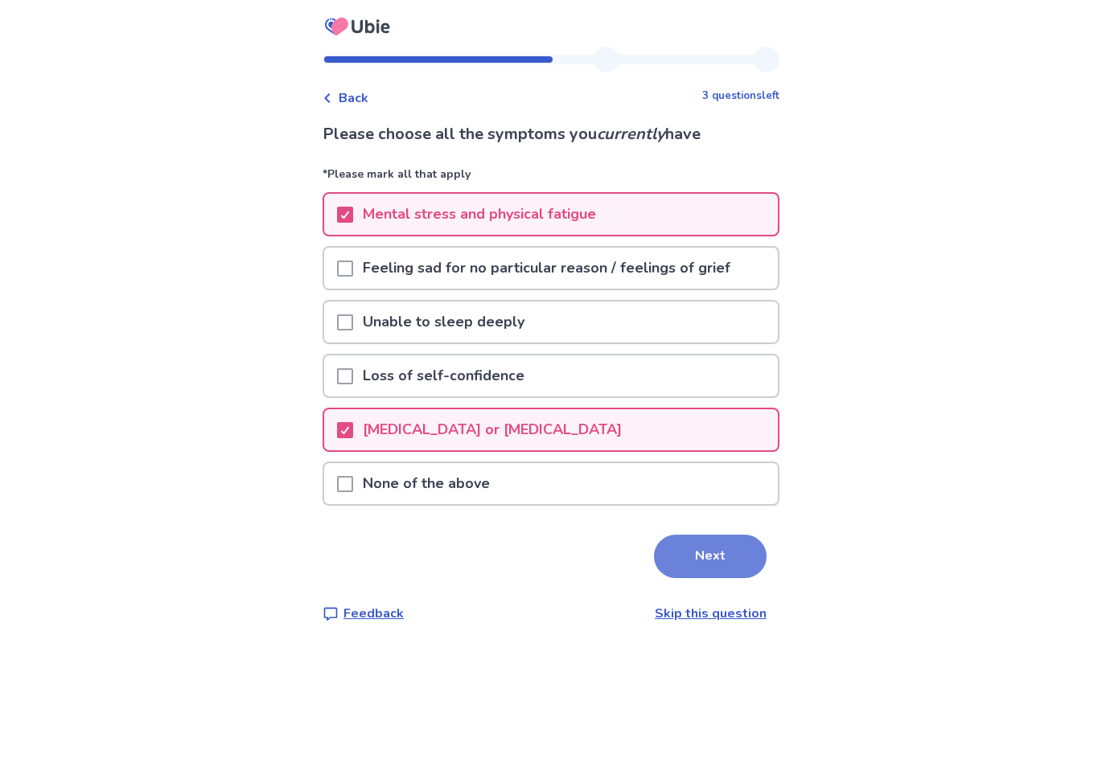
click at [735, 562] on button "Next" at bounding box center [710, 556] width 113 height 43
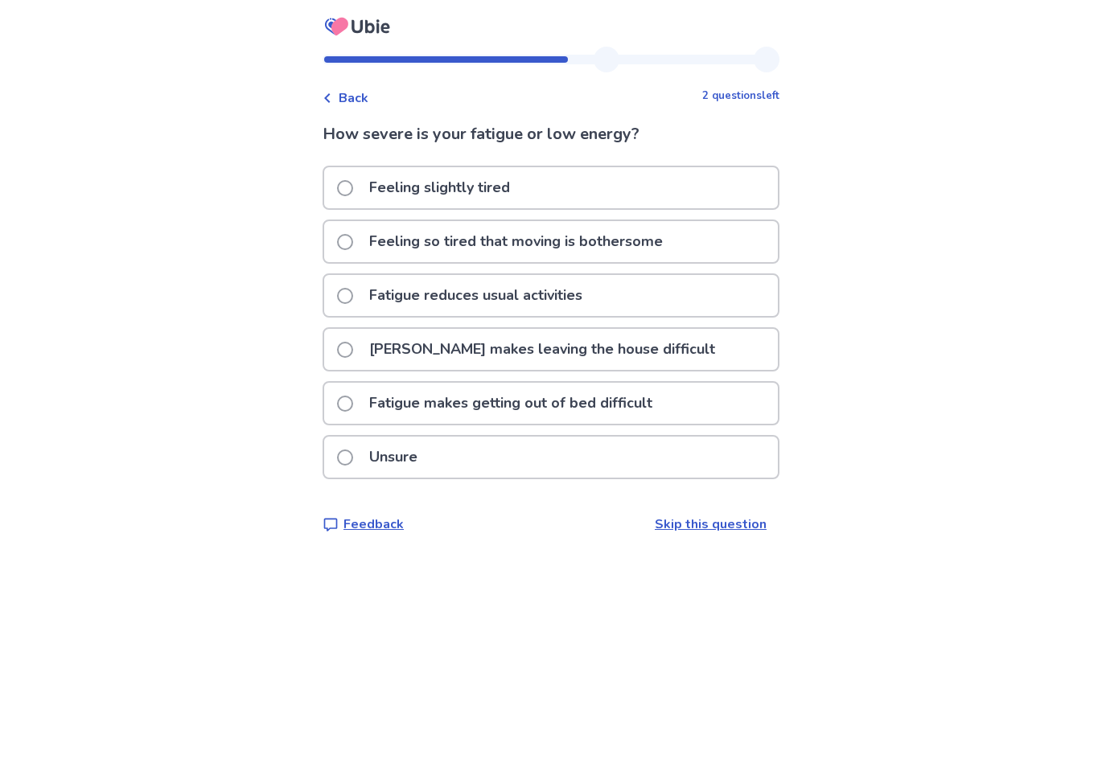
click at [615, 398] on p "Fatigue makes getting out of bed difficult" at bounding box center [511, 403] width 302 height 41
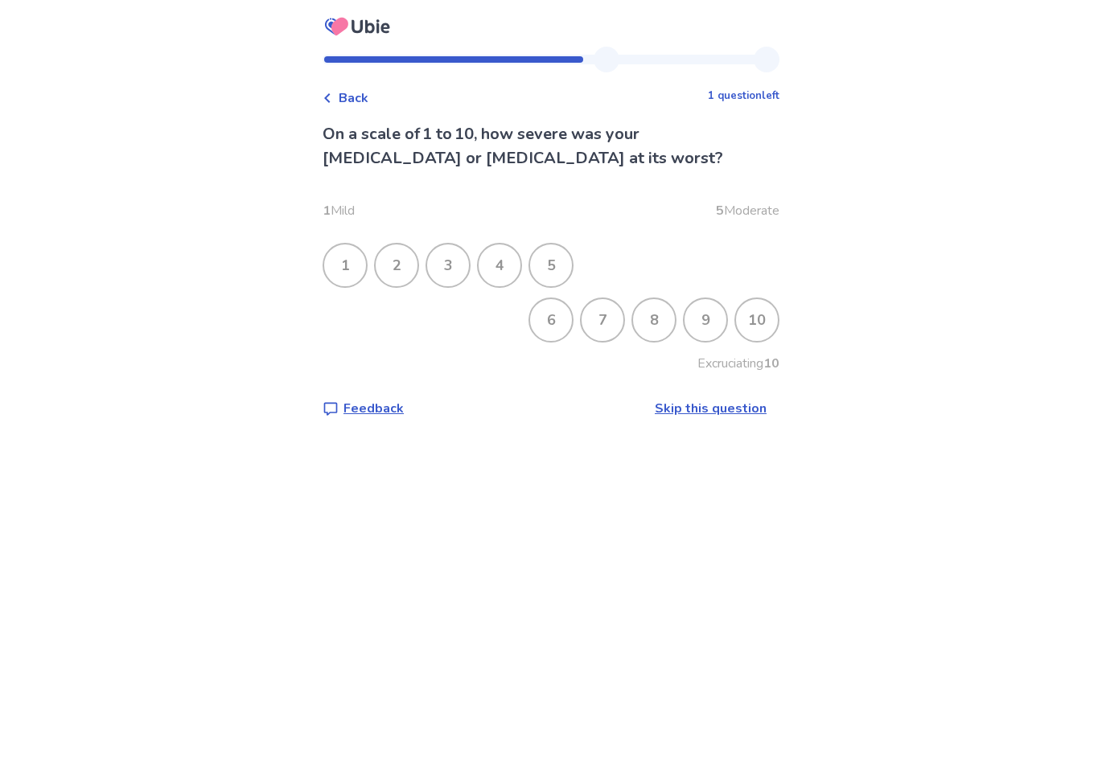
click at [455, 266] on div "3" at bounding box center [448, 266] width 42 height 42
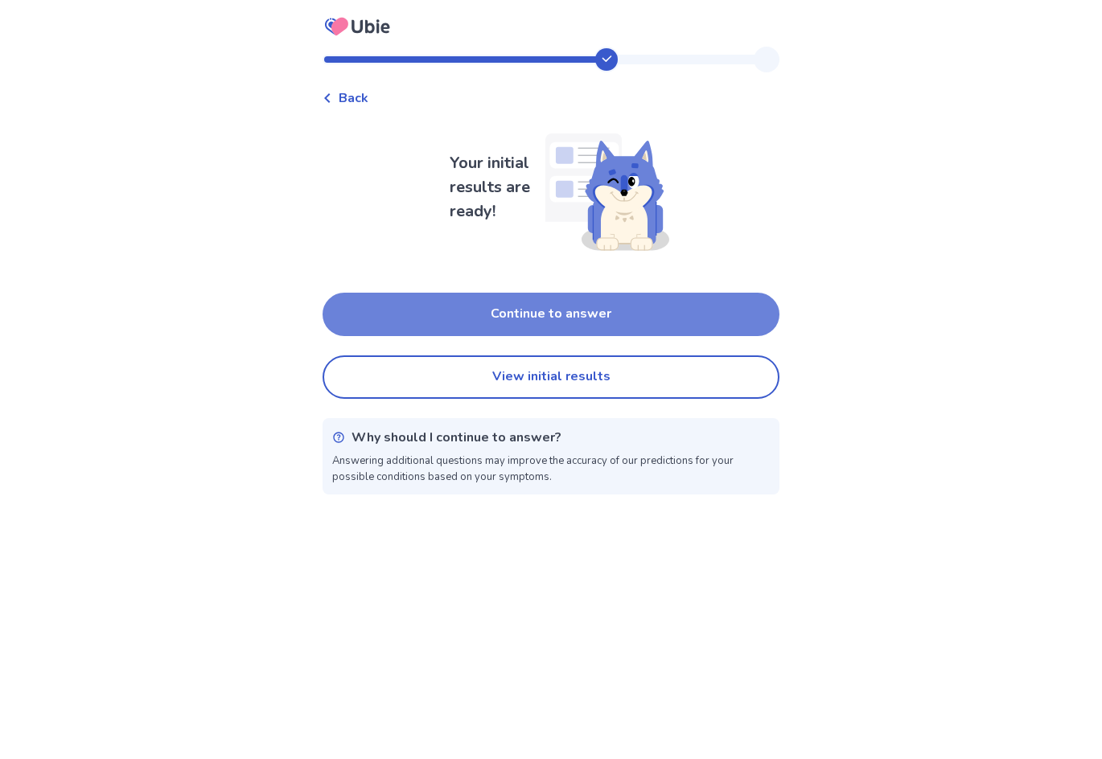
click at [646, 329] on button "Continue to answer" at bounding box center [551, 314] width 457 height 43
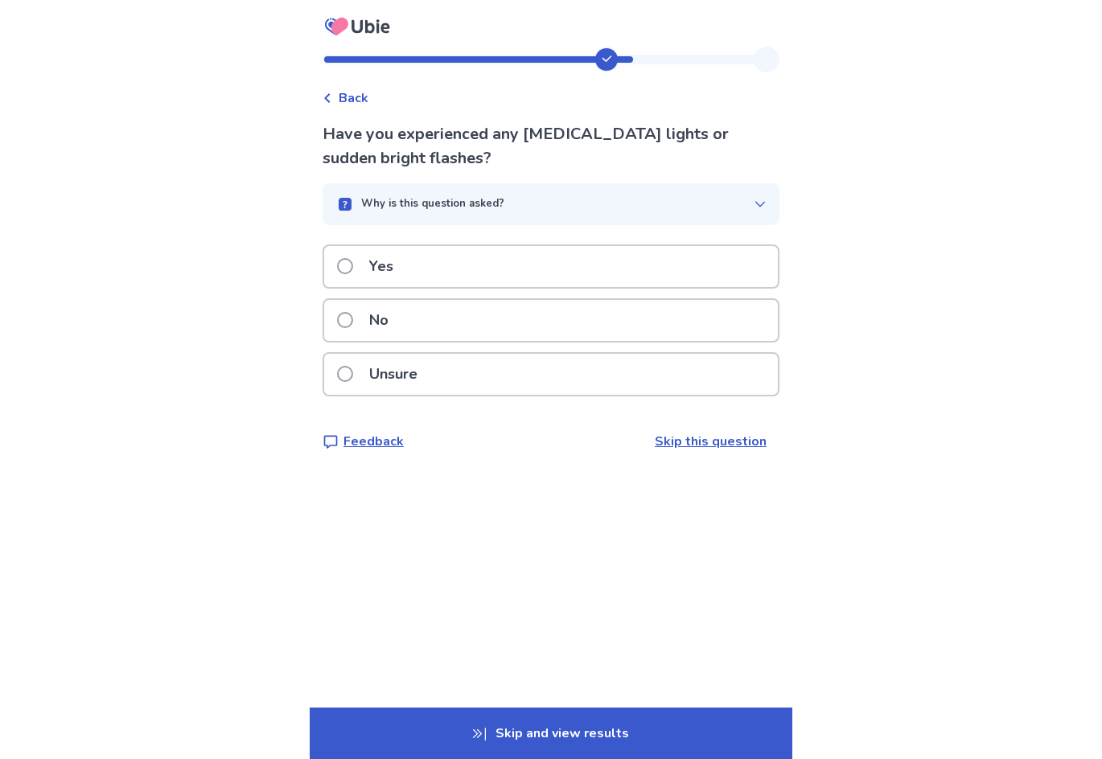
click at [754, 209] on icon "button" at bounding box center [760, 204] width 13 height 13
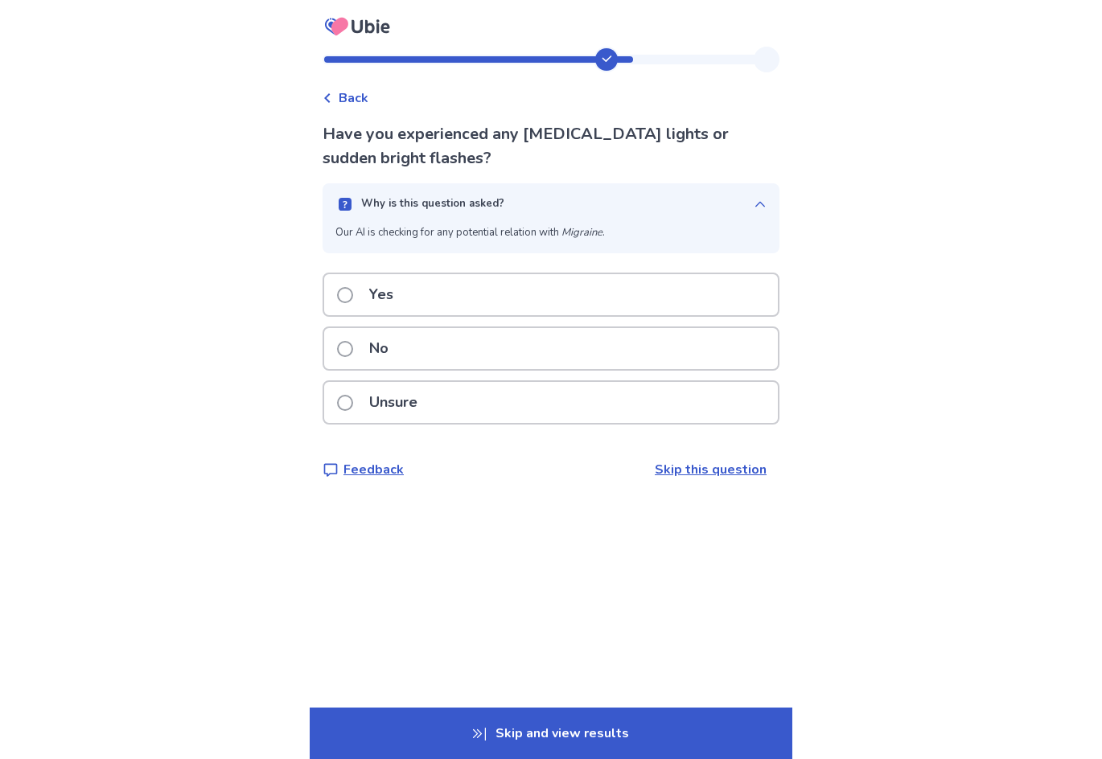
click at [754, 209] on icon "button" at bounding box center [760, 204] width 13 height 13
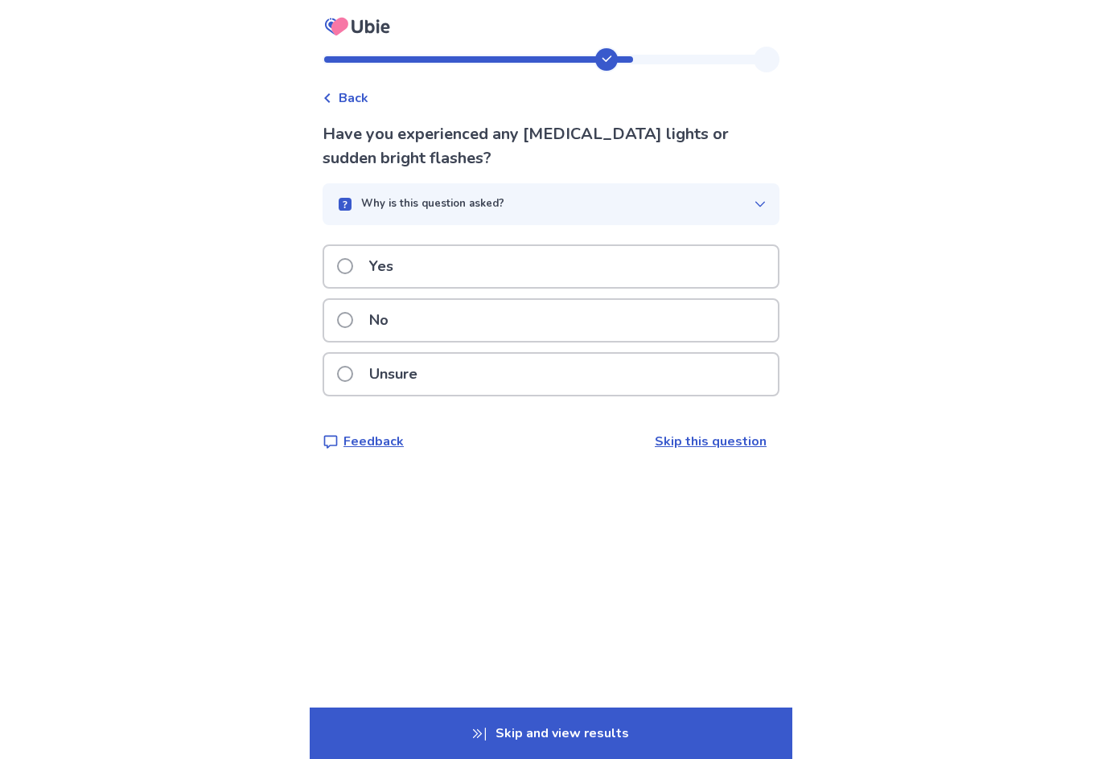
click at [541, 337] on div "No" at bounding box center [551, 320] width 454 height 41
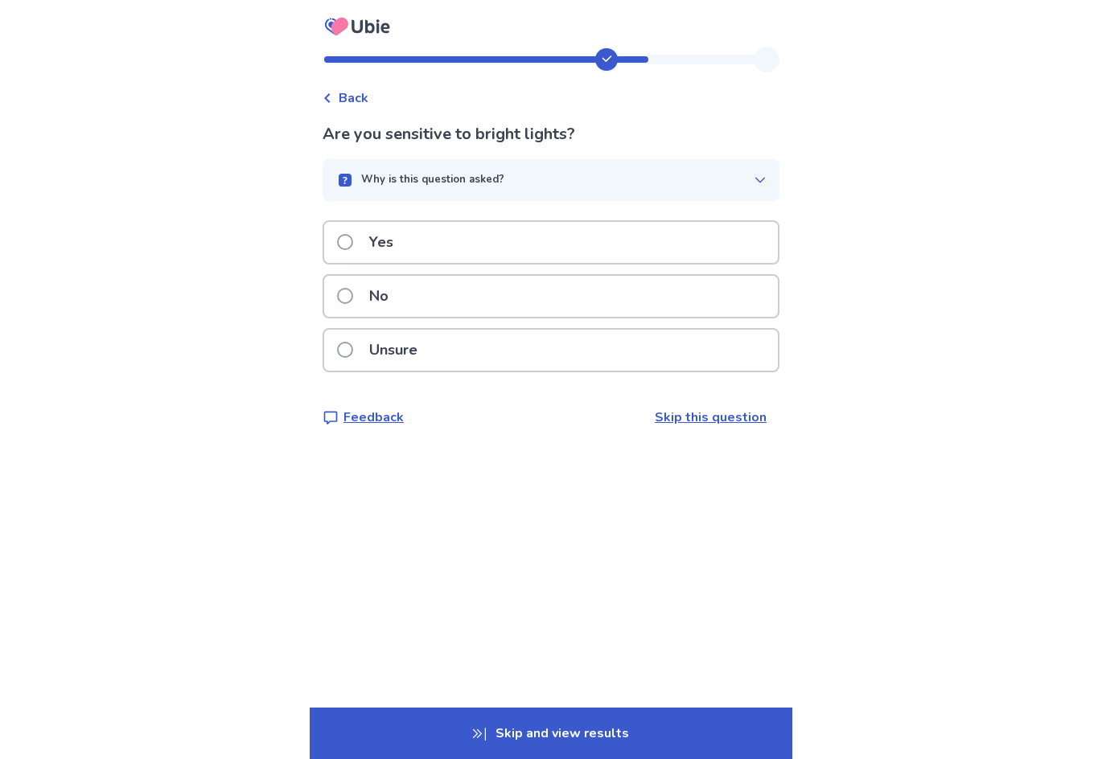
click at [535, 237] on div "Yes" at bounding box center [551, 242] width 454 height 41
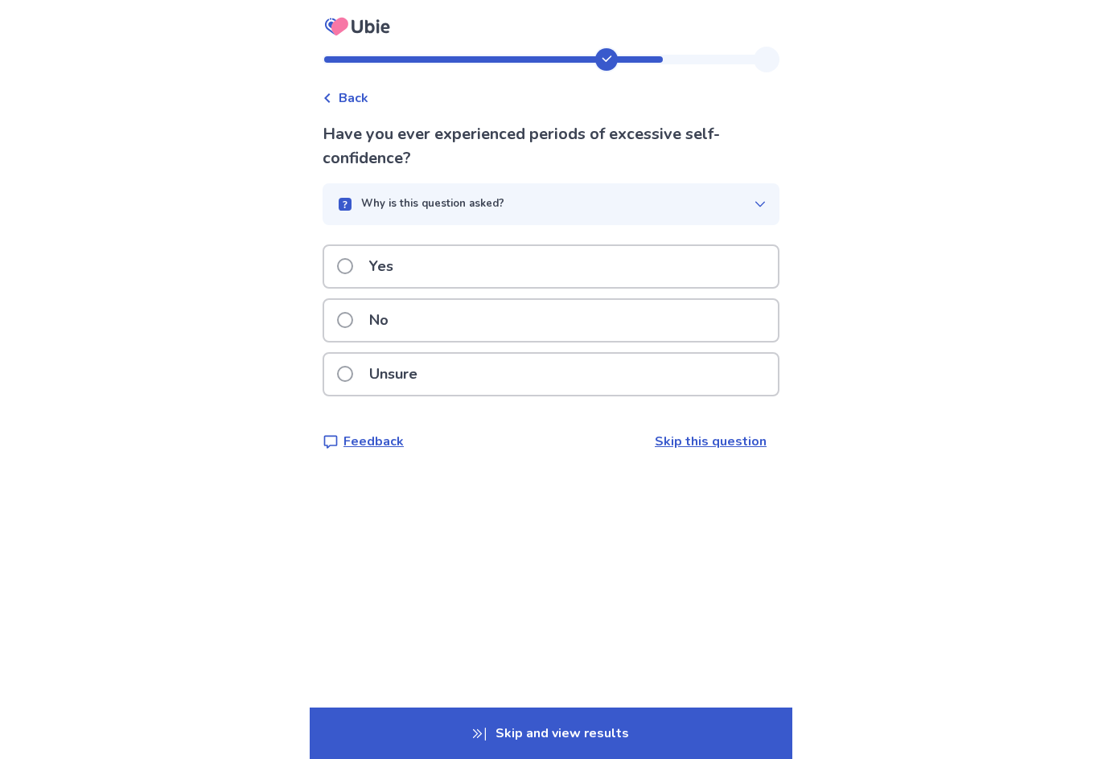
click at [723, 190] on button "Why is this question asked?" at bounding box center [551, 204] width 457 height 42
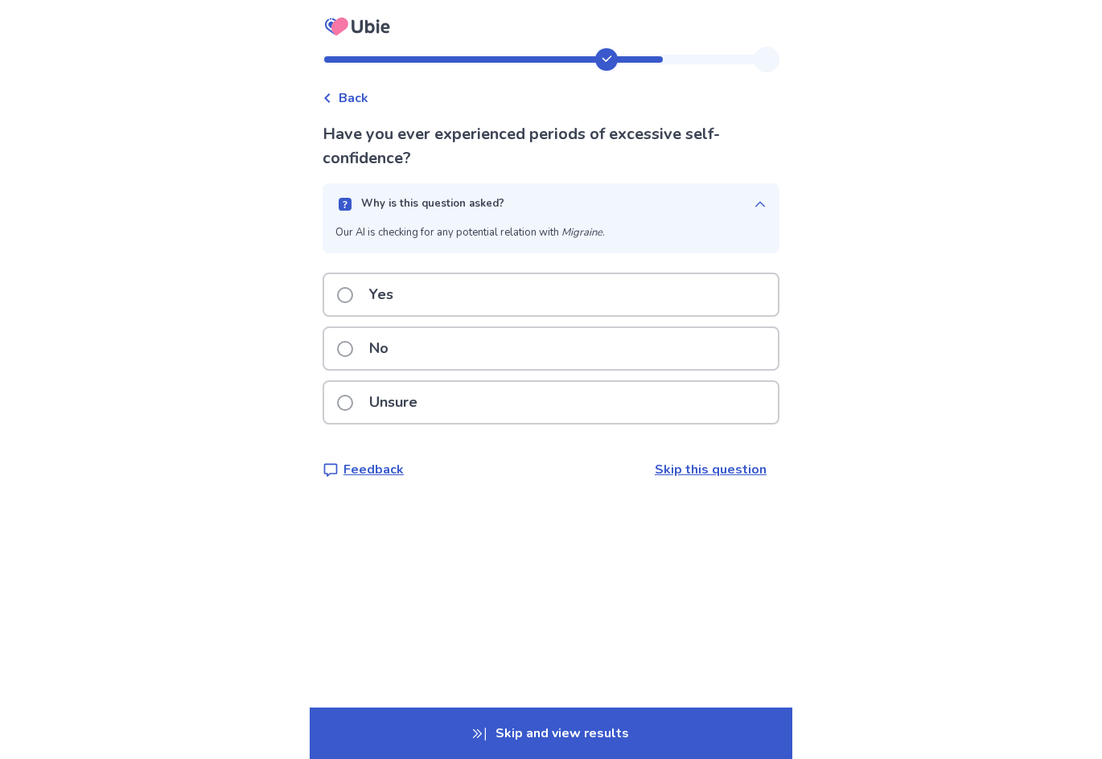
click at [723, 190] on button "Why is this question asked?" at bounding box center [551, 204] width 457 height 42
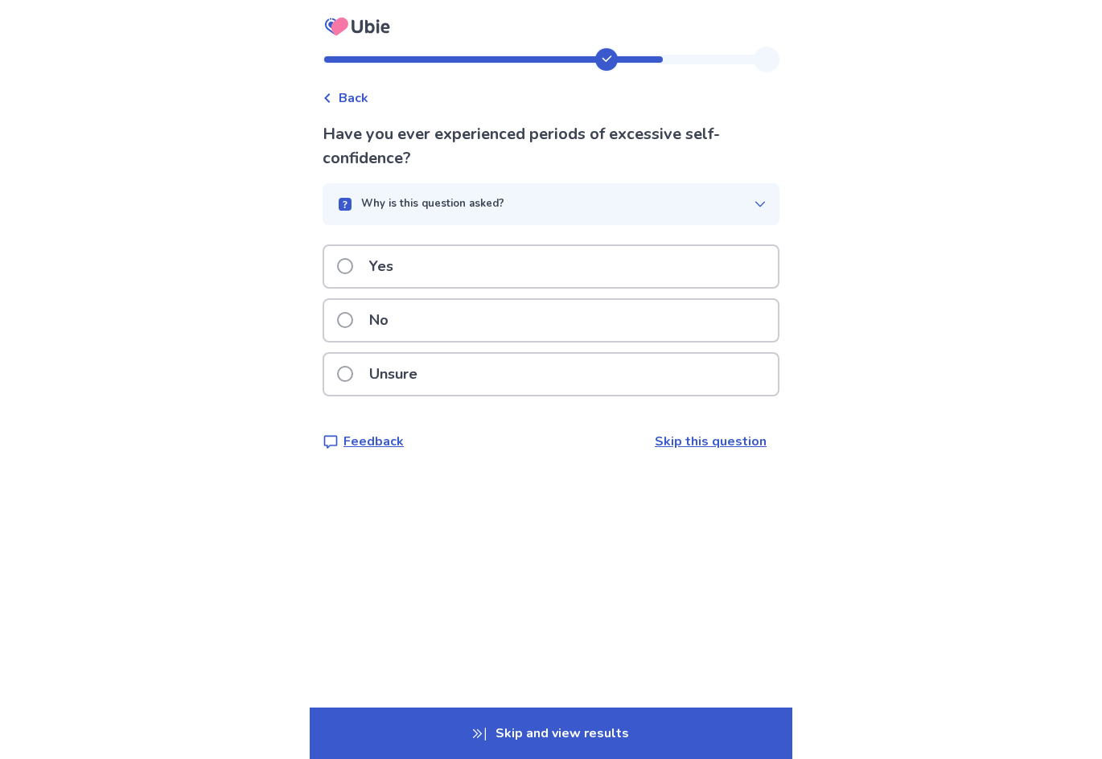
click at [462, 324] on div "No" at bounding box center [551, 320] width 454 height 41
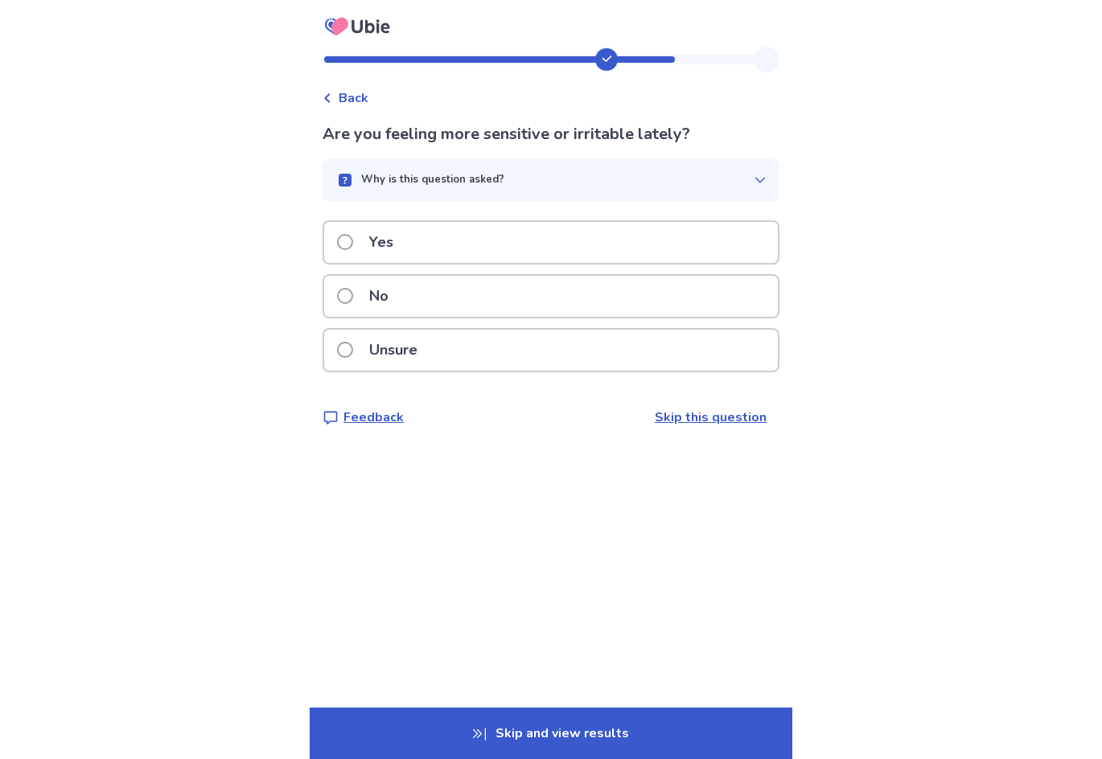
click at [754, 181] on icon "button" at bounding box center [760, 180] width 13 height 13
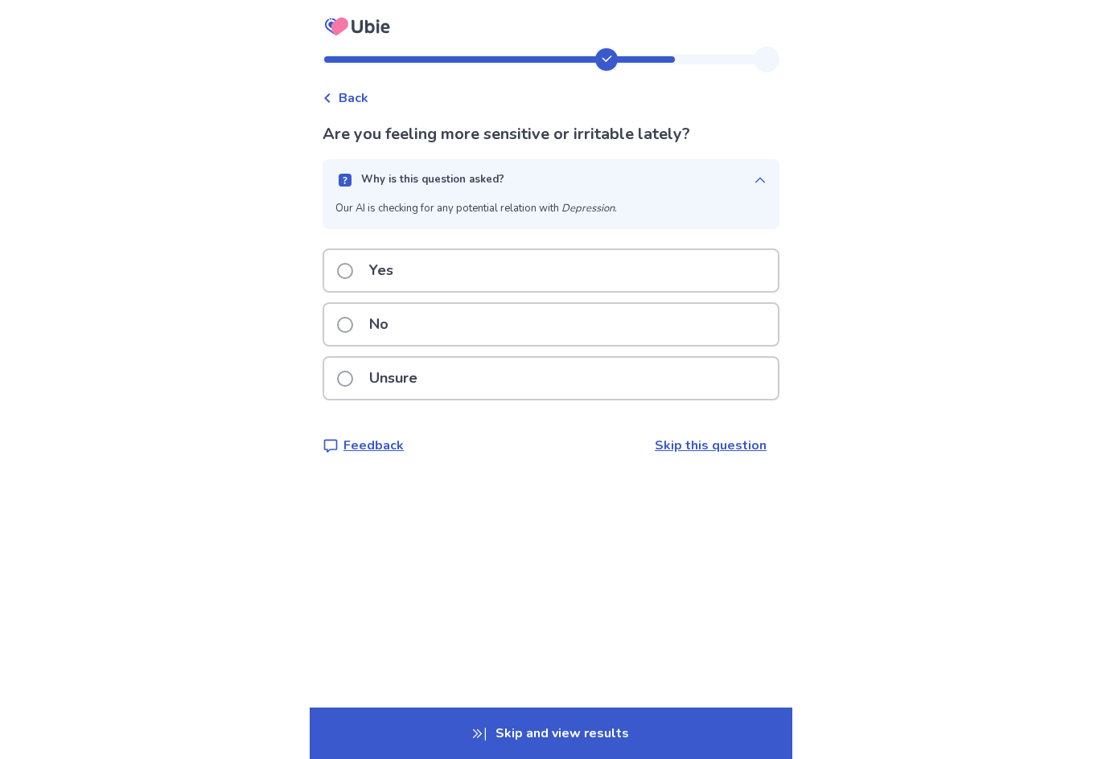
click at [755, 181] on icon "button" at bounding box center [760, 180] width 10 height 6
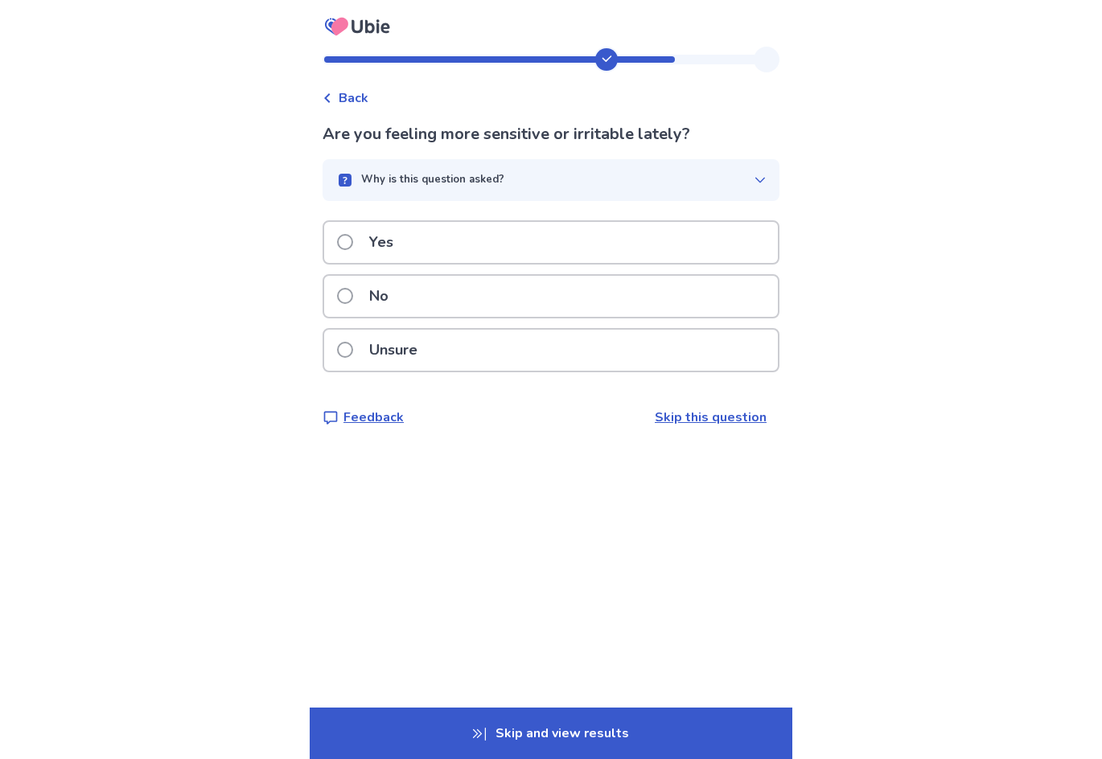
click at [590, 312] on div "No" at bounding box center [551, 296] width 454 height 41
click at [763, 184] on button "Why is this question asked?" at bounding box center [551, 180] width 457 height 42
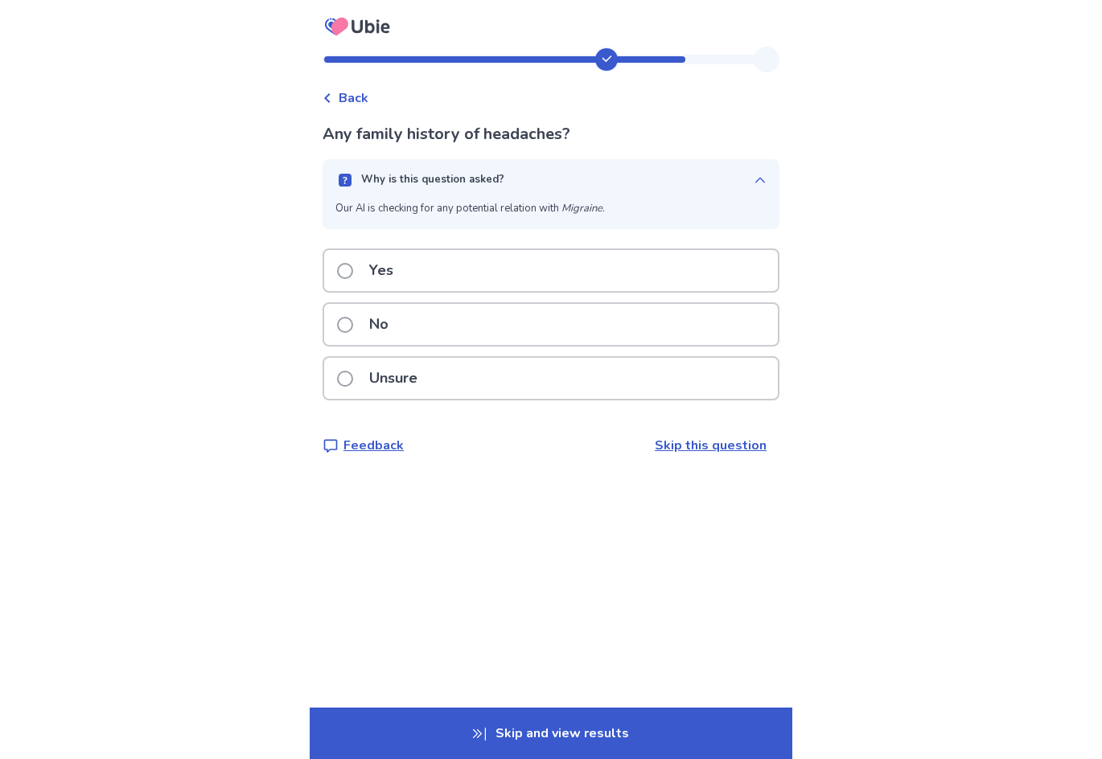
click at [763, 184] on button "Why is this question asked?" at bounding box center [551, 180] width 457 height 42
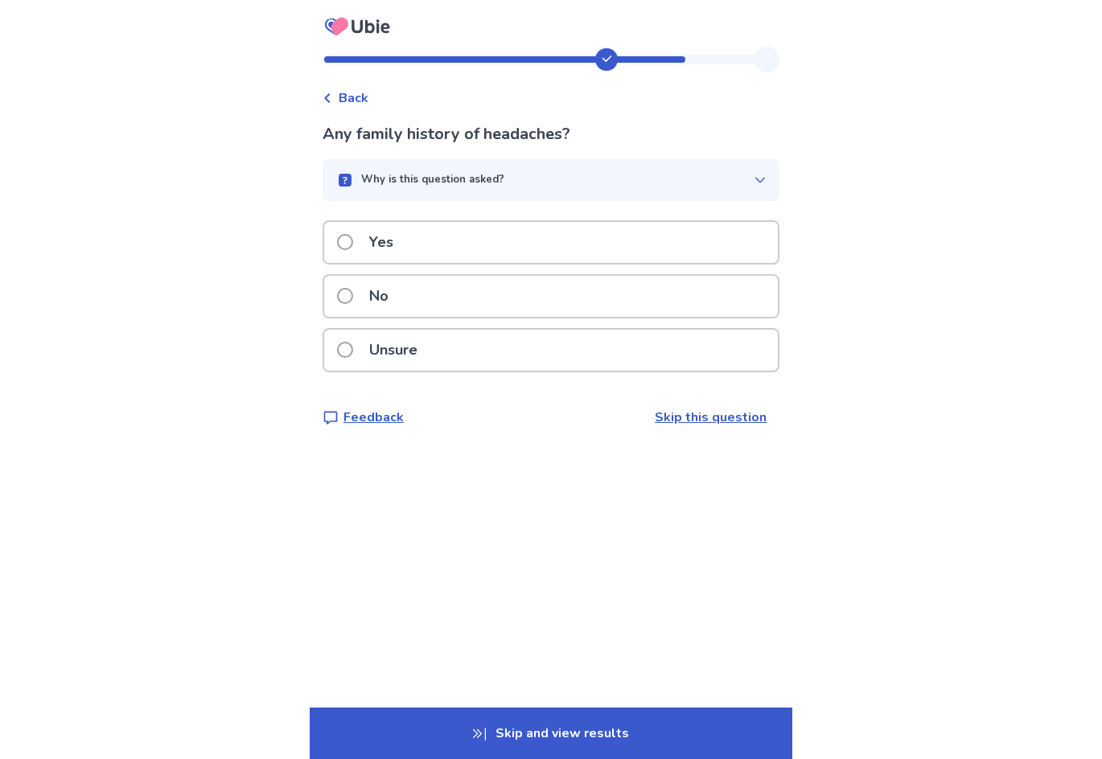
click at [678, 294] on div "No" at bounding box center [551, 296] width 454 height 41
click at [641, 298] on div "No" at bounding box center [551, 296] width 454 height 41
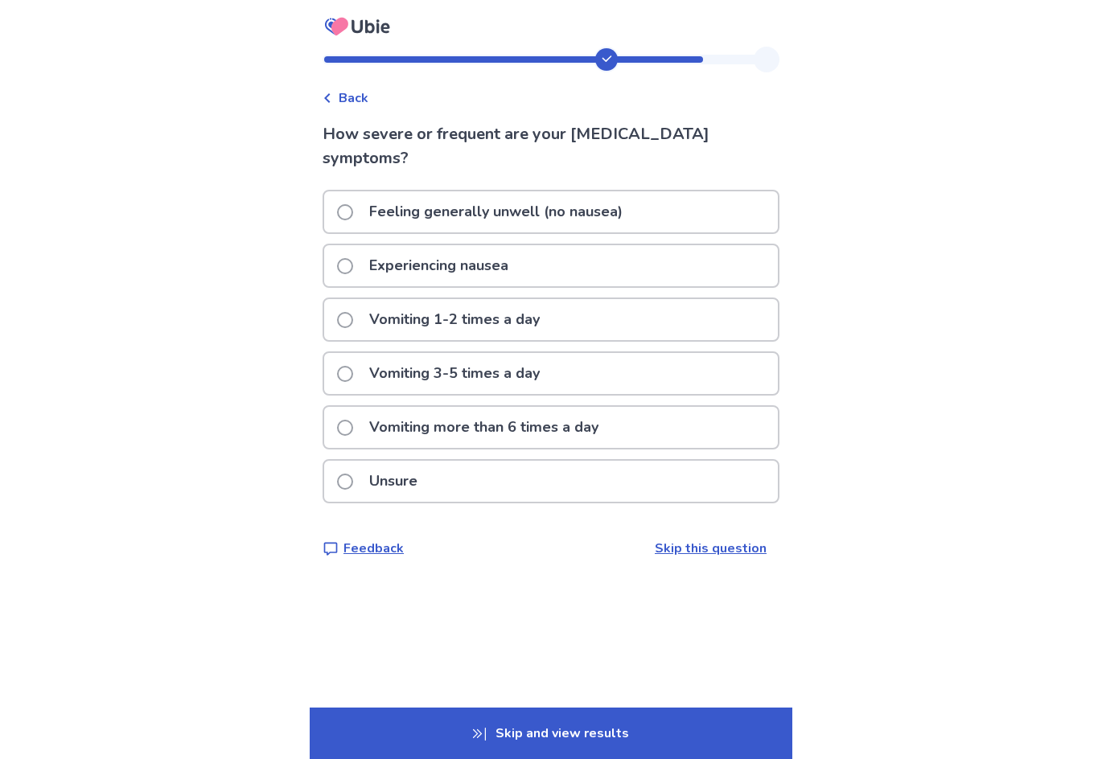
click at [434, 269] on p "Experiencing nausea" at bounding box center [439, 265] width 158 height 41
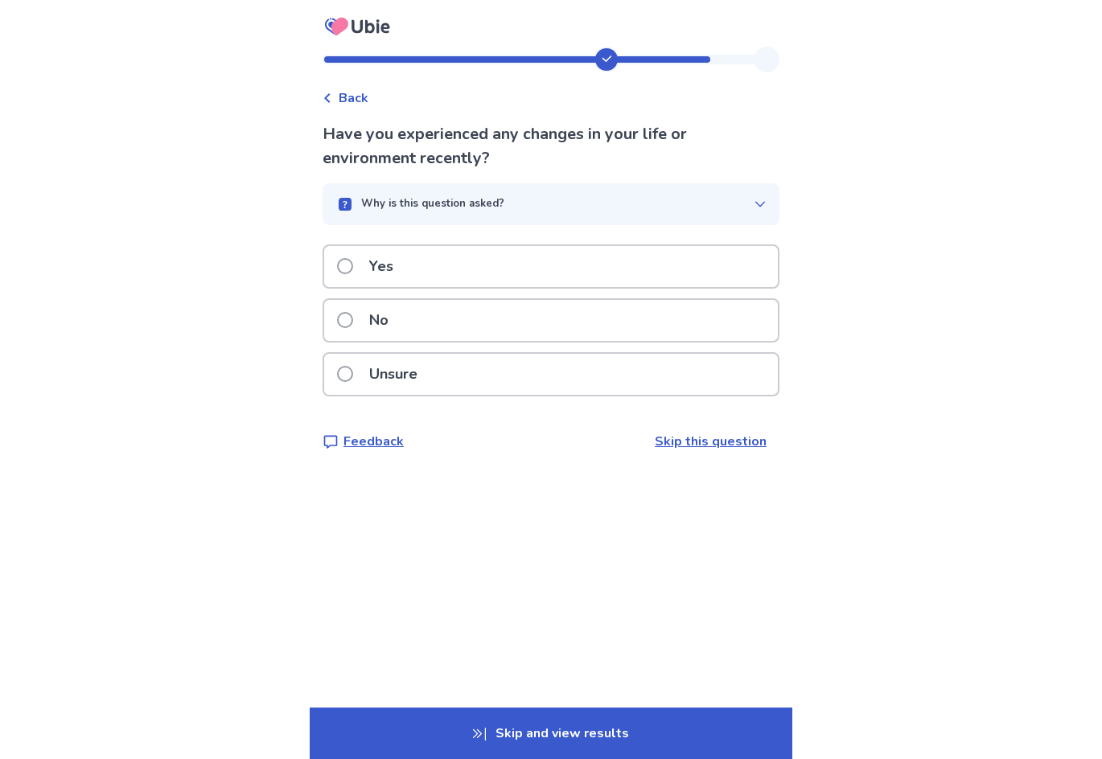
click at [754, 199] on icon "button" at bounding box center [760, 204] width 13 height 13
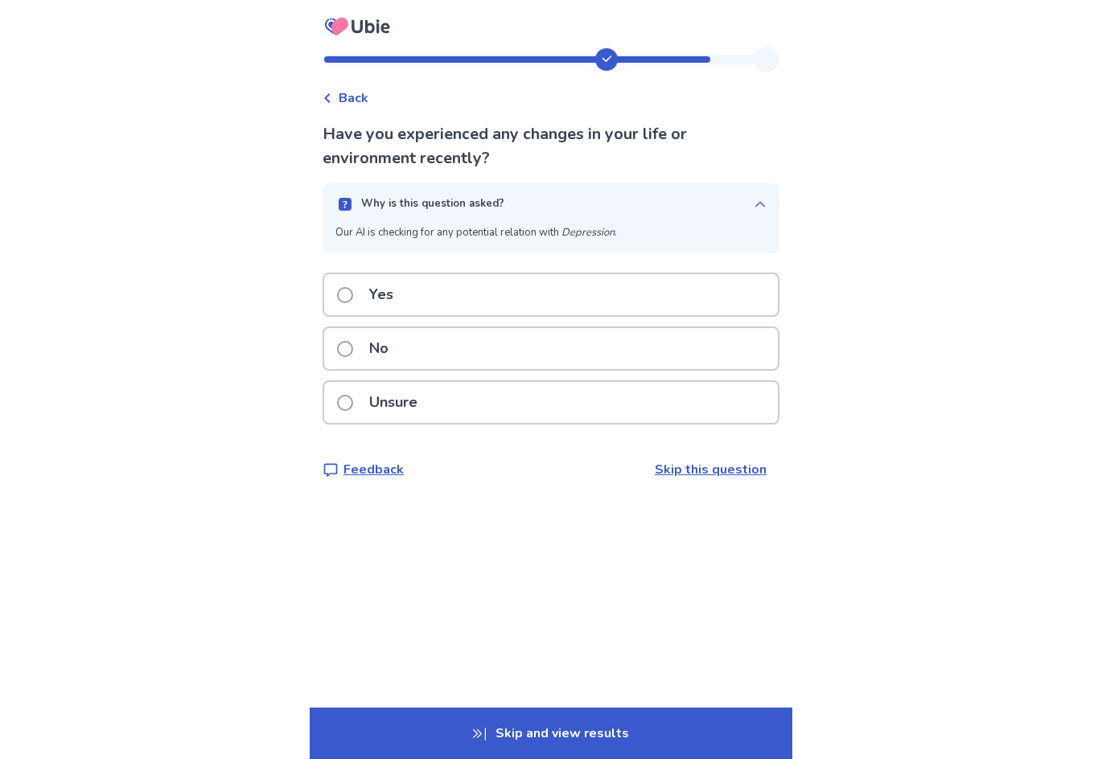
click at [754, 199] on icon "button" at bounding box center [760, 204] width 13 height 13
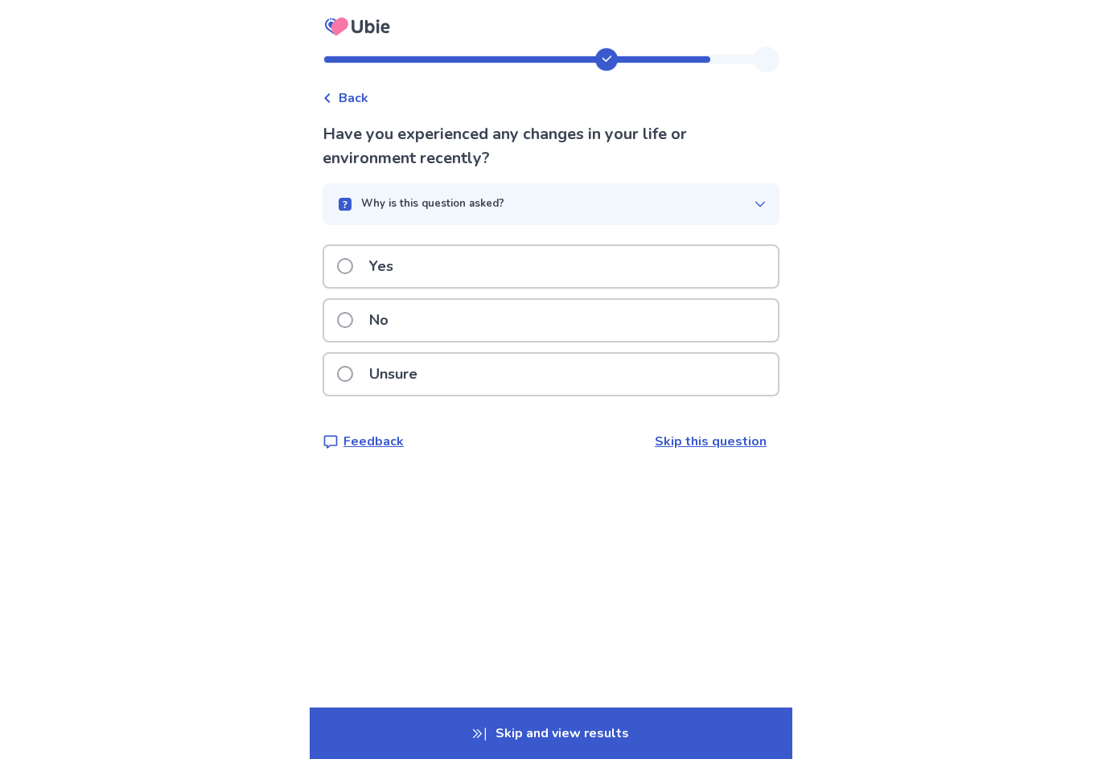
click at [488, 323] on div "No" at bounding box center [551, 320] width 454 height 41
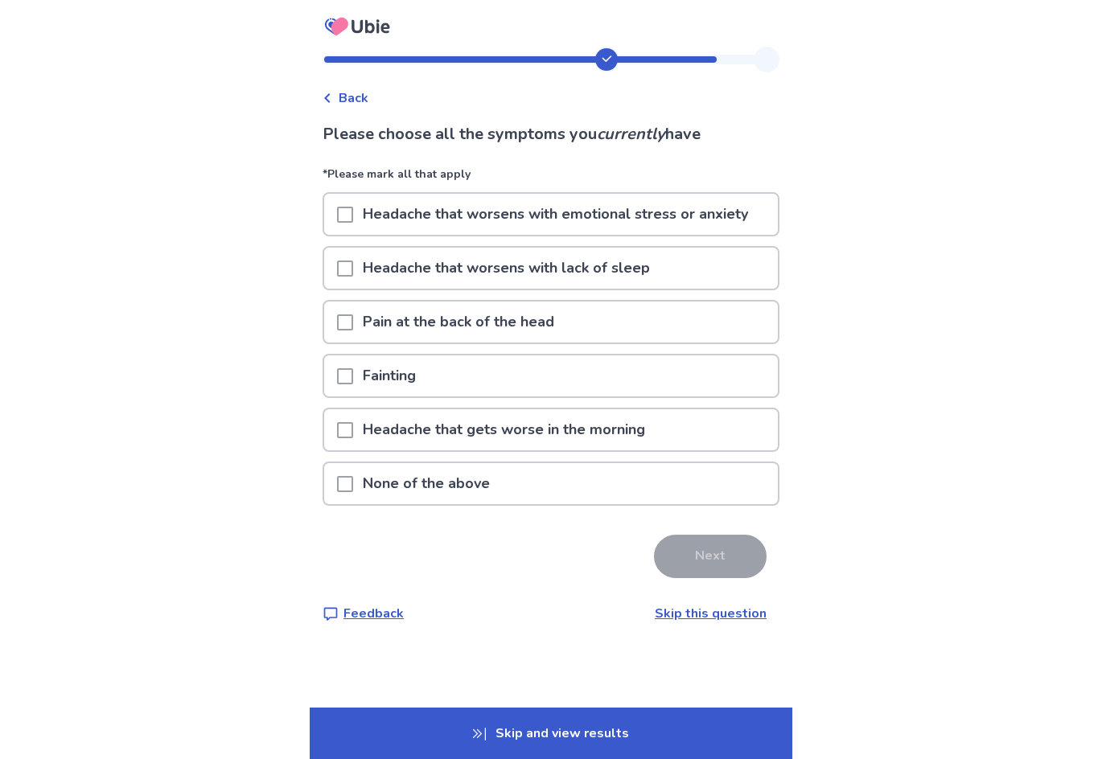
click at [668, 476] on div "None of the above" at bounding box center [551, 483] width 454 height 41
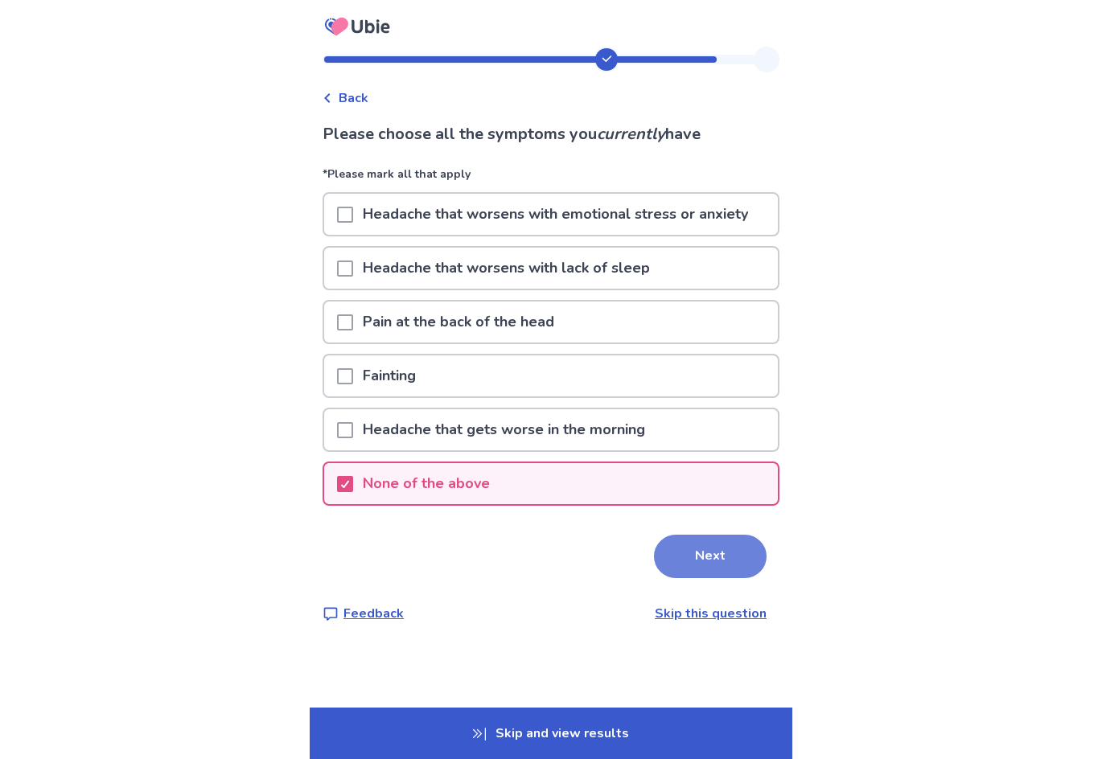
click at [705, 556] on button "Next" at bounding box center [710, 556] width 113 height 43
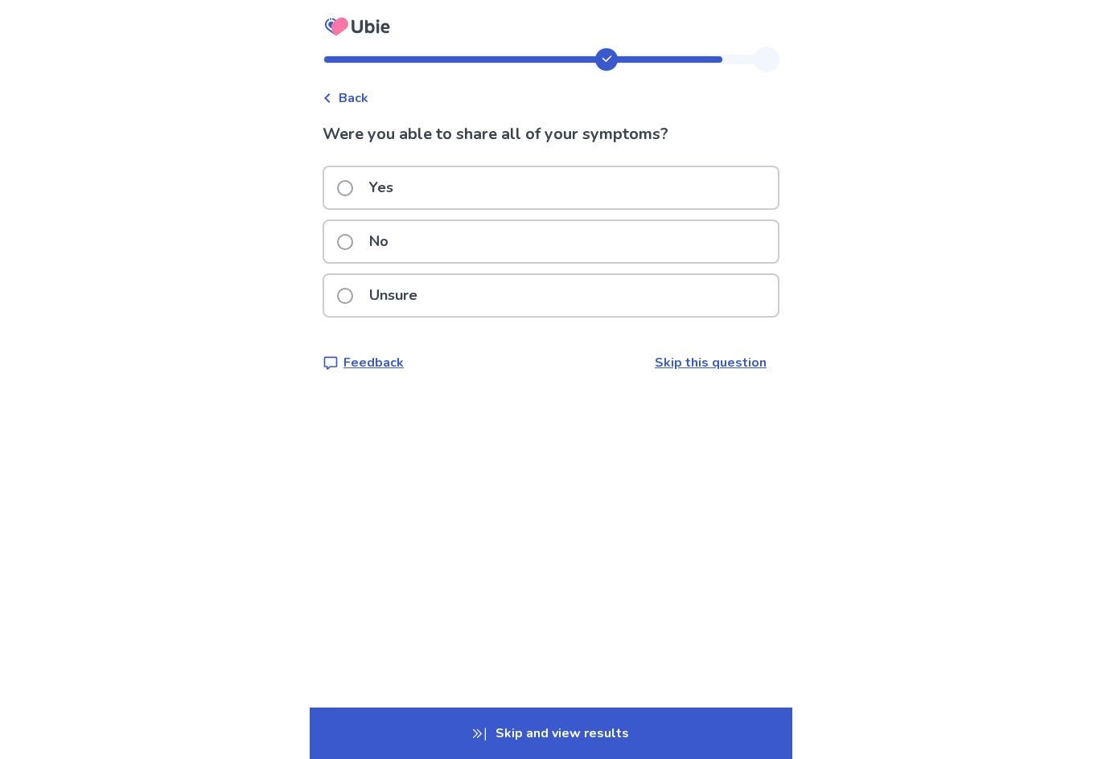
click at [526, 236] on div "No" at bounding box center [551, 241] width 454 height 41
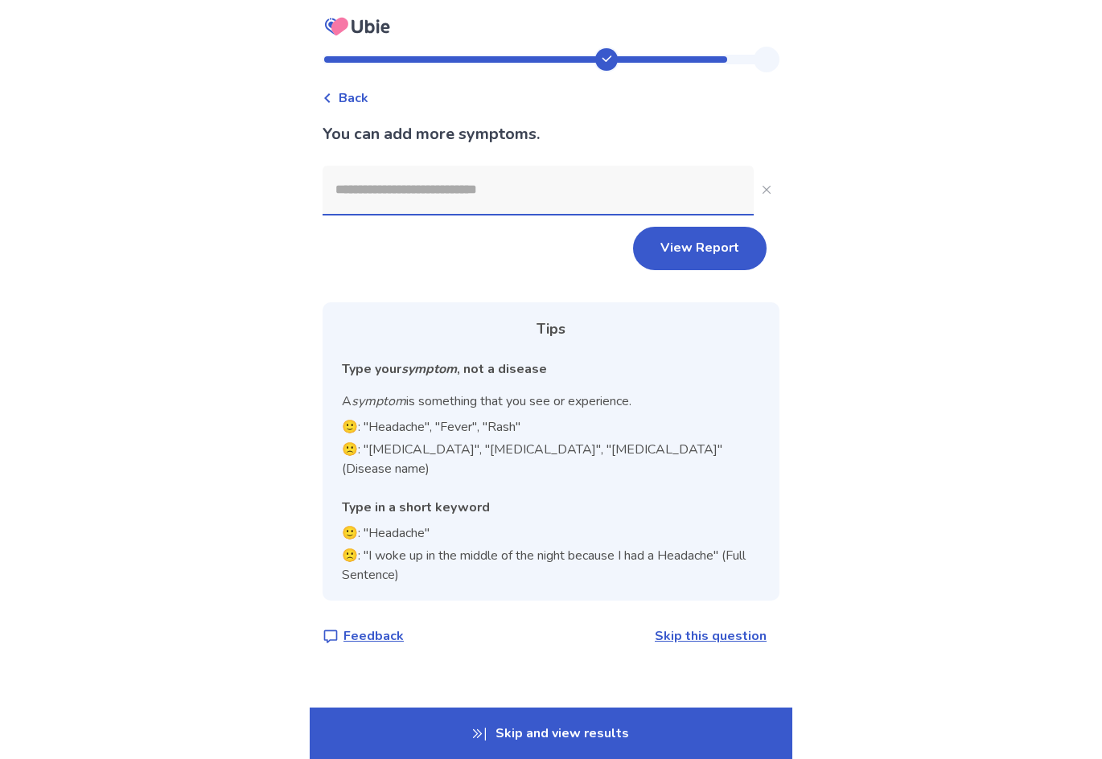
click at [330, 97] on icon at bounding box center [327, 98] width 6 height 10
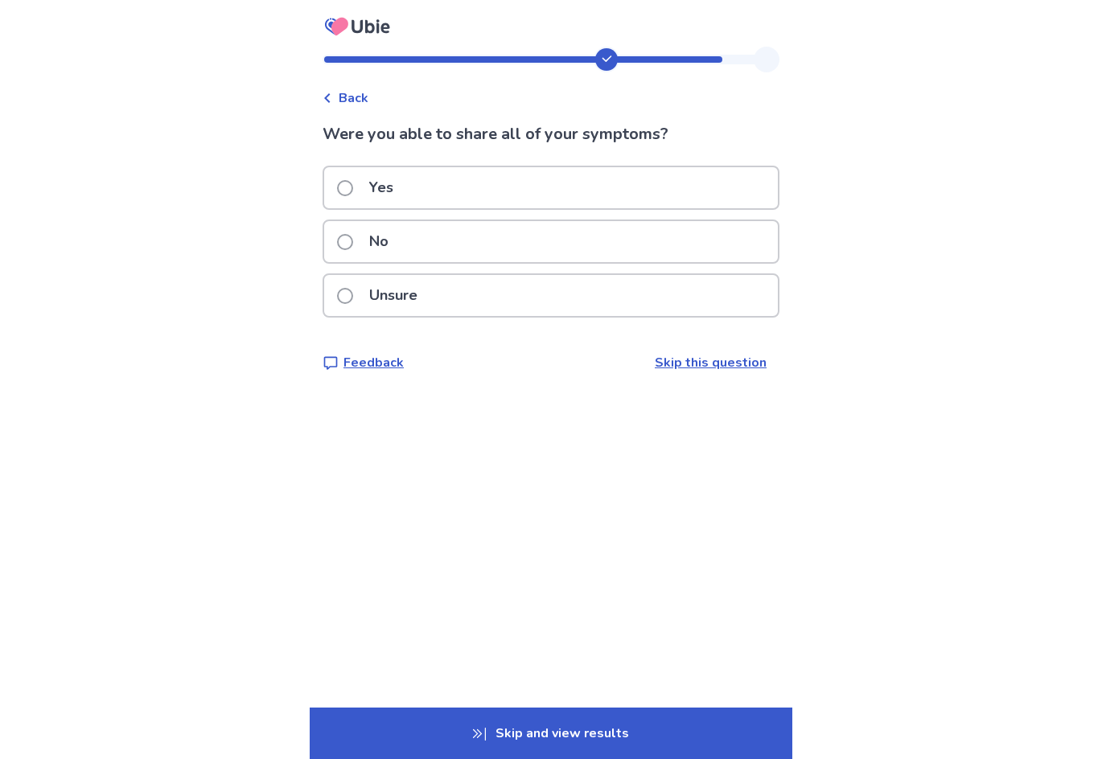
click at [526, 191] on div "Yes" at bounding box center [551, 187] width 454 height 41
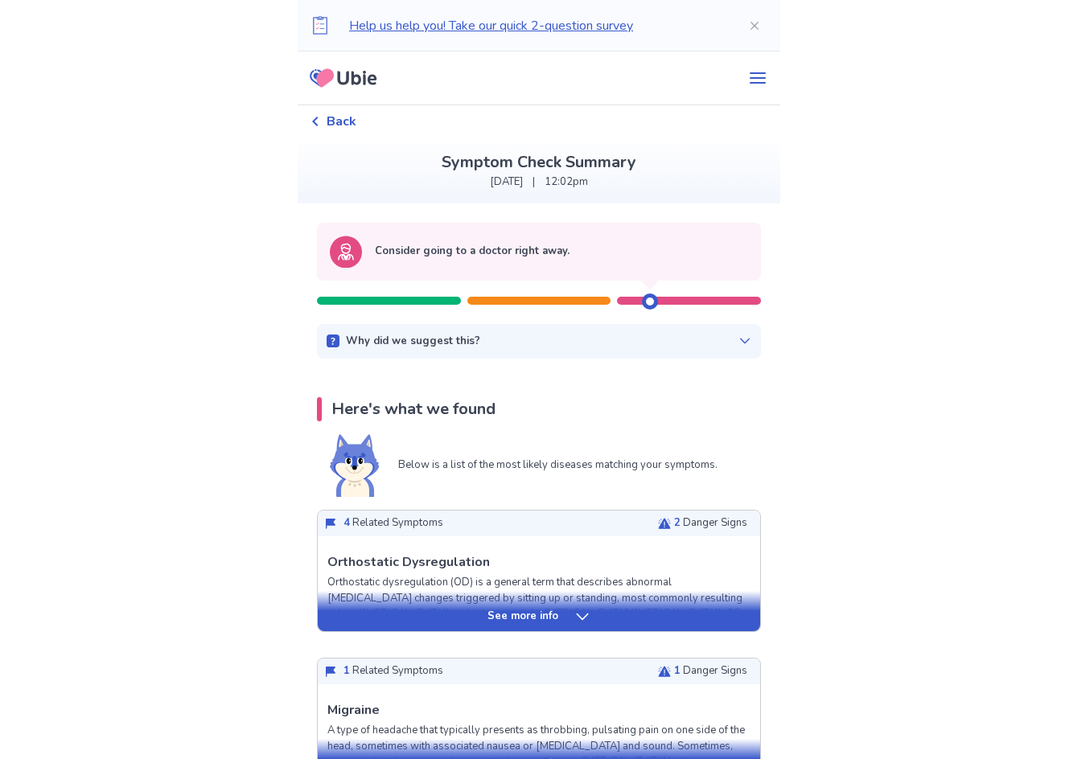
scroll to position [80, 0]
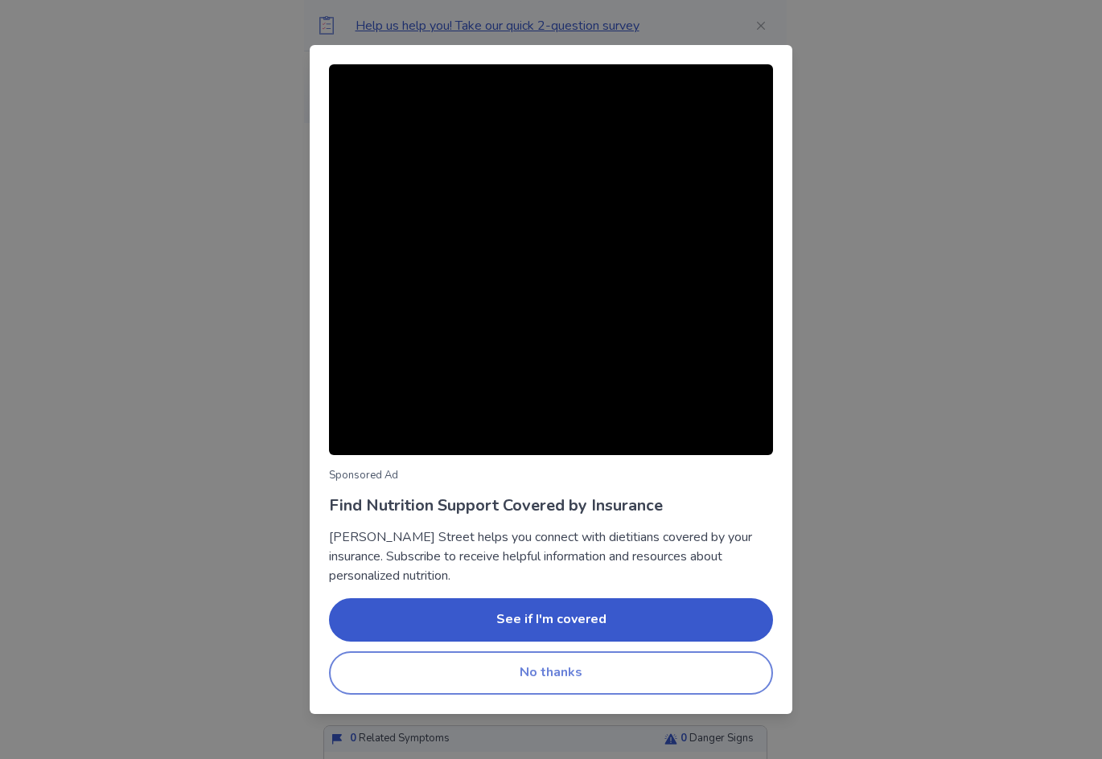
click at [566, 672] on button "No thanks" at bounding box center [551, 673] width 444 height 43
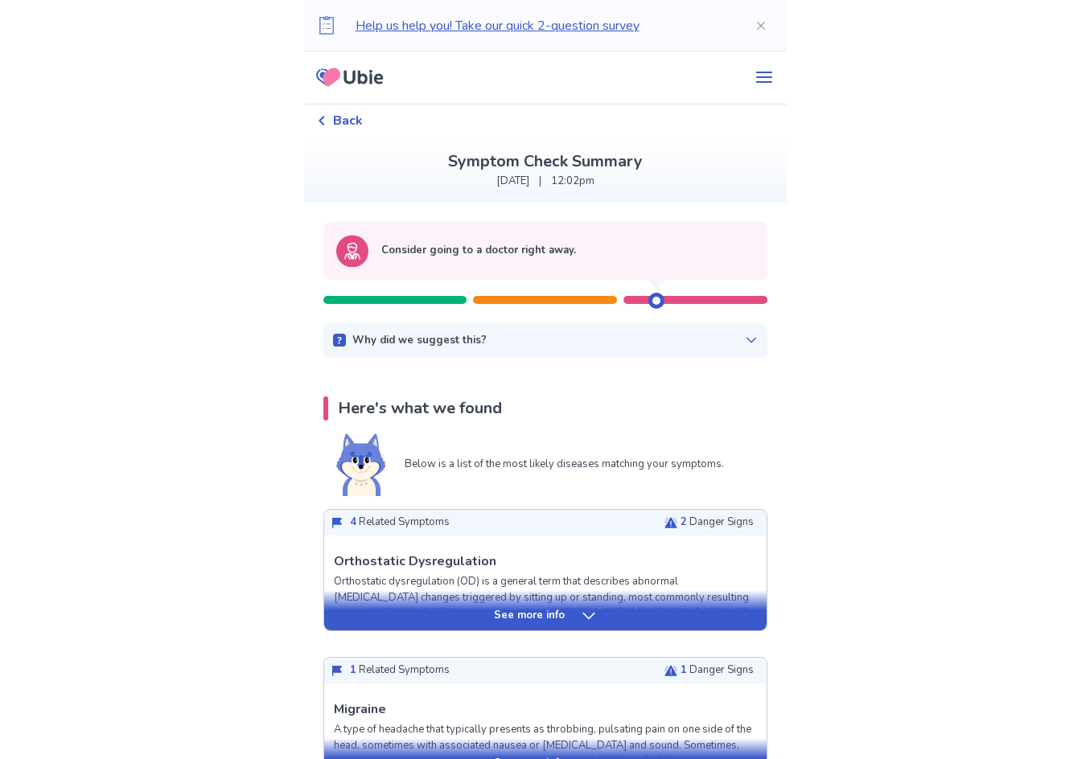
scroll to position [0, 0]
click at [575, 605] on div "See more info" at bounding box center [545, 611] width 442 height 40
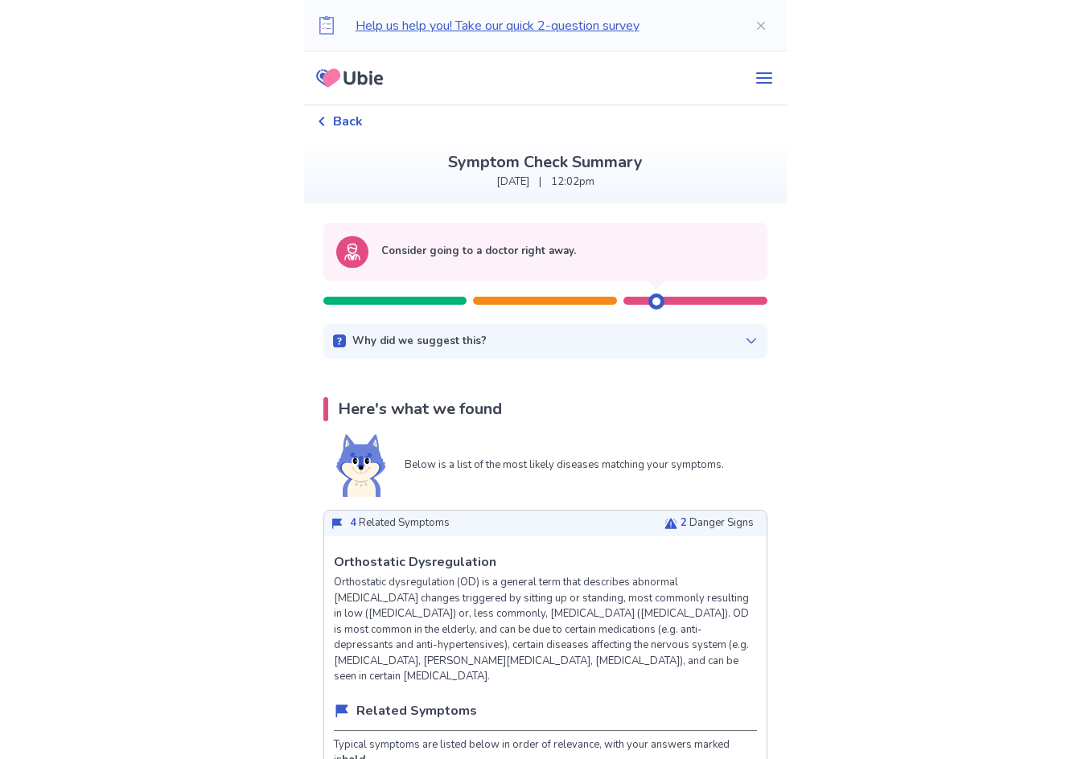
click at [745, 342] on icon at bounding box center [751, 341] width 13 height 13
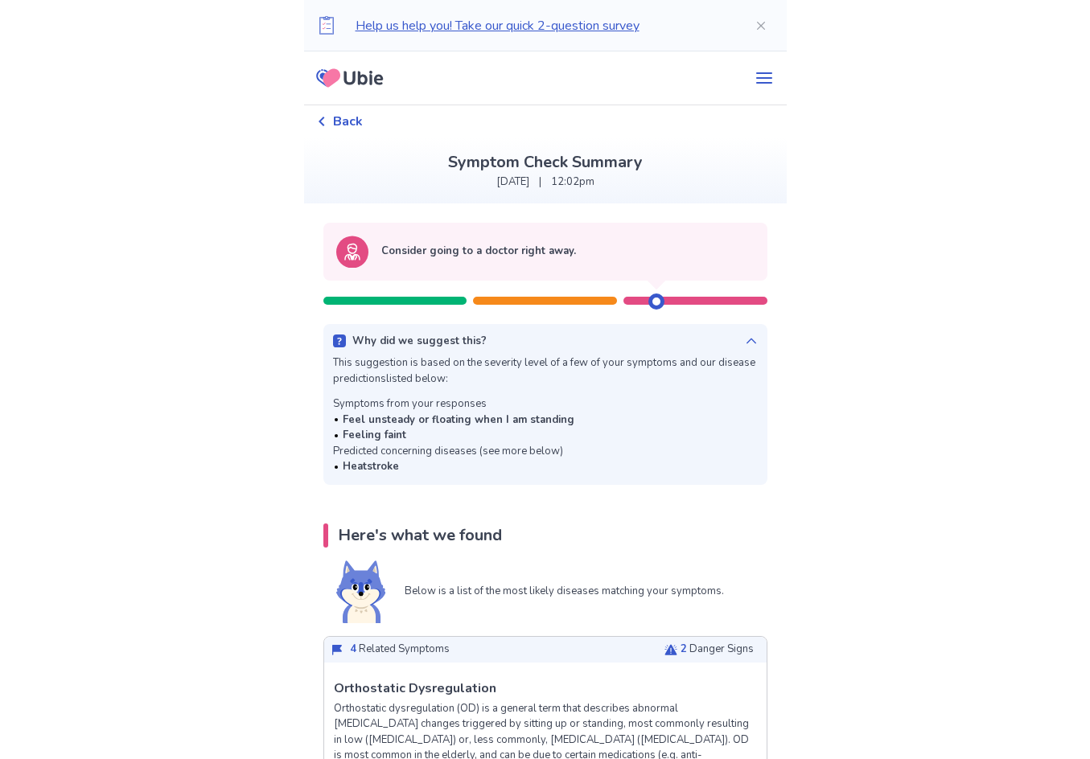
click at [745, 342] on icon at bounding box center [751, 341] width 13 height 13
